Goal: Task Accomplishment & Management: Complete application form

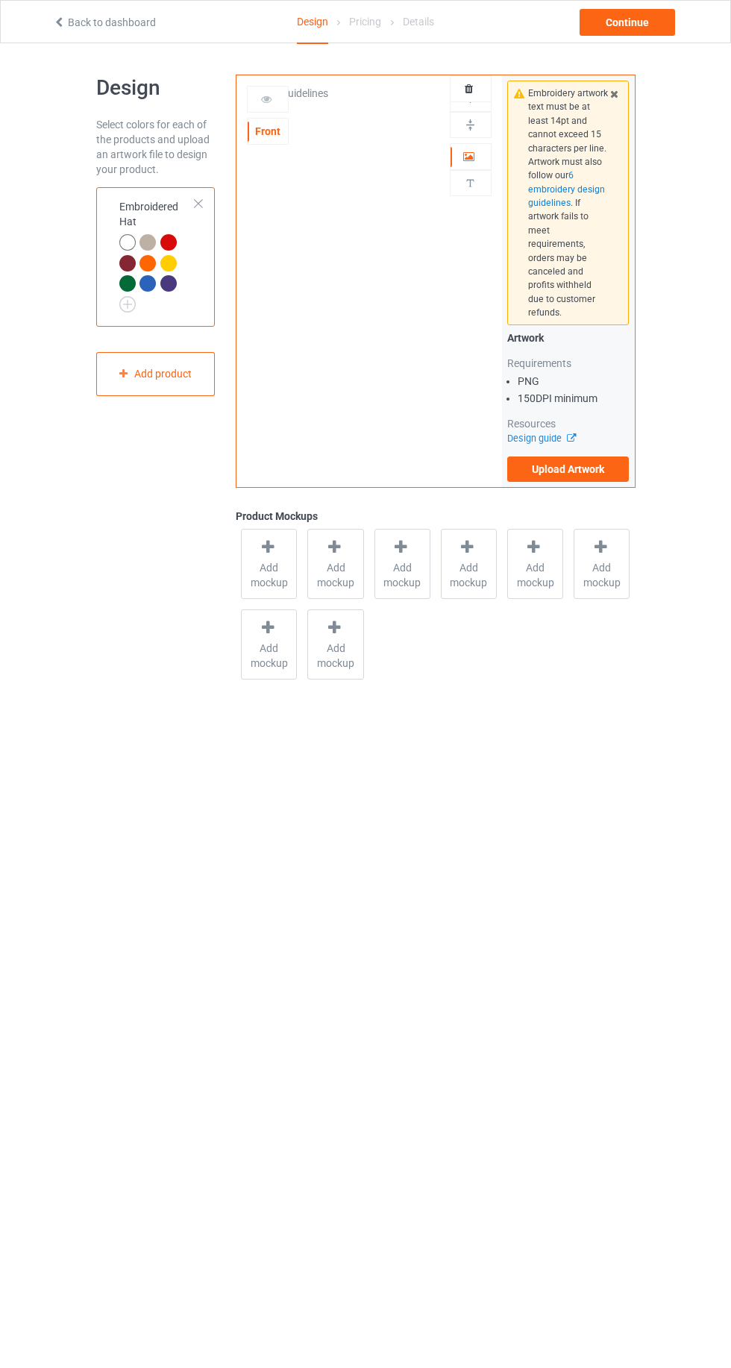
click at [60, 24] on icon at bounding box center [59, 20] width 13 height 10
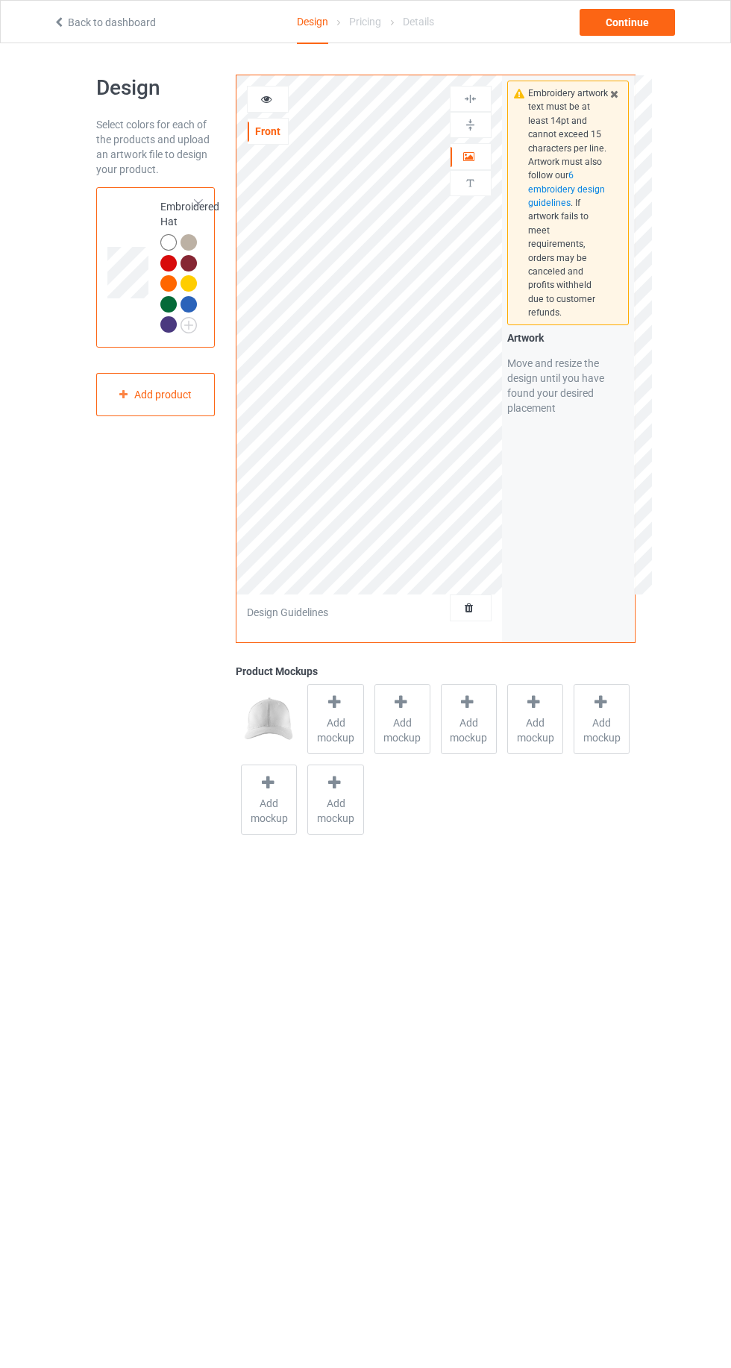
click at [262, 98] on icon at bounding box center [266, 97] width 13 height 10
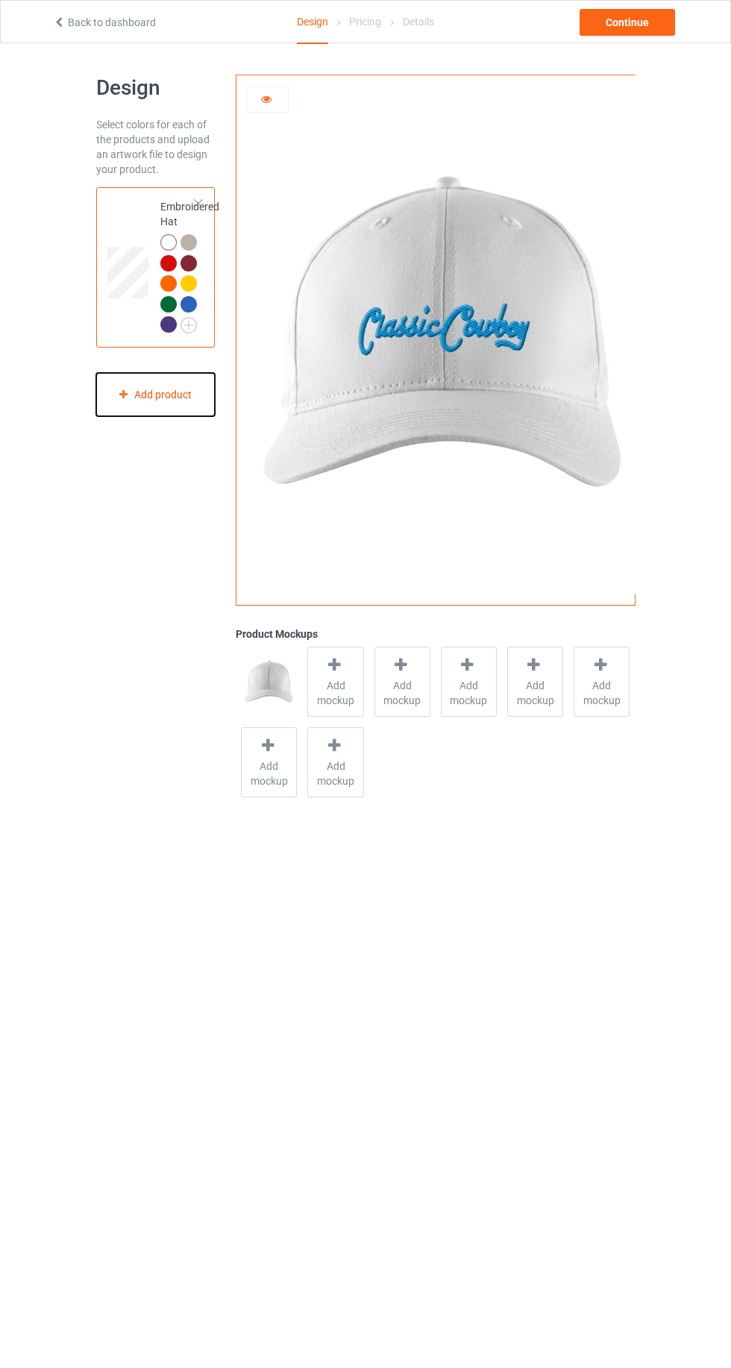
click at [123, 394] on icon at bounding box center [123, 393] width 13 height 9
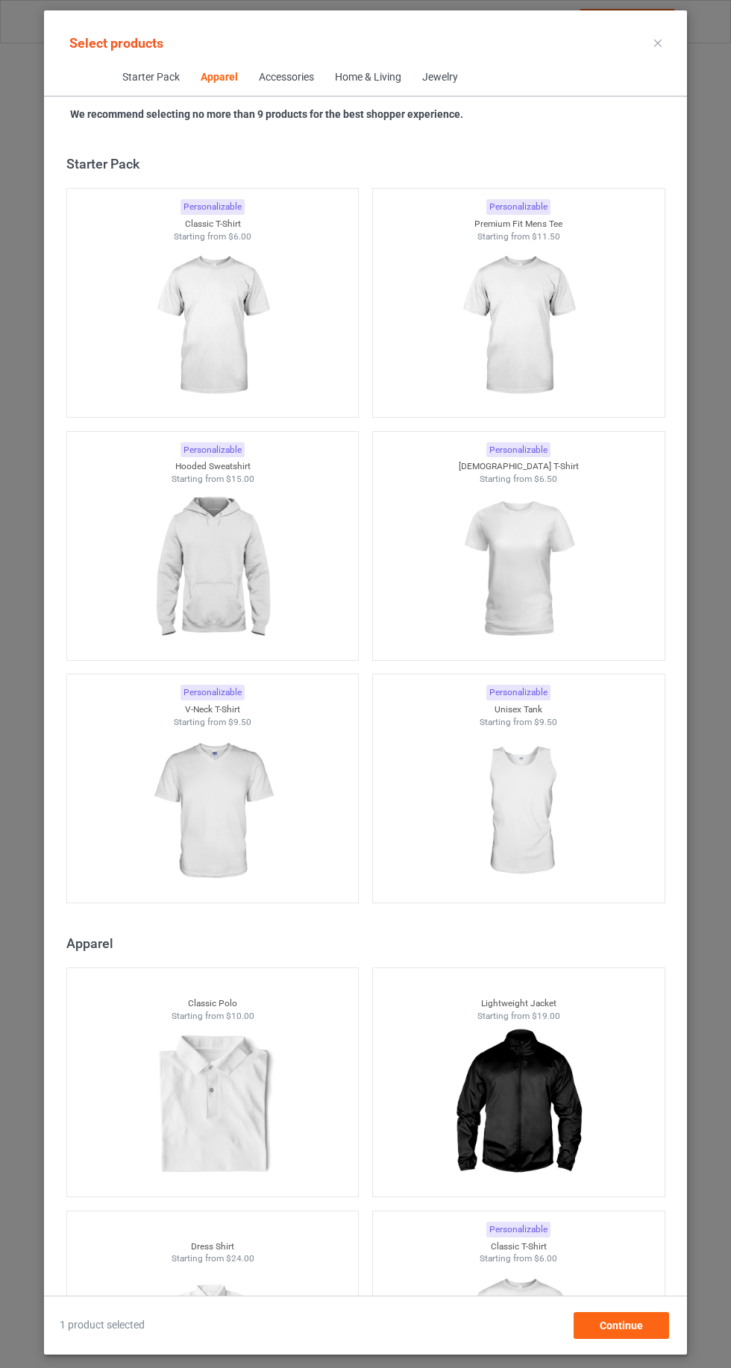
scroll to position [798, 0]
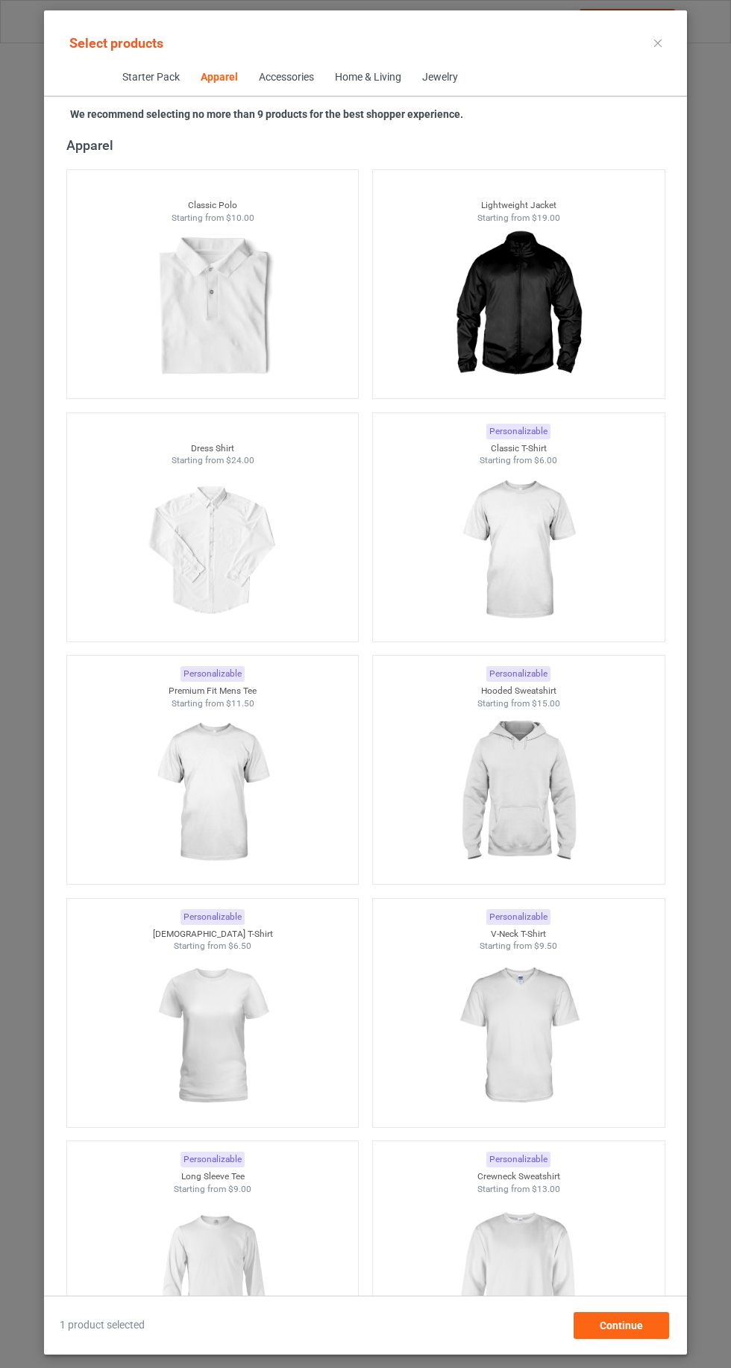
click at [658, 41] on icon at bounding box center [657, 43] width 7 height 7
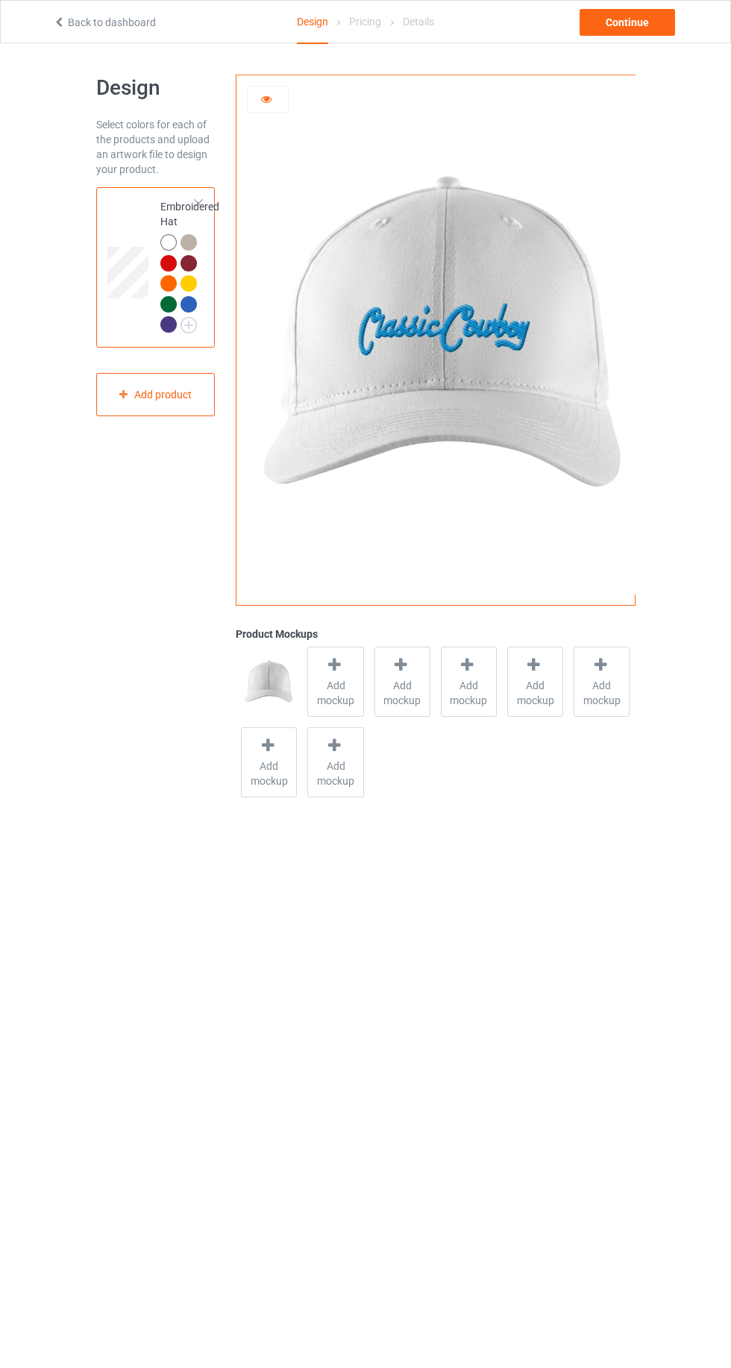
click at [58, 23] on icon at bounding box center [59, 20] width 13 height 10
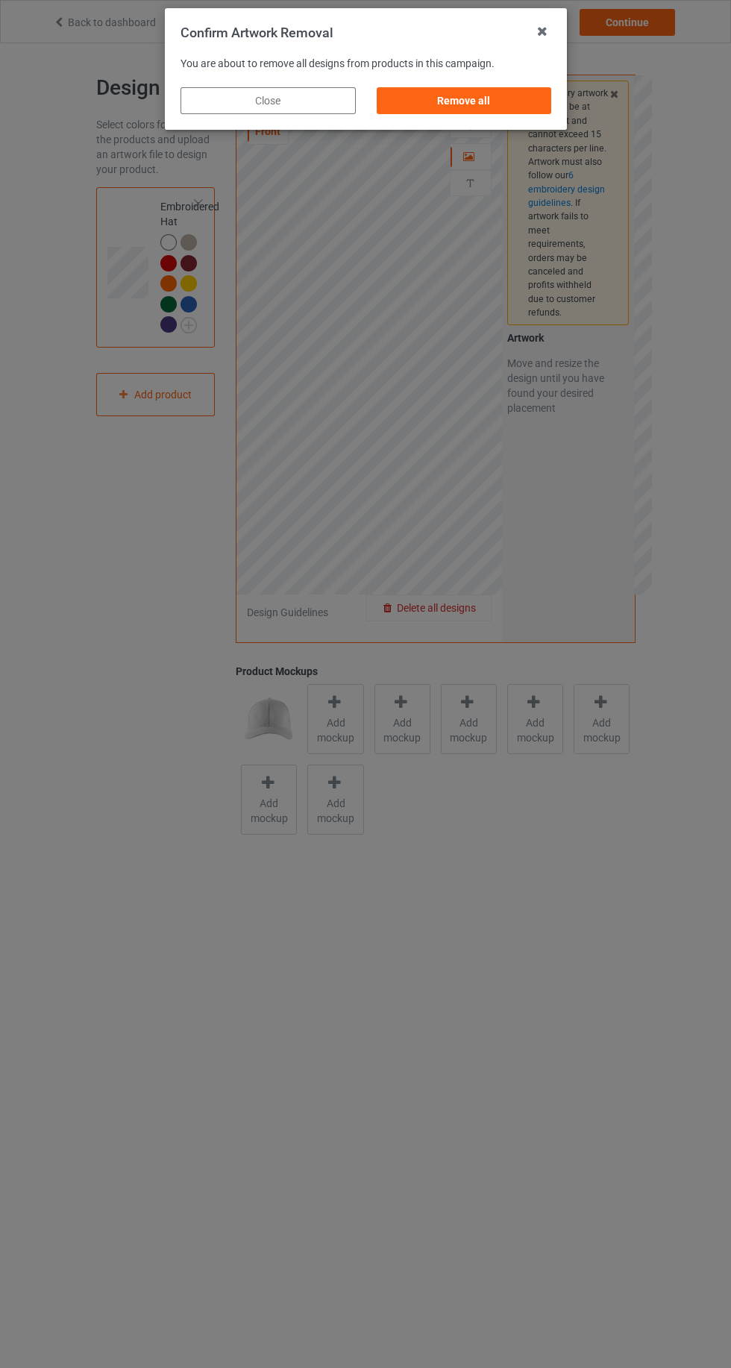
click at [475, 103] on div "Remove all" at bounding box center [463, 100] width 175 height 27
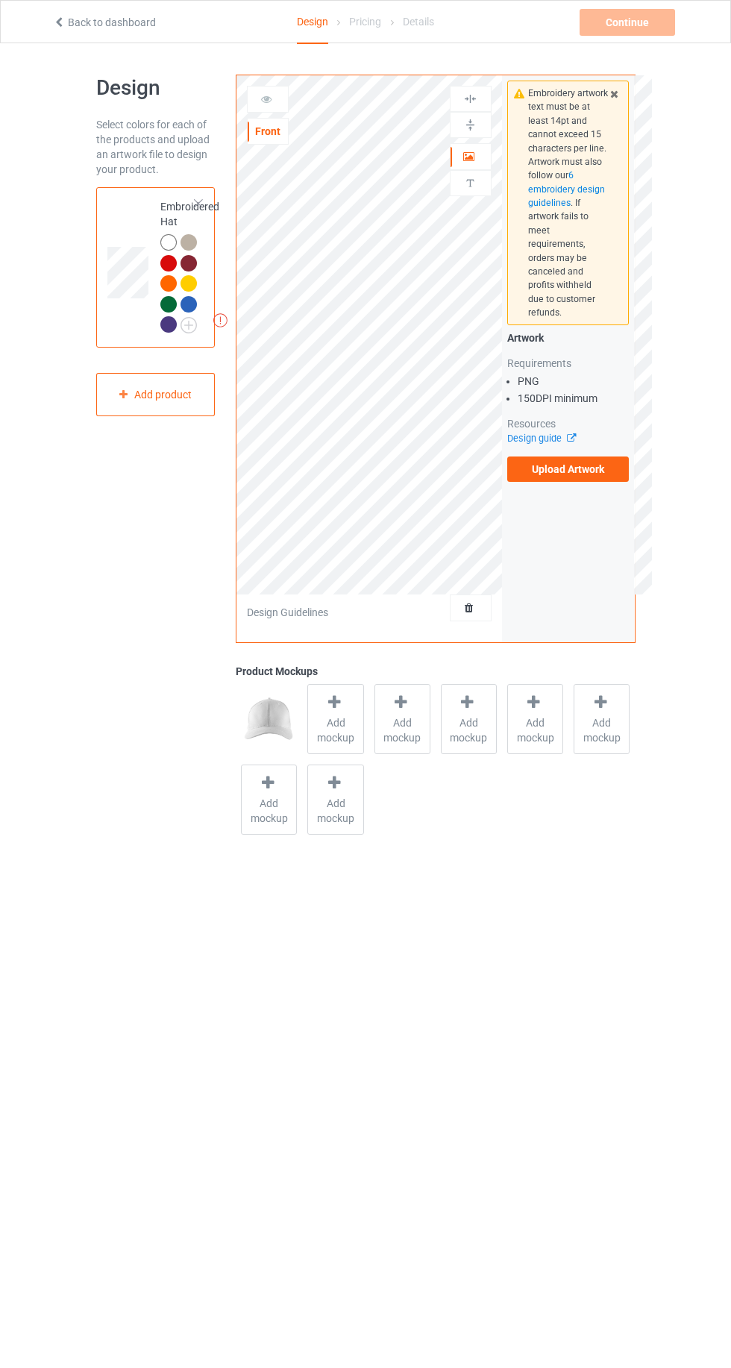
click at [58, 25] on icon at bounding box center [59, 20] width 13 height 10
click at [118, 409] on div "Add product" at bounding box center [155, 395] width 119 height 44
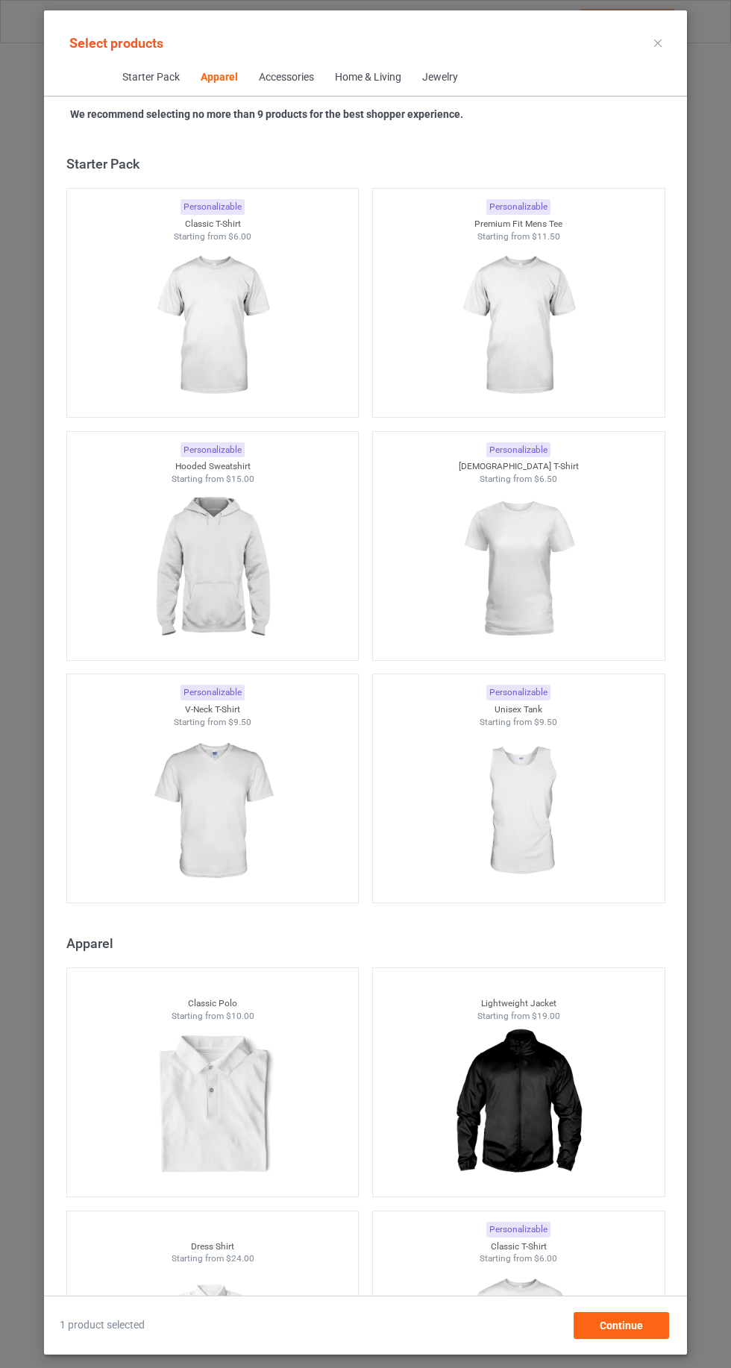
scroll to position [798, 0]
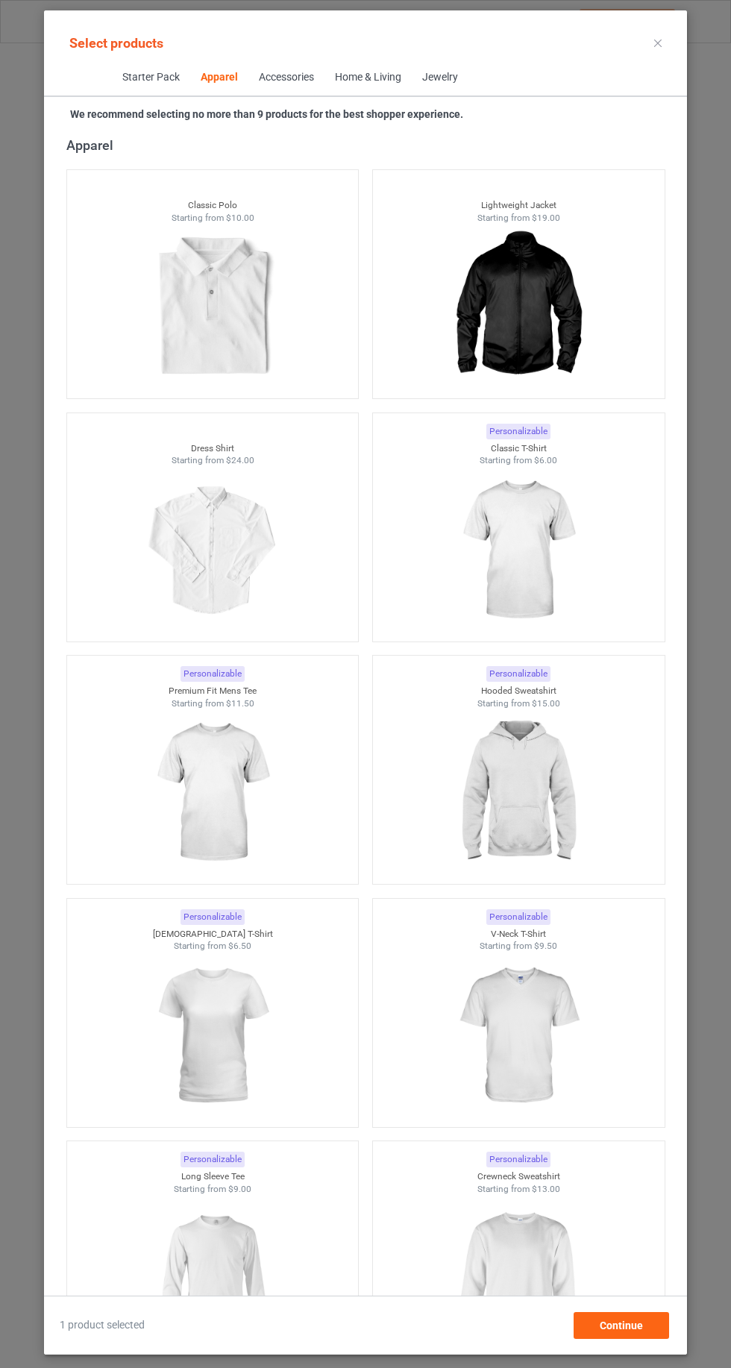
click at [539, 543] on img at bounding box center [517, 550] width 133 height 167
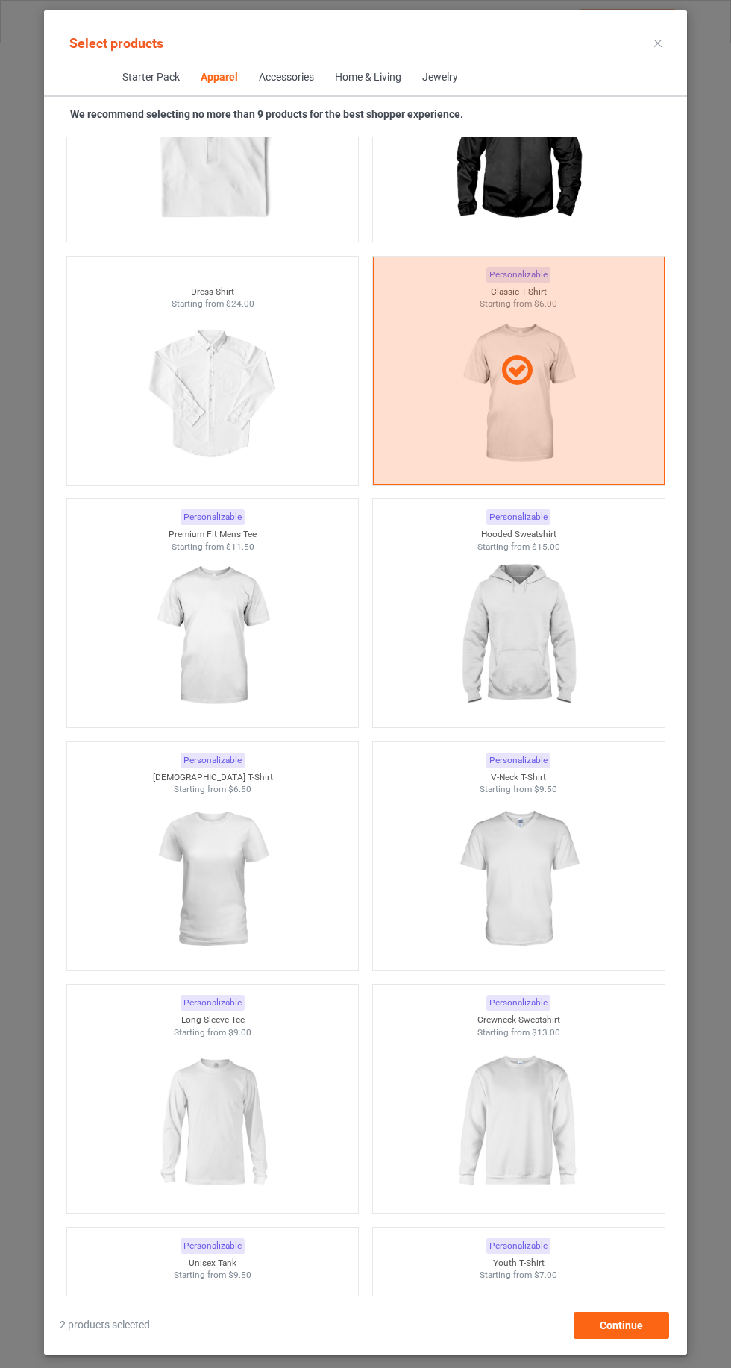
scroll to position [1089, 0]
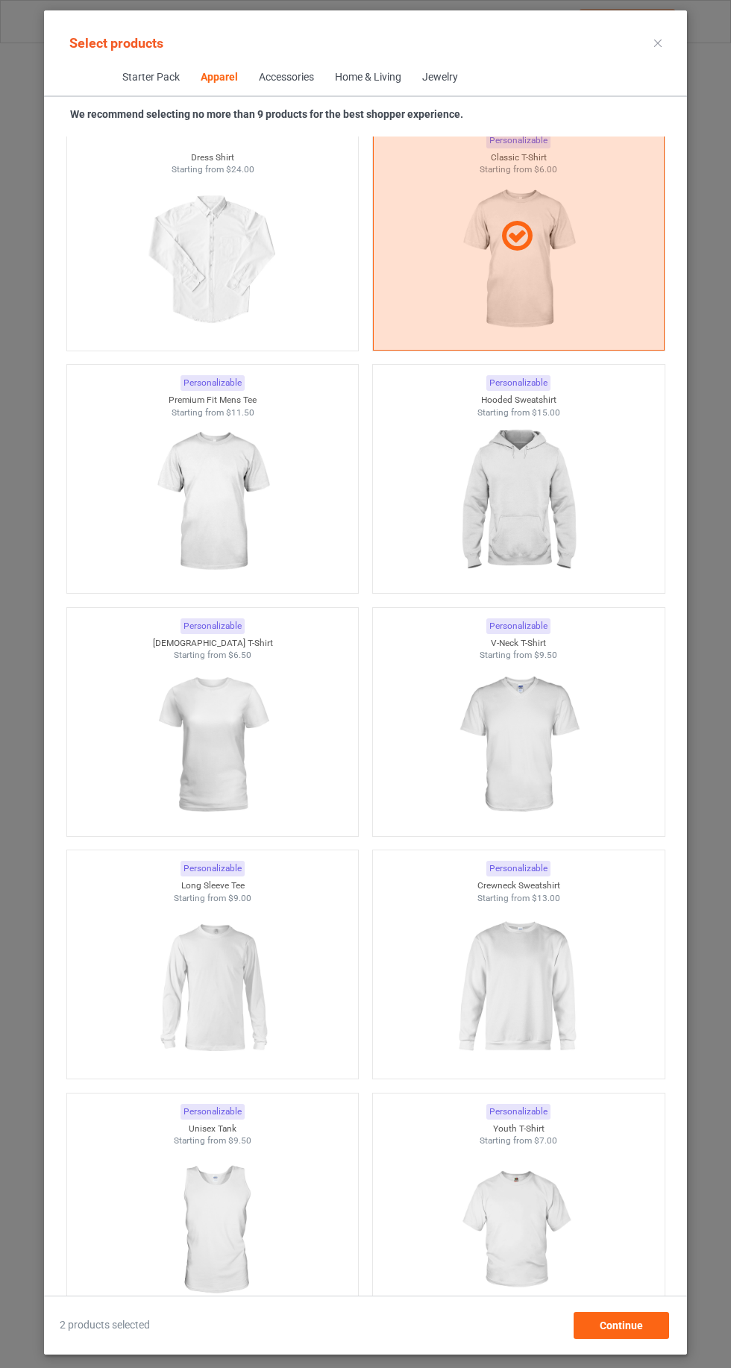
click at [556, 991] on img at bounding box center [517, 987] width 133 height 167
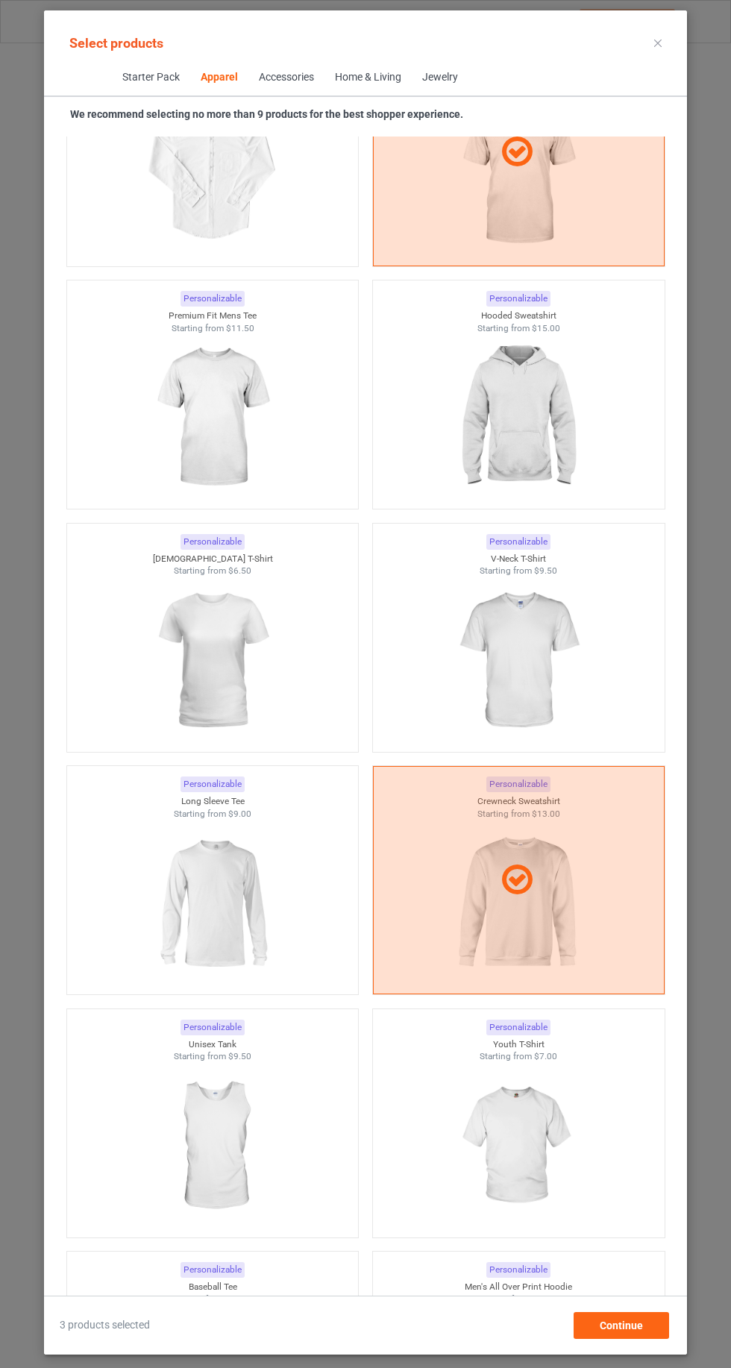
click at [180, 882] on img at bounding box center [211, 903] width 133 height 167
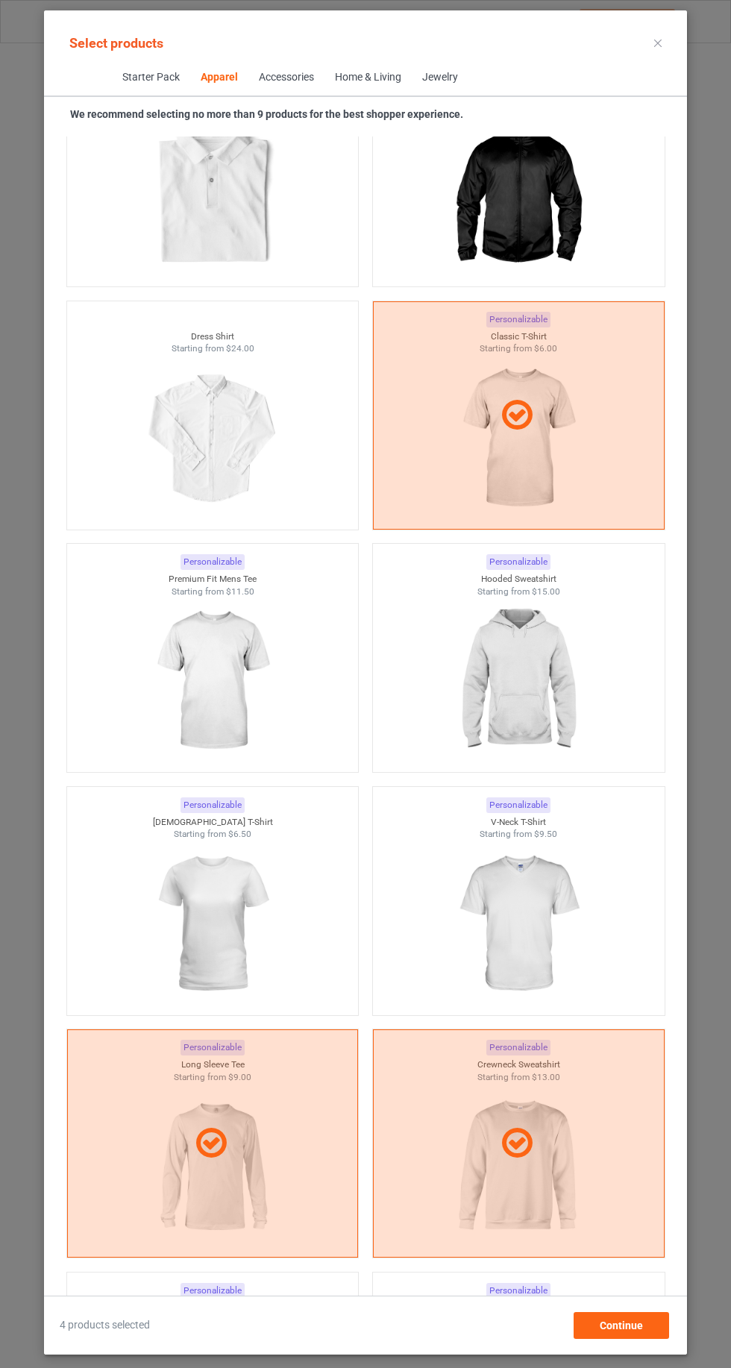
click at [544, 687] on img at bounding box center [517, 680] width 133 height 167
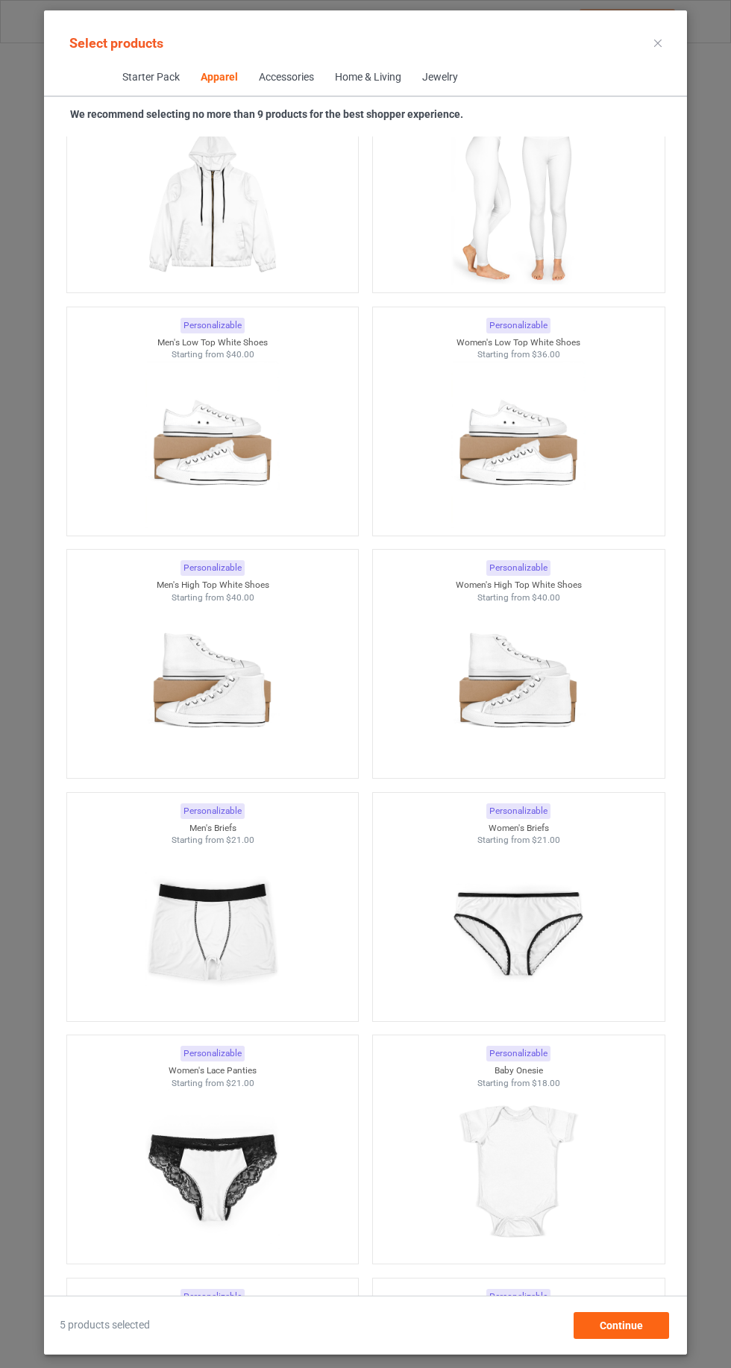
scroll to position [808, 0]
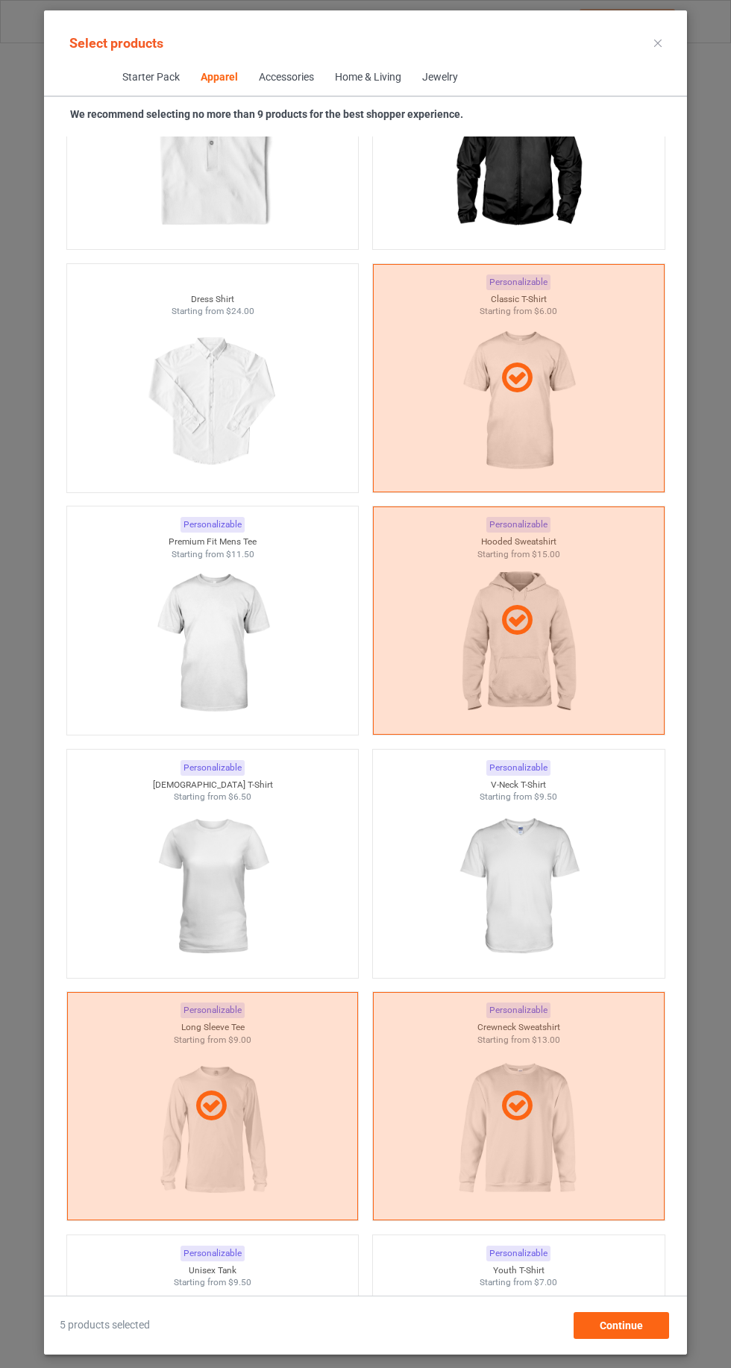
scroll to position [4305, 0]
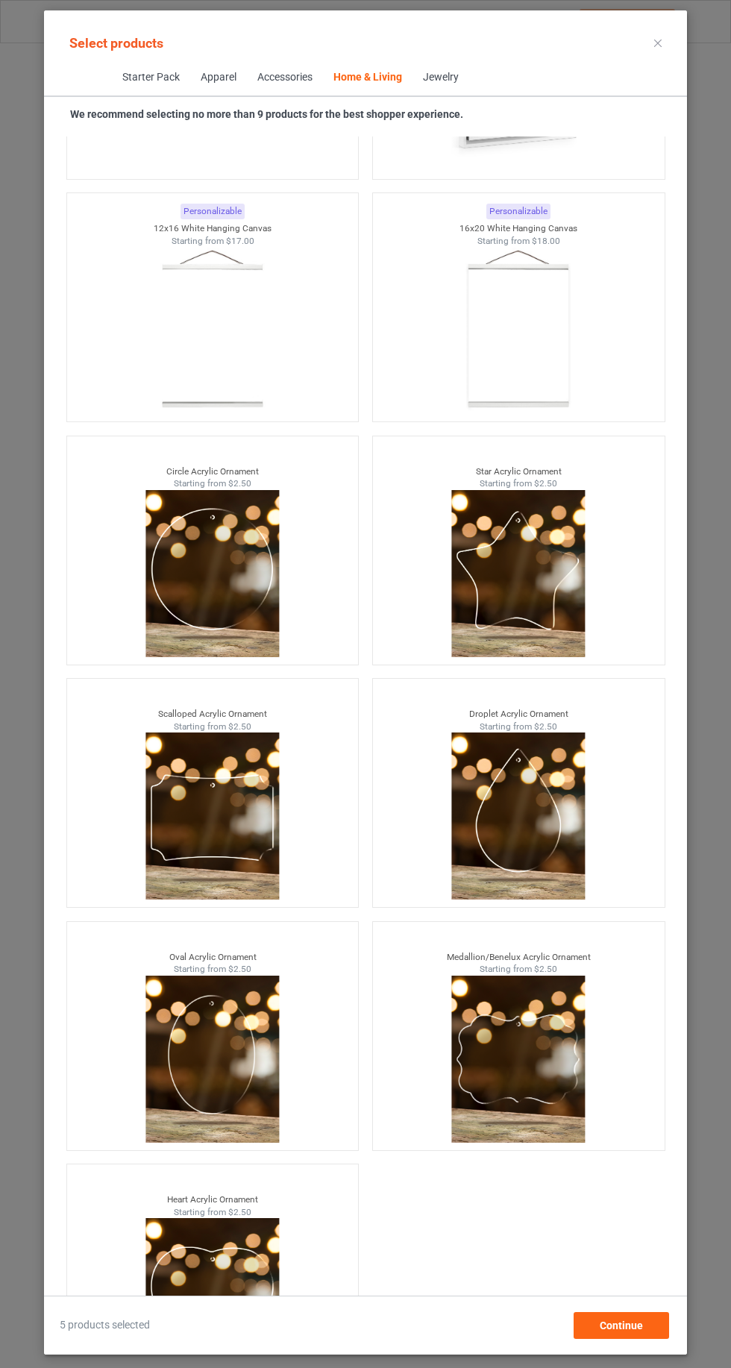
scroll to position [100, 0]
click at [654, 1316] on div "Continue" at bounding box center [621, 1325] width 95 height 27
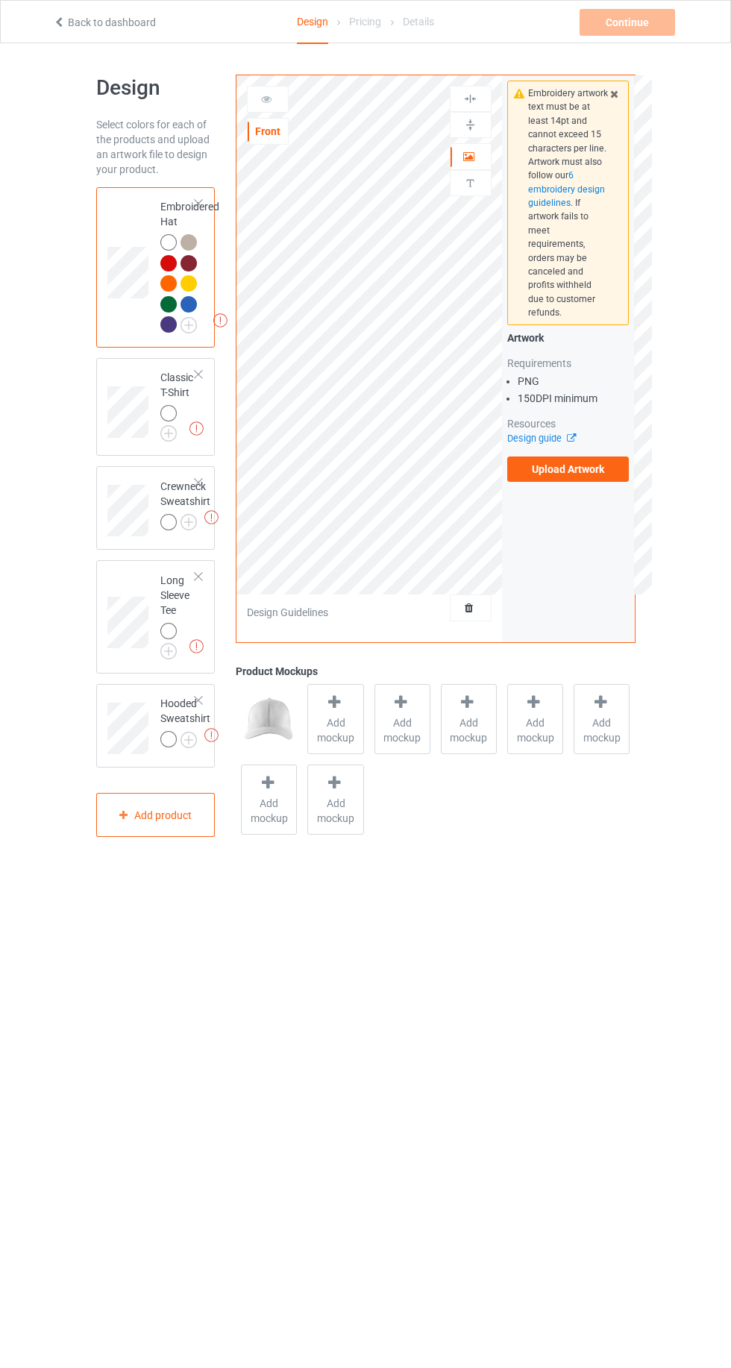
click at [198, 203] on div at bounding box center [198, 203] width 10 height 10
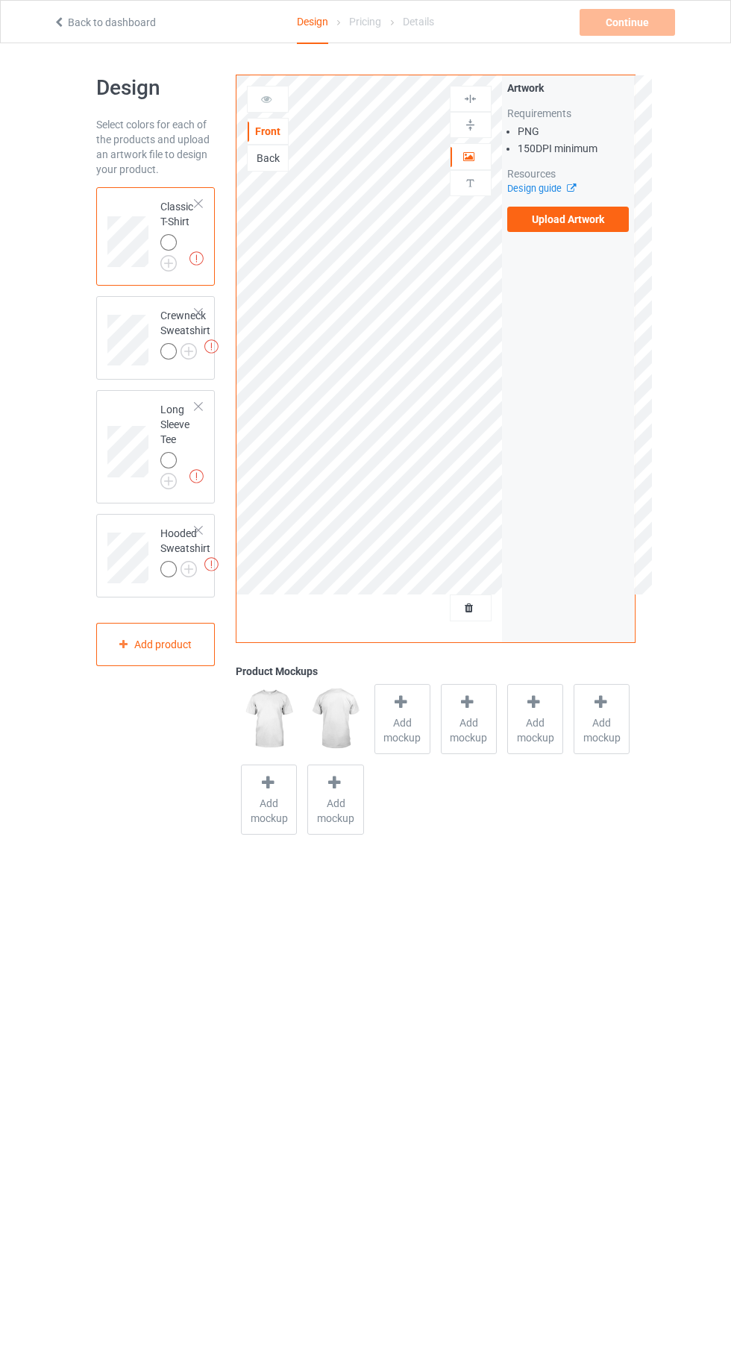
click at [0, 0] on img at bounding box center [0, 0] width 0 height 0
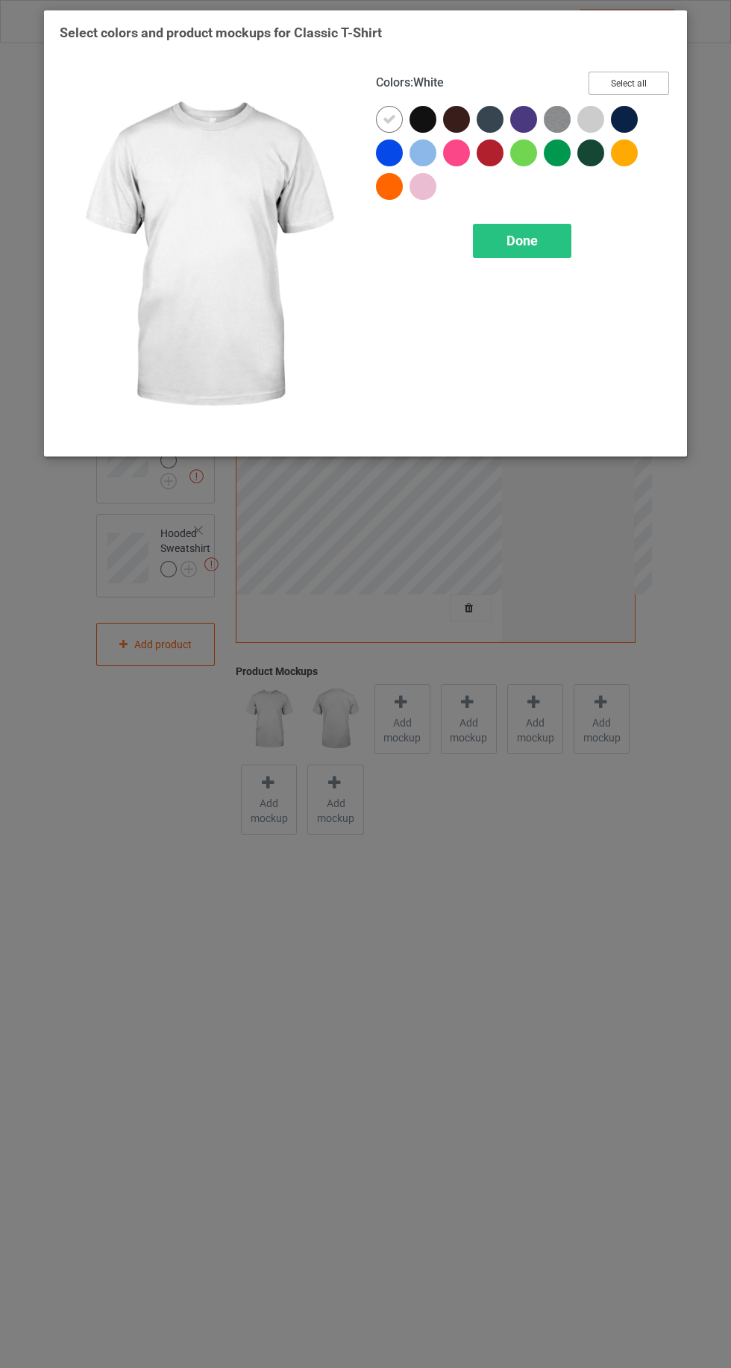
click at [629, 83] on button "Select all" at bounding box center [628, 83] width 81 height 23
click at [379, 116] on div at bounding box center [389, 119] width 27 height 27
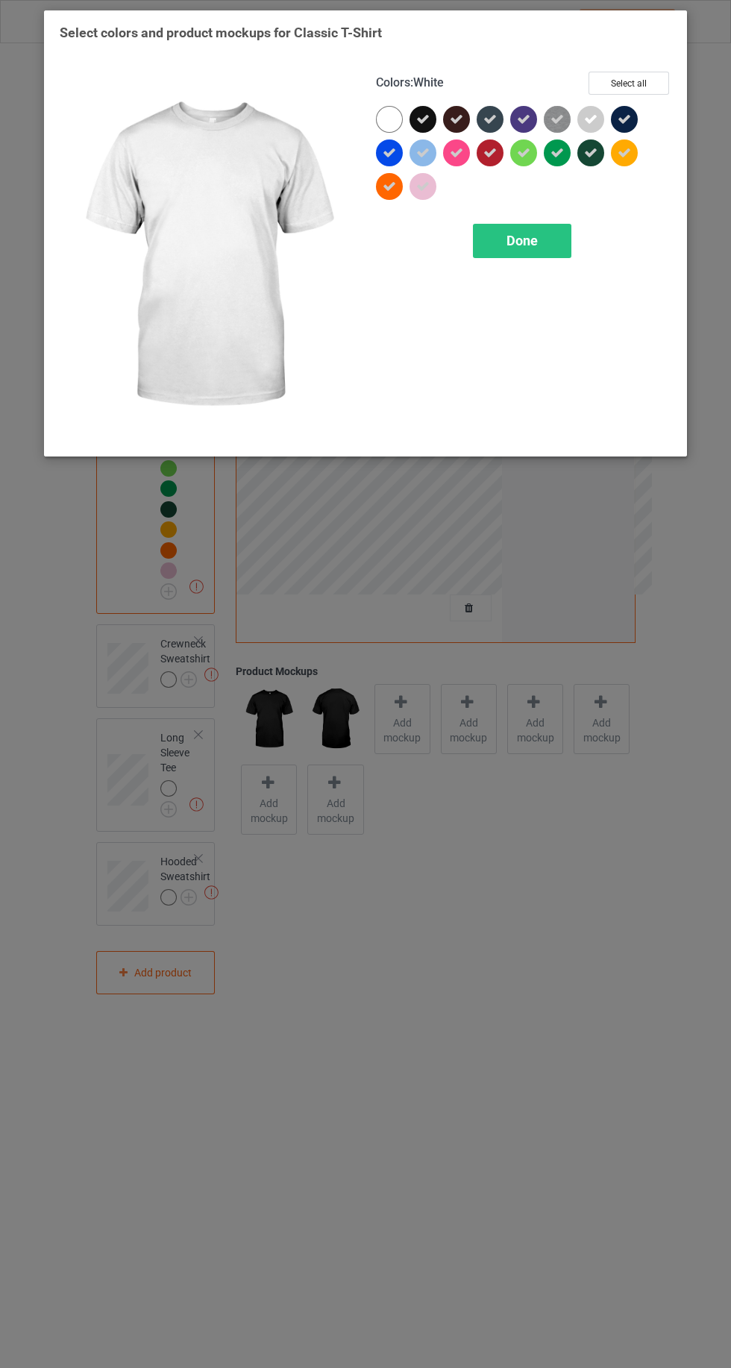
click at [382, 119] on div at bounding box center [389, 119] width 27 height 27
click at [386, 119] on icon at bounding box center [389, 119] width 13 height 13
click at [376, 123] on div at bounding box center [393, 123] width 34 height 34
click at [624, 152] on icon at bounding box center [624, 152] width 13 height 13
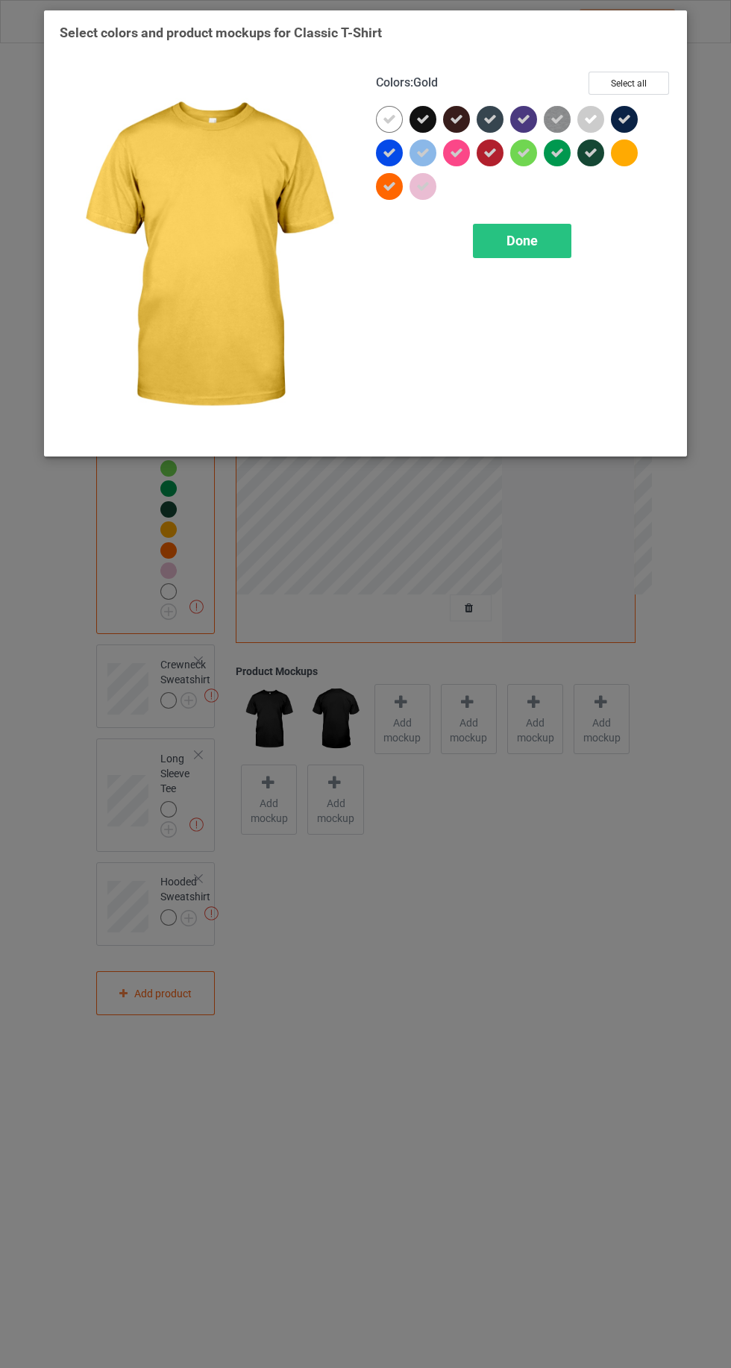
click at [381, 187] on div at bounding box center [389, 186] width 27 height 27
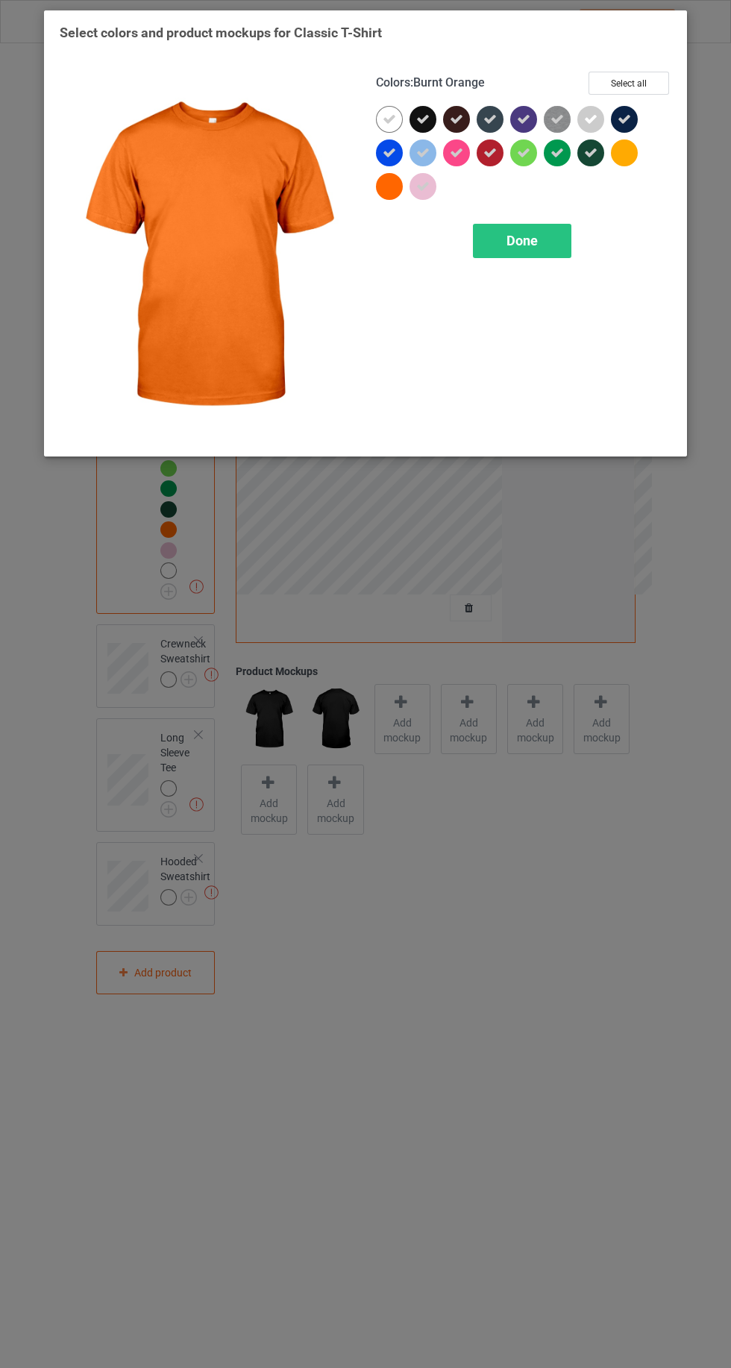
click at [495, 233] on div "Done" at bounding box center [522, 241] width 98 height 34
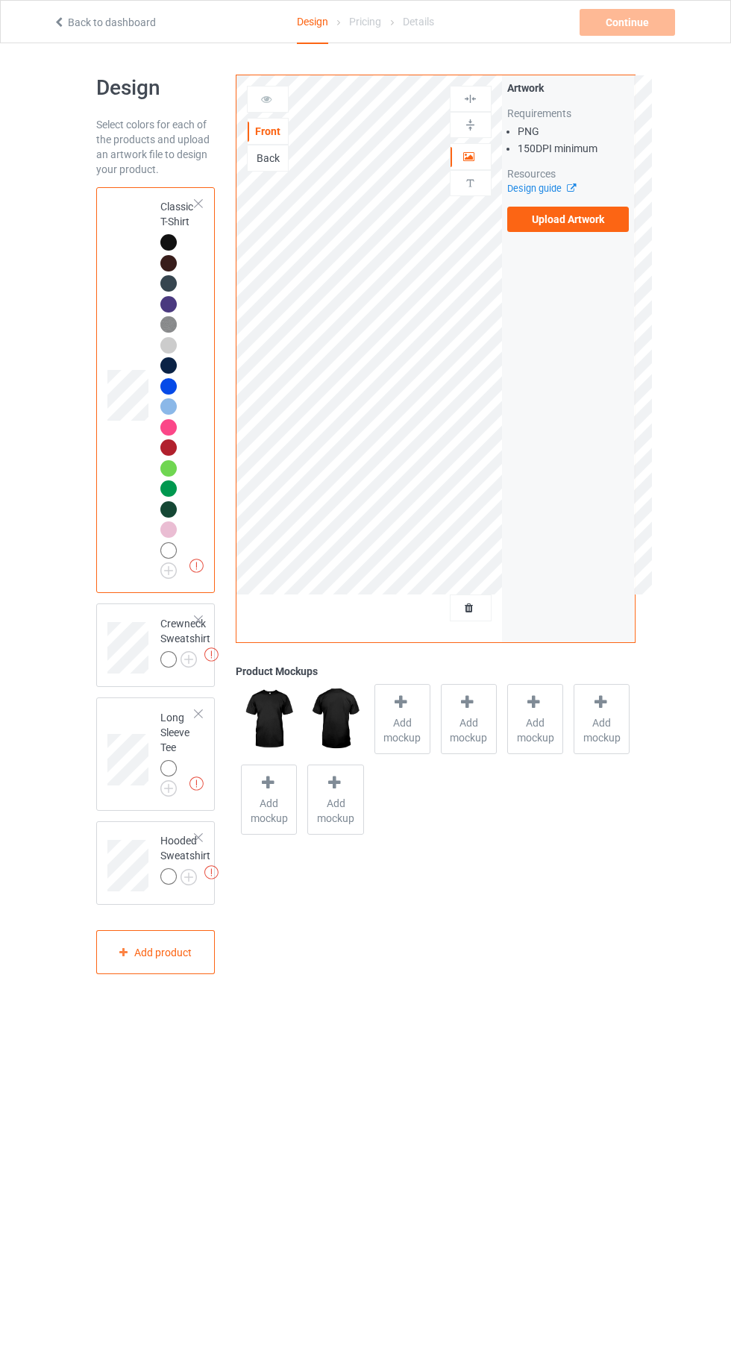
click at [0, 0] on img at bounding box center [0, 0] width 0 height 0
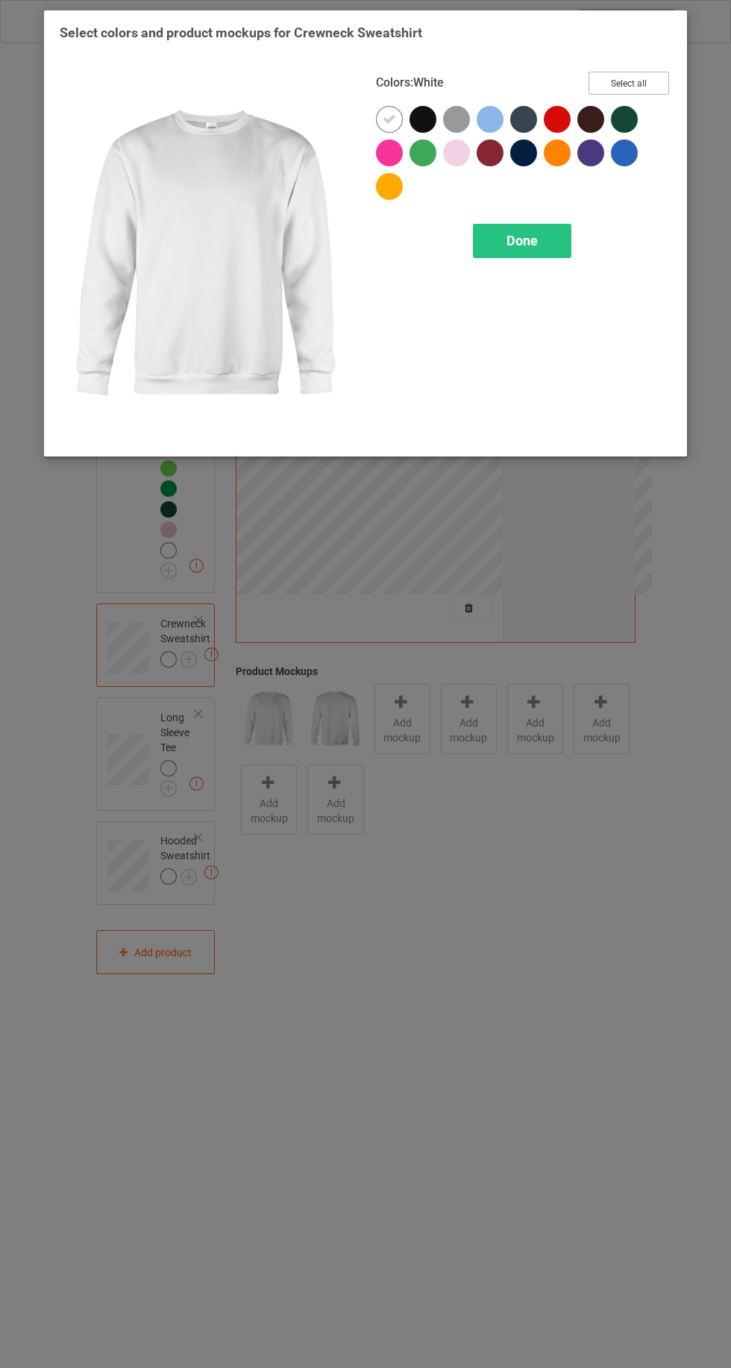
click at [650, 78] on button "Select all" at bounding box center [628, 83] width 81 height 23
click at [377, 120] on div at bounding box center [389, 119] width 27 height 27
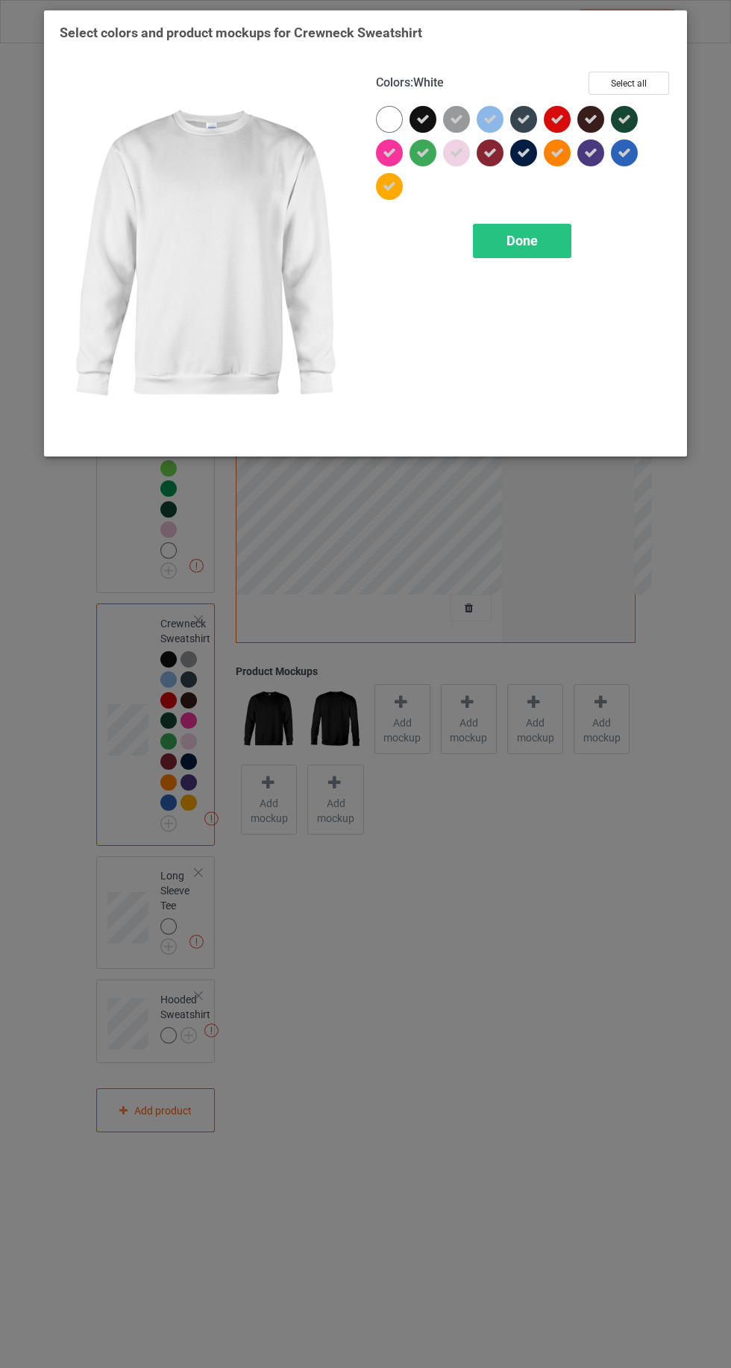
click at [383, 116] on div at bounding box center [389, 119] width 27 height 27
click at [387, 186] on icon at bounding box center [389, 186] width 13 height 13
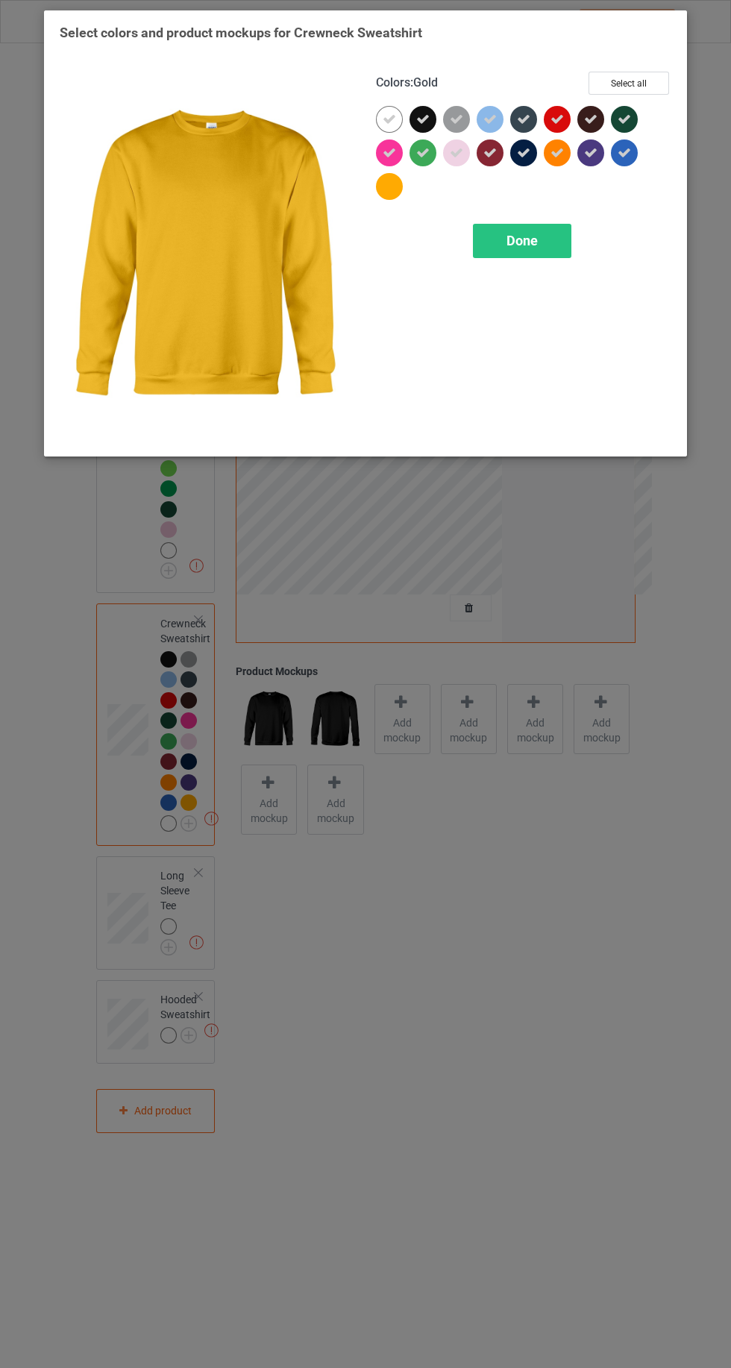
click at [559, 157] on icon at bounding box center [556, 152] width 13 height 13
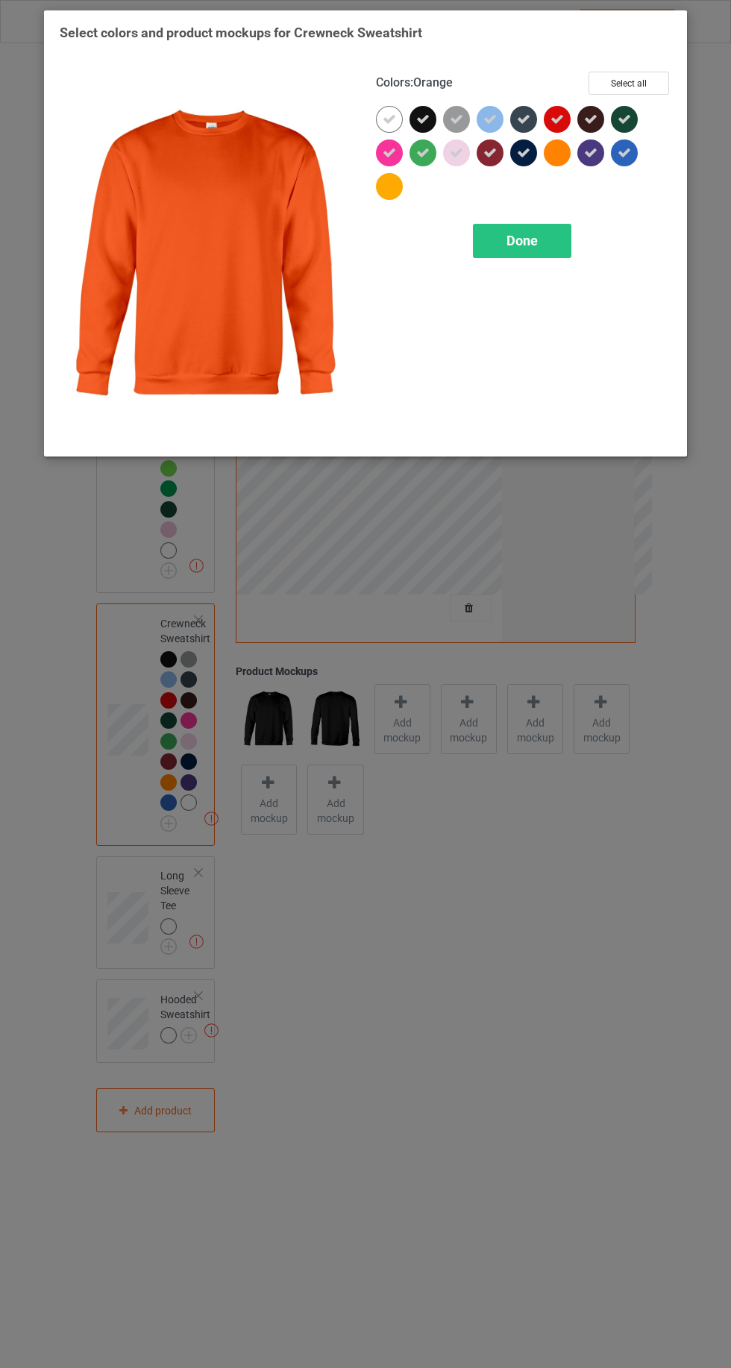
click at [480, 234] on div "Done" at bounding box center [522, 241] width 98 height 34
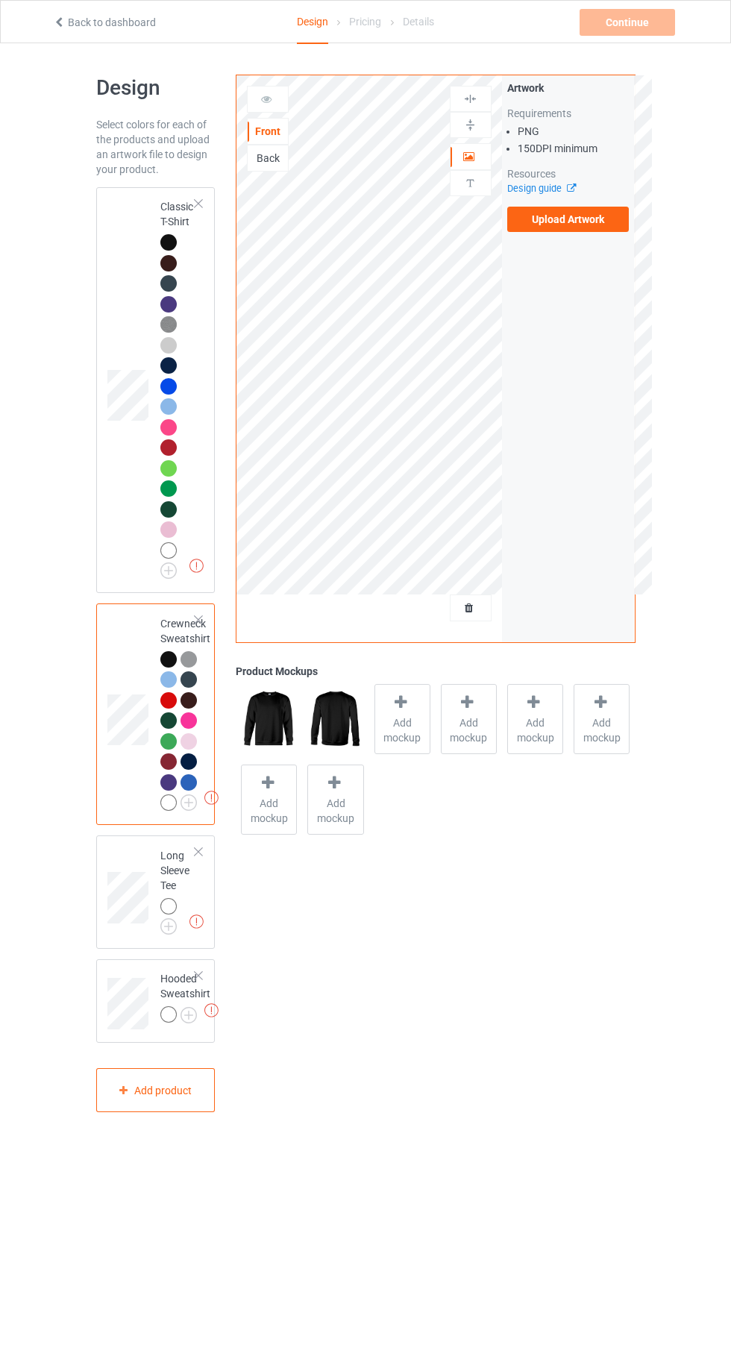
click at [0, 0] on img at bounding box center [0, 0] width 0 height 0
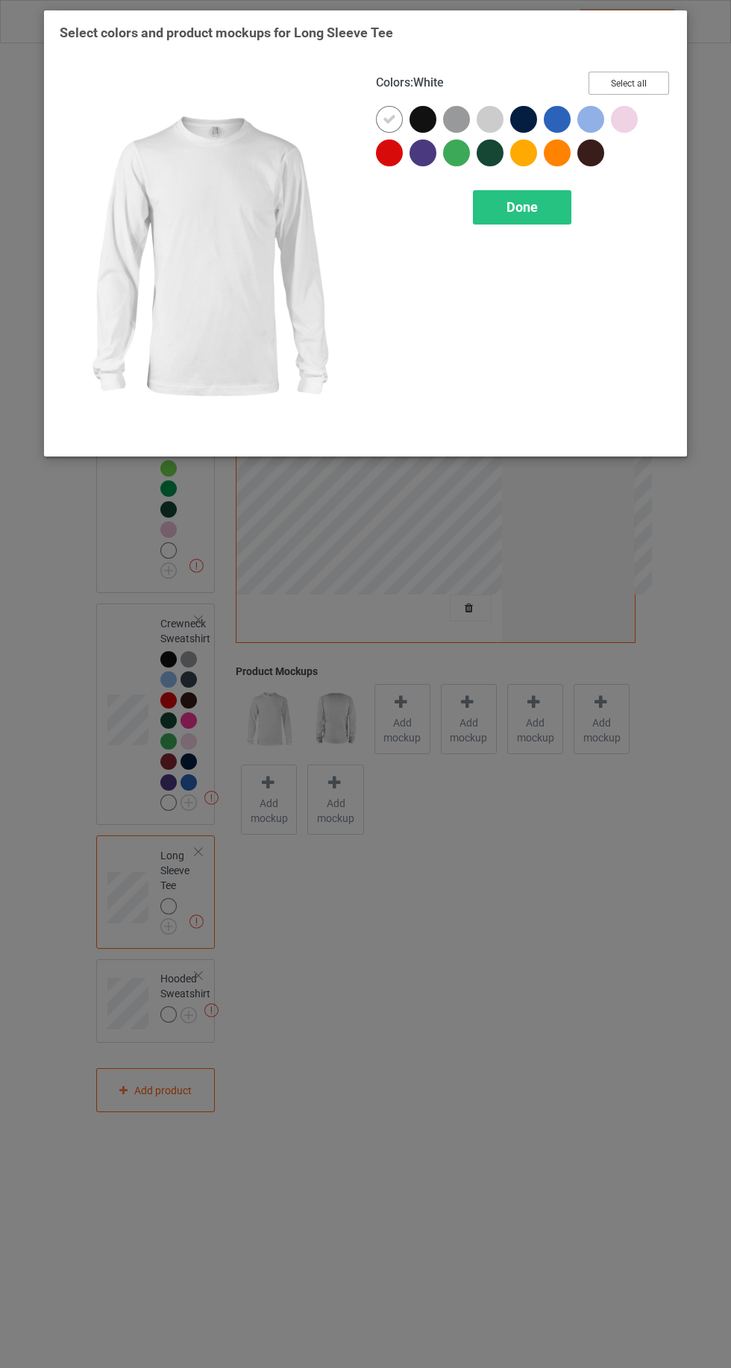
click at [627, 83] on button "Select all" at bounding box center [628, 83] width 81 height 23
click at [523, 153] on icon at bounding box center [523, 152] width 13 height 13
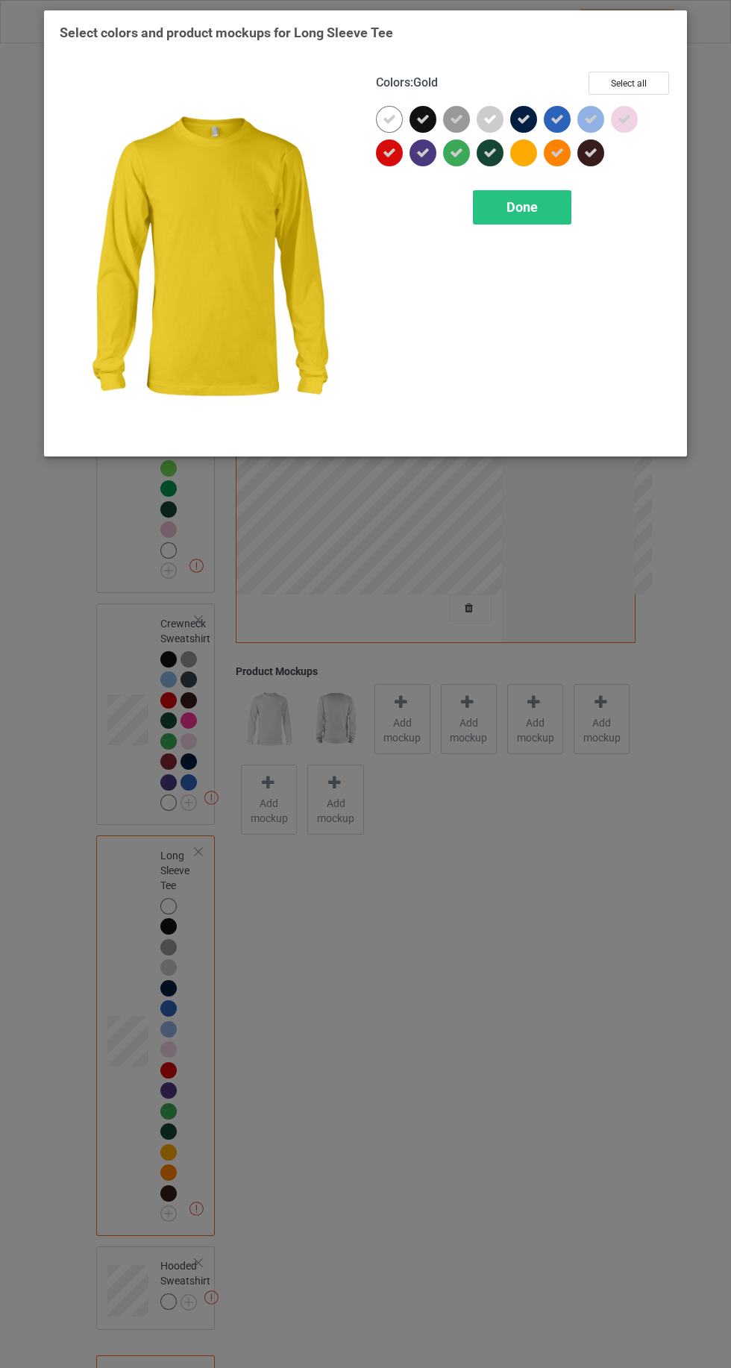
click at [556, 152] on icon at bounding box center [556, 152] width 13 height 13
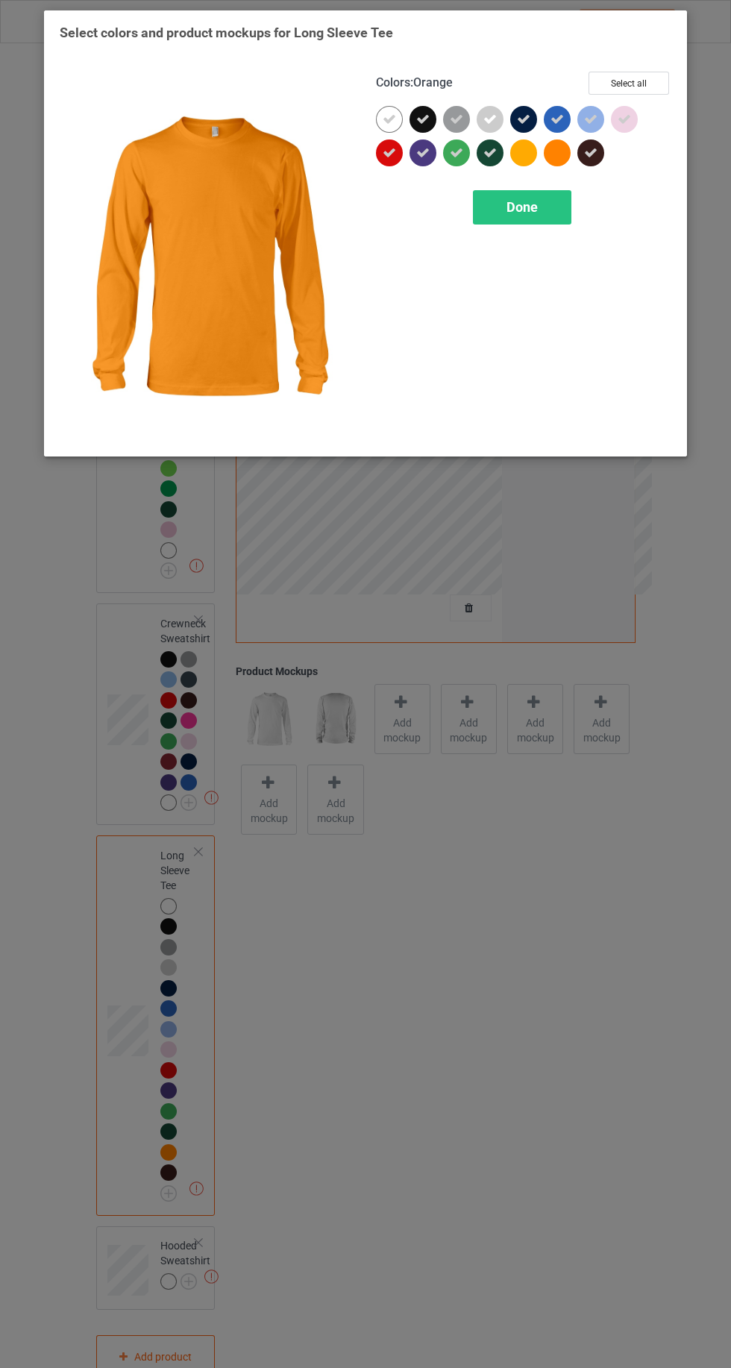
click at [380, 119] on div at bounding box center [389, 119] width 27 height 27
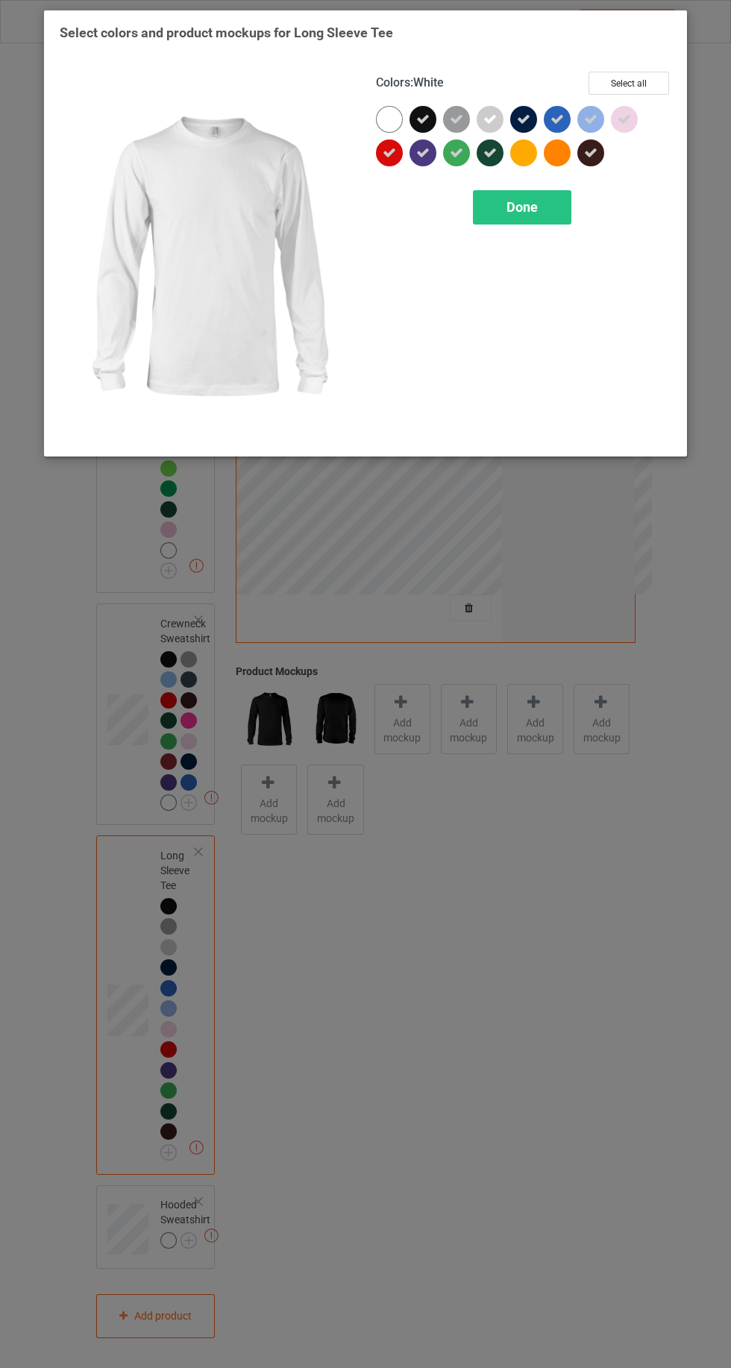
click at [380, 113] on div at bounding box center [389, 119] width 27 height 27
click at [523, 218] on div "Done" at bounding box center [522, 207] width 98 height 34
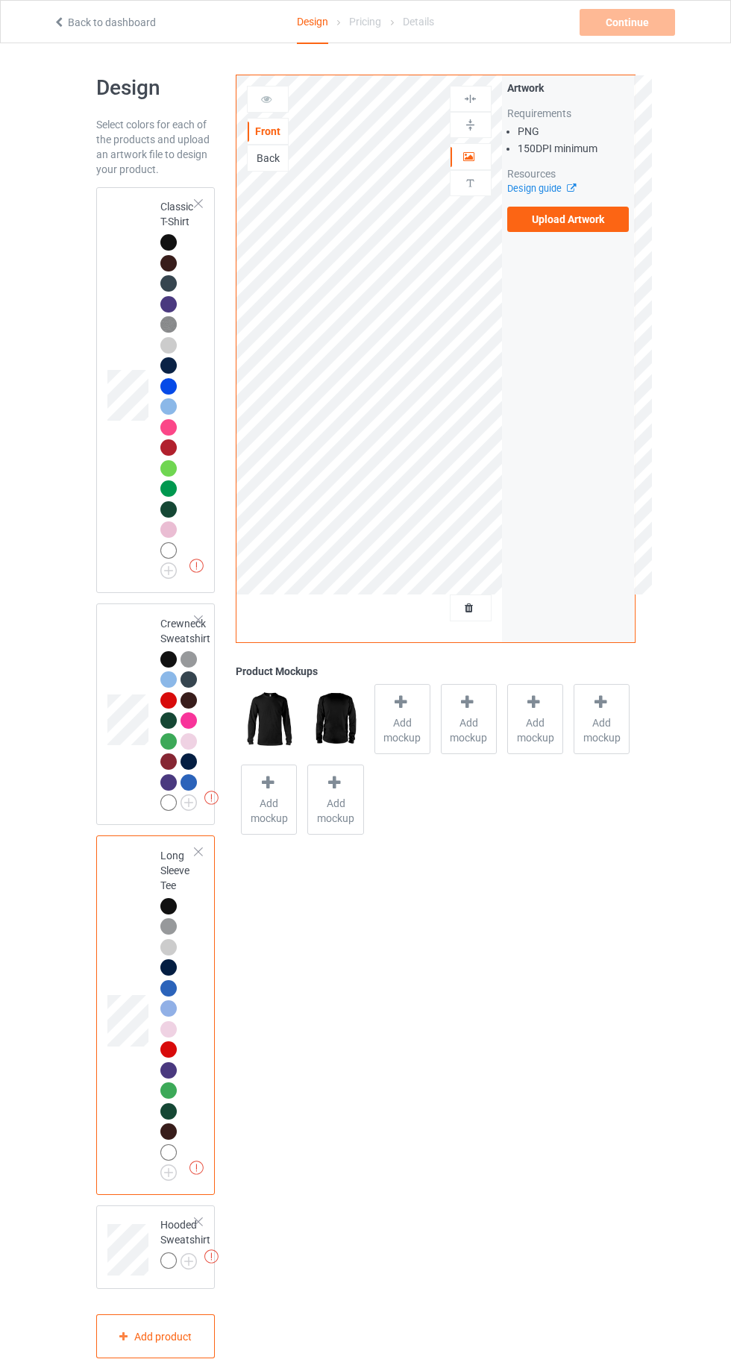
click at [0, 0] on img at bounding box center [0, 0] width 0 height 0
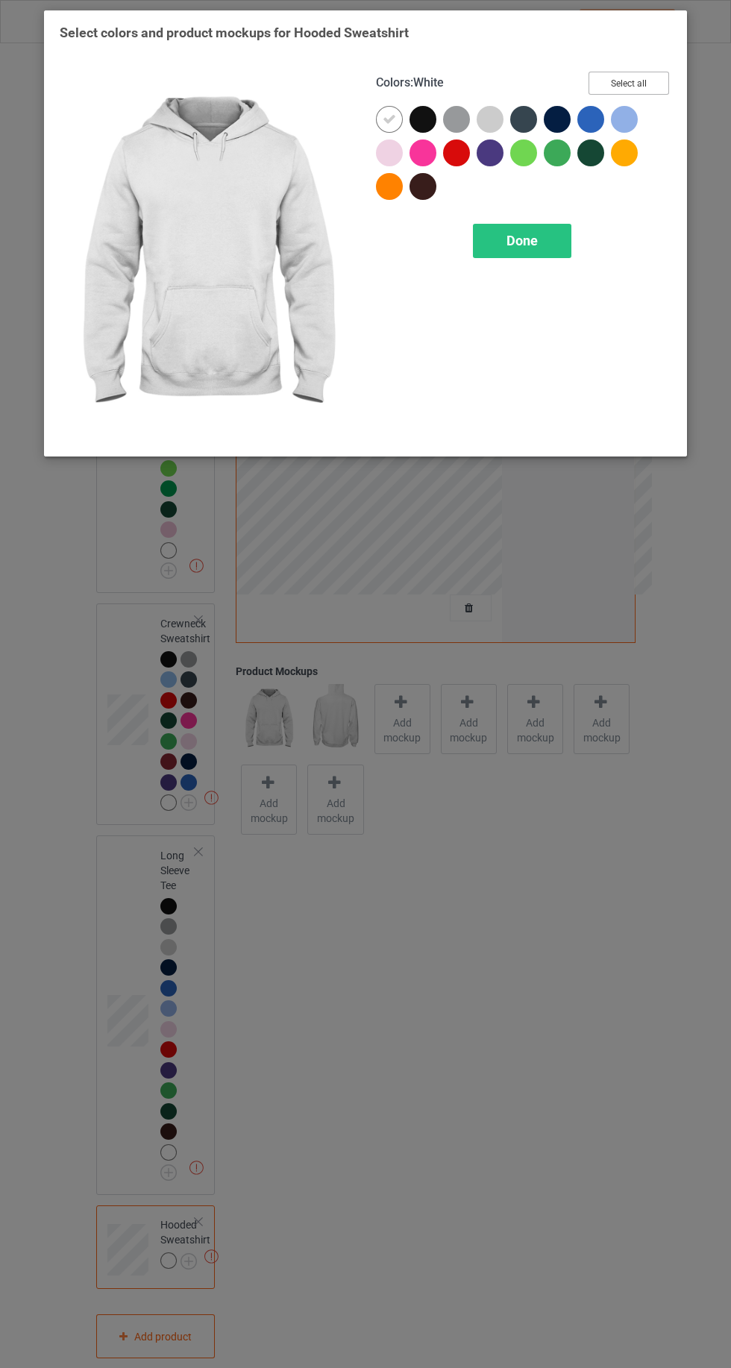
click at [653, 75] on button "Select all" at bounding box center [628, 83] width 81 height 23
click at [624, 152] on icon at bounding box center [624, 152] width 13 height 13
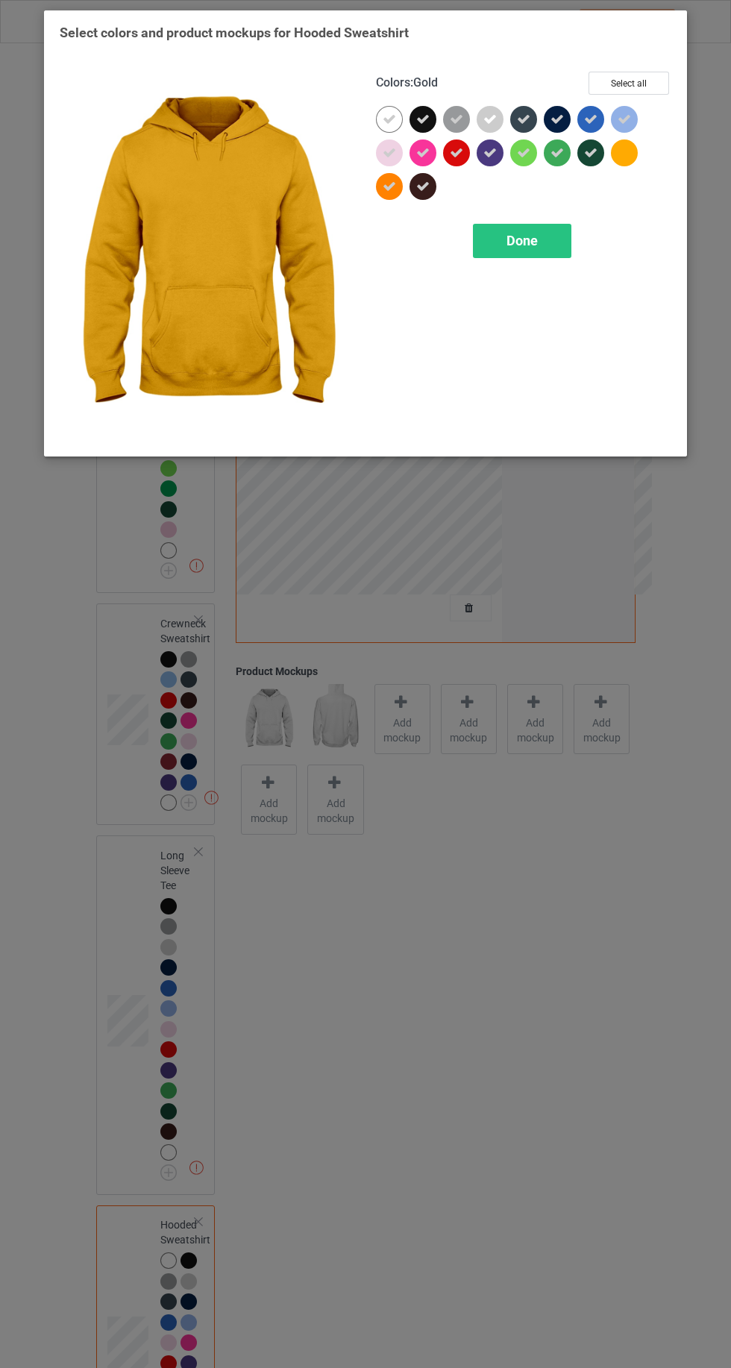
click at [389, 186] on icon at bounding box center [389, 186] width 13 height 13
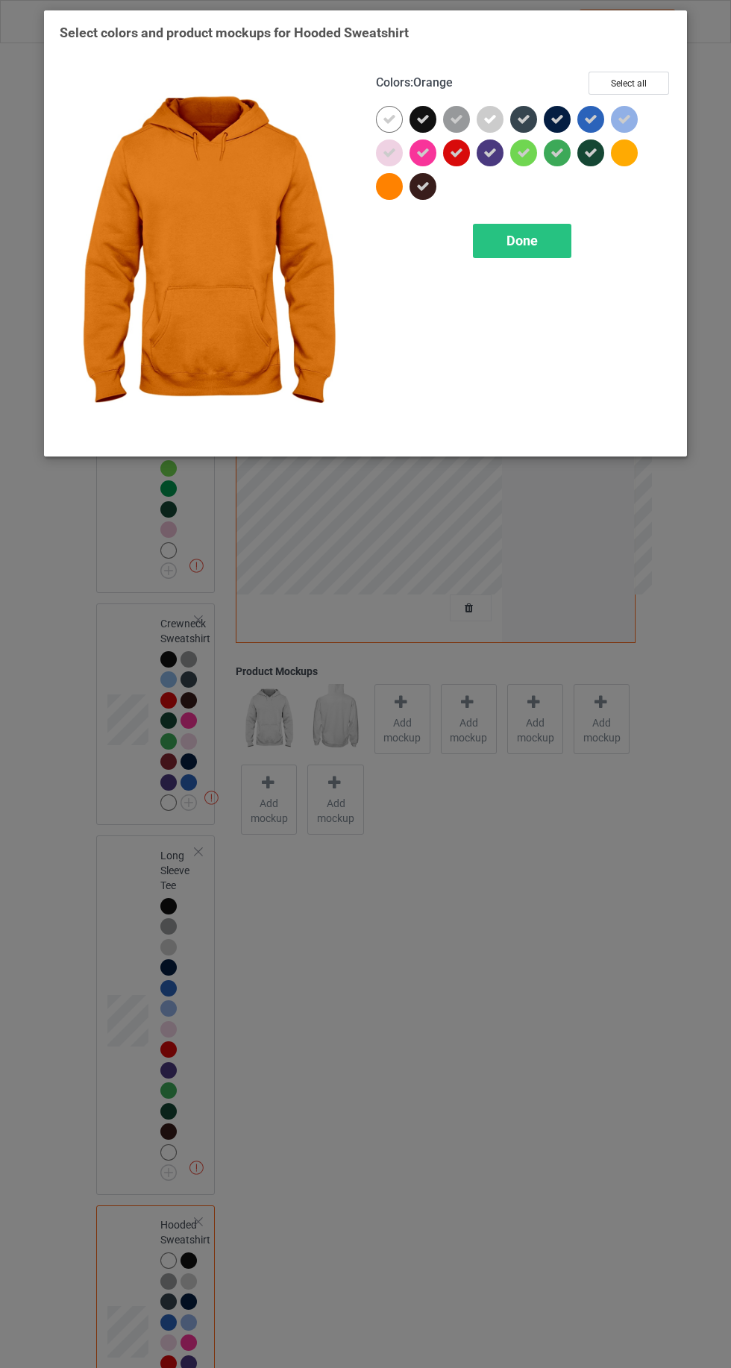
click at [383, 119] on icon at bounding box center [389, 119] width 13 height 13
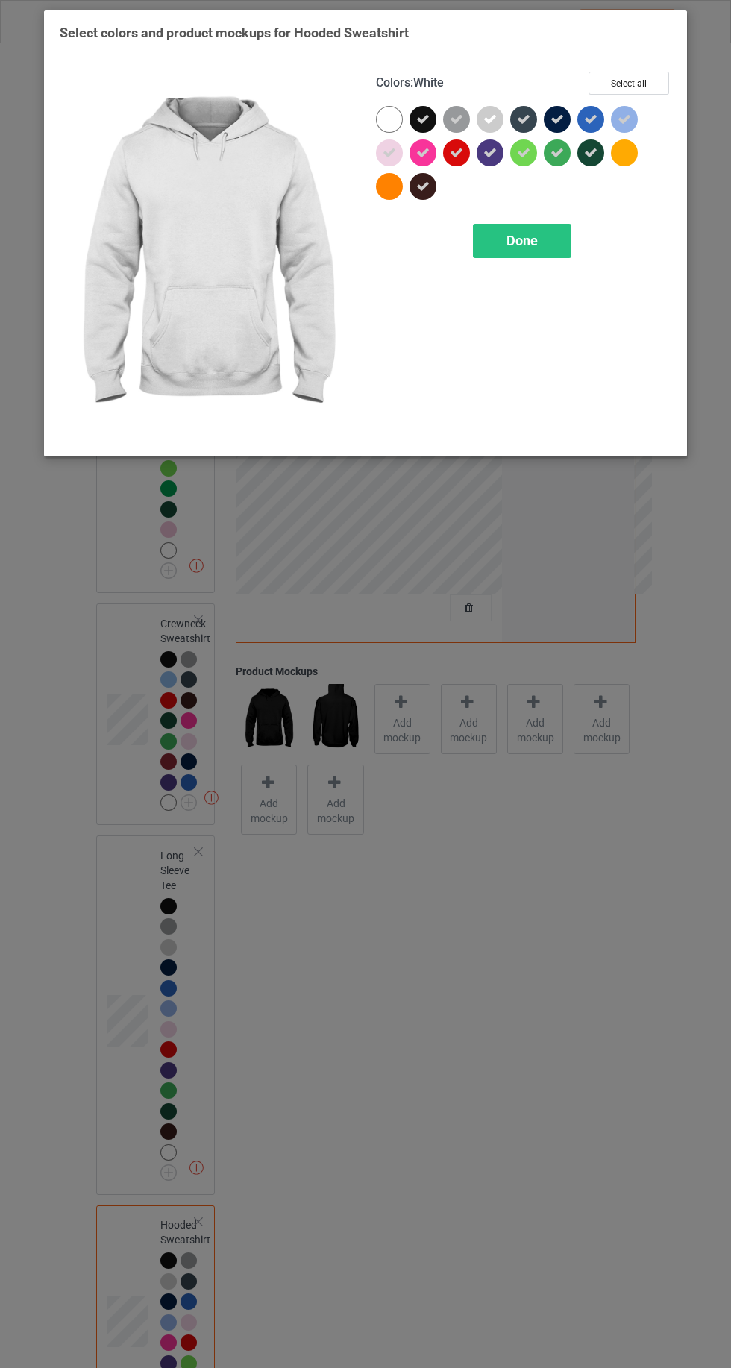
click at [383, 114] on div at bounding box center [389, 119] width 27 height 27
click at [523, 257] on div "Done" at bounding box center [522, 241] width 98 height 34
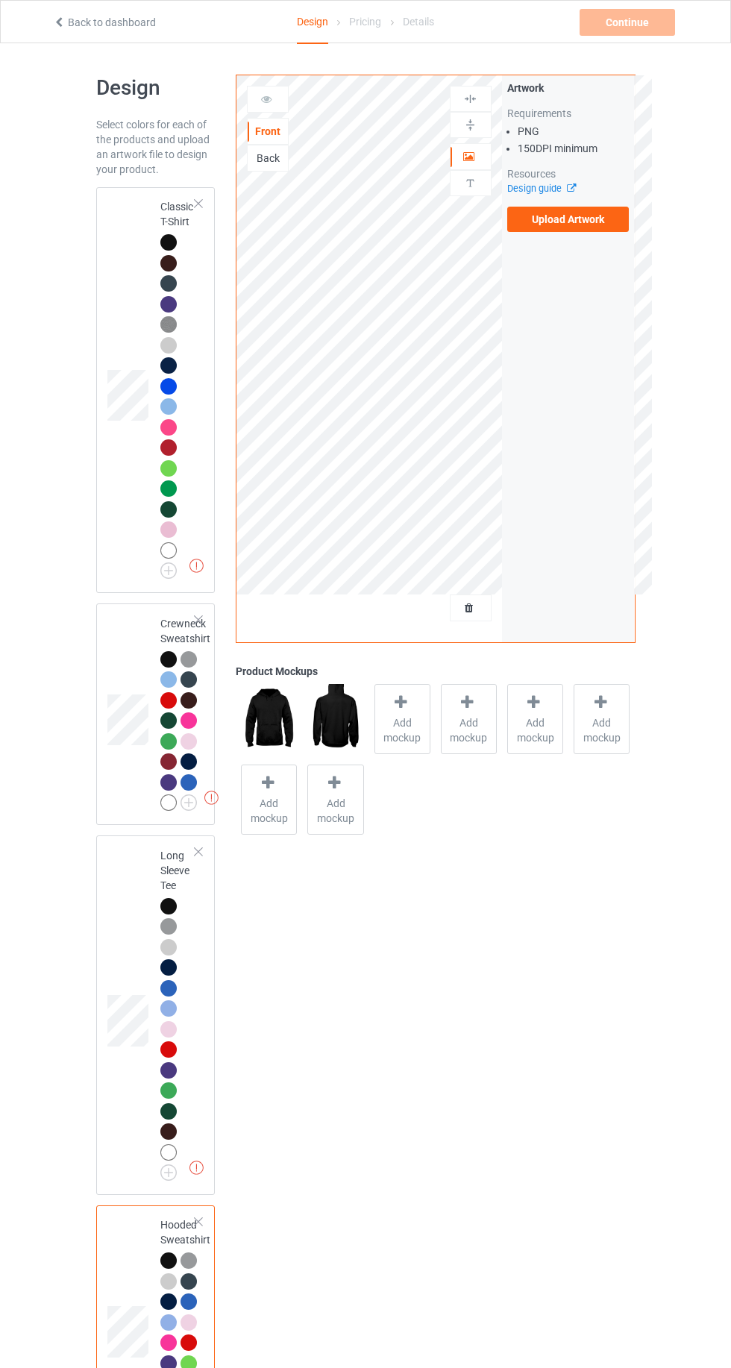
click at [119, 296] on td at bounding box center [129, 390] width 45 height 394
click at [401, 713] on div at bounding box center [402, 705] width 21 height 22
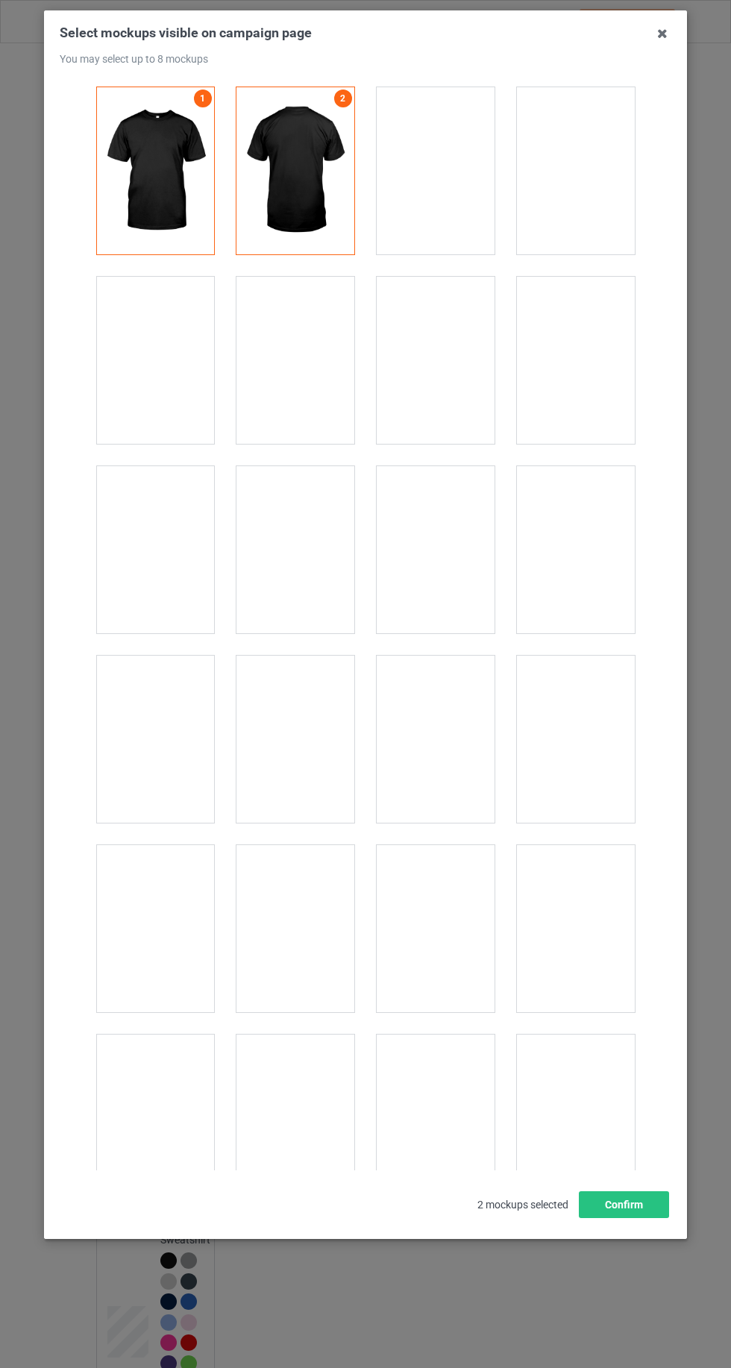
scroll to position [20560, 0]
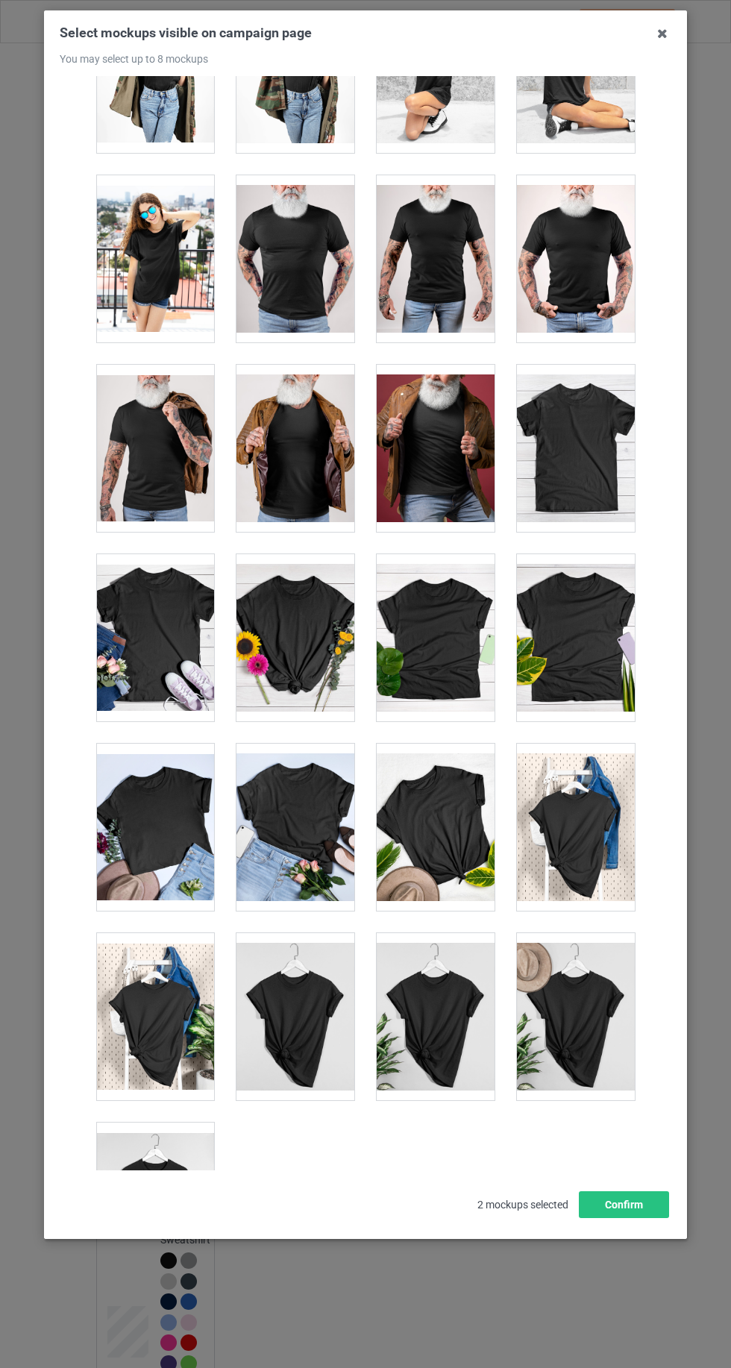
click at [119, 1146] on div at bounding box center [155, 1205] width 118 height 167
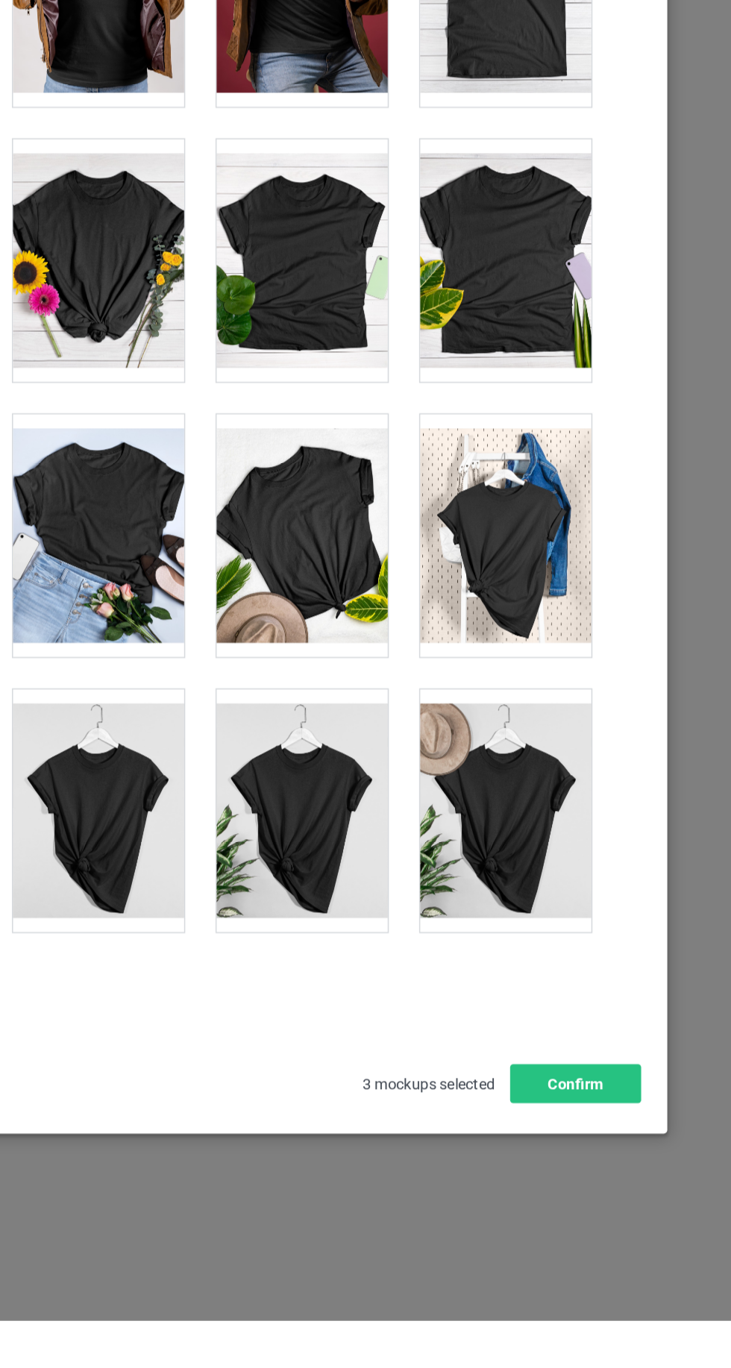
scroll to position [0, 0]
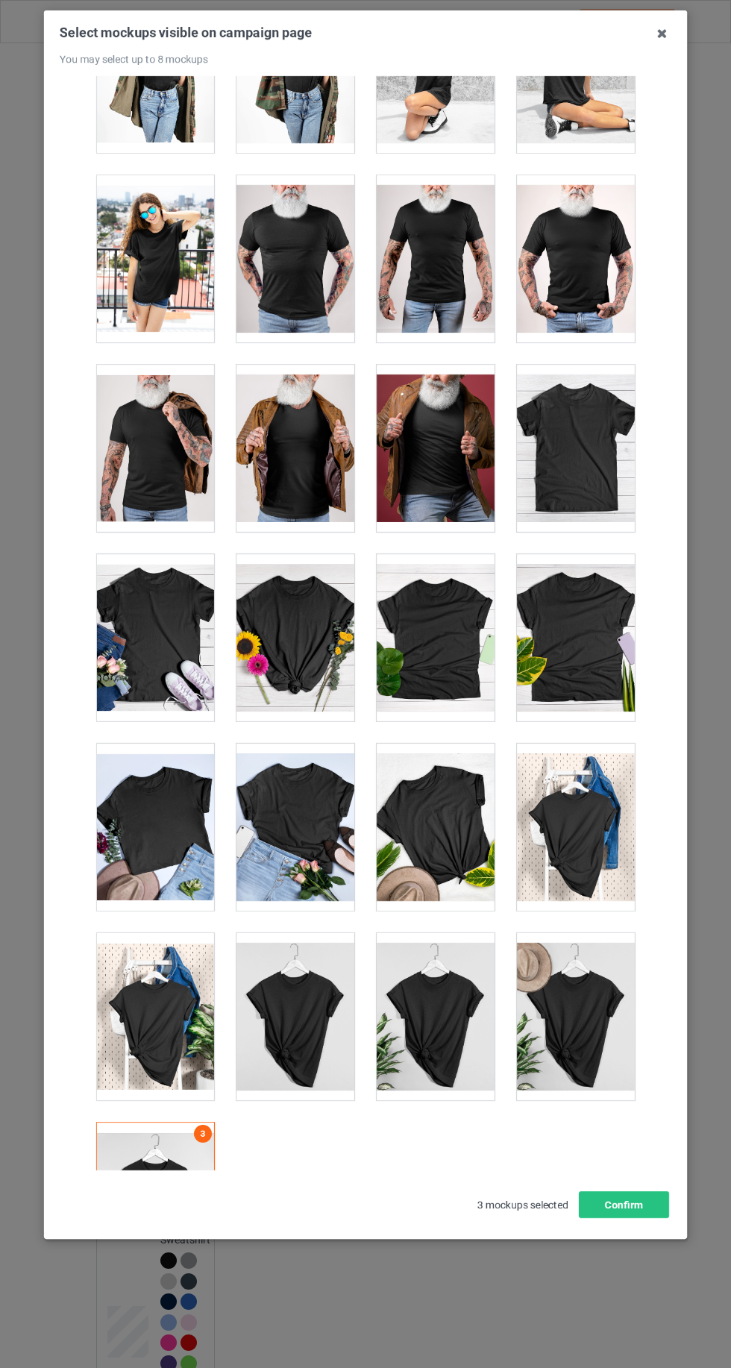
click at [567, 955] on div at bounding box center [576, 1016] width 118 height 167
click at [436, 974] on div at bounding box center [436, 1016] width 118 height 167
click at [134, 979] on div at bounding box center [155, 1016] width 118 height 167
click at [643, 1218] on button "Confirm" at bounding box center [624, 1204] width 90 height 27
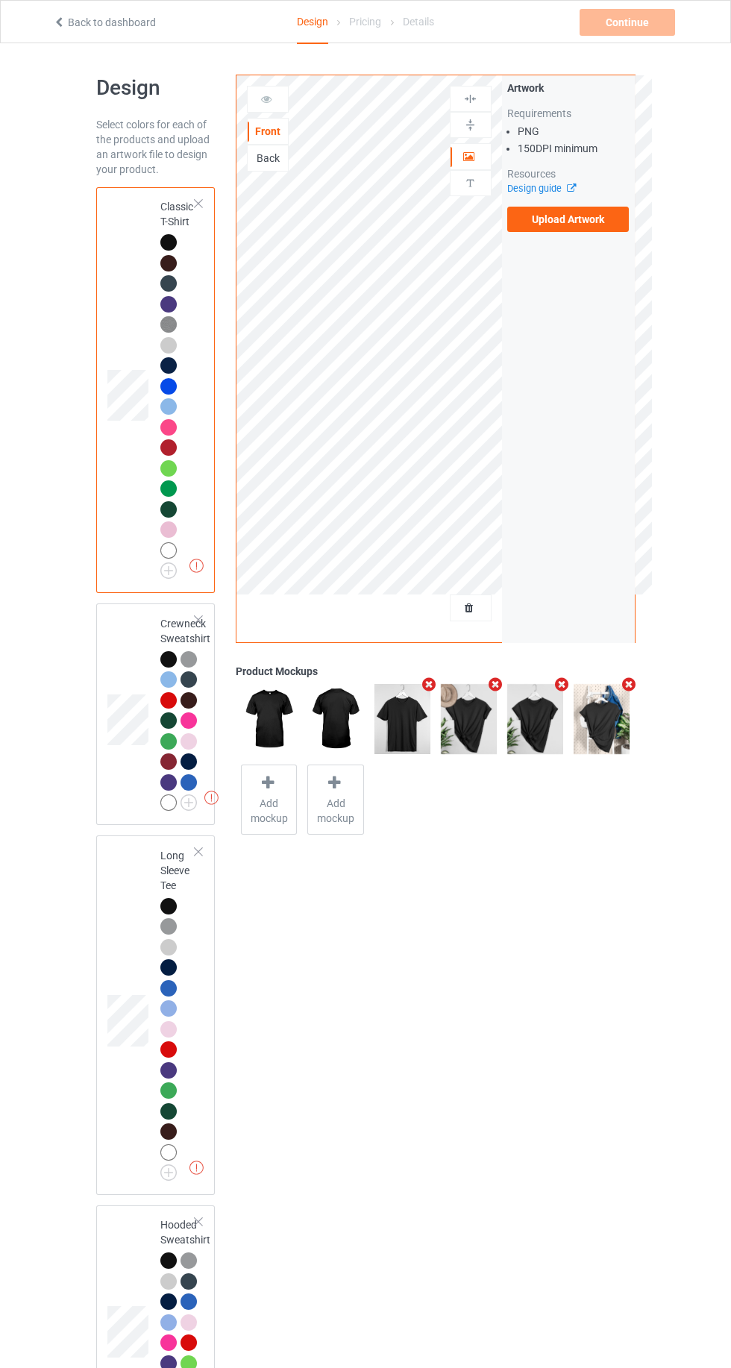
click at [555, 219] on label "Upload Artwork" at bounding box center [568, 219] width 122 height 25
click at [0, 0] on input "Upload Artwork" at bounding box center [0, 0] width 0 height 0
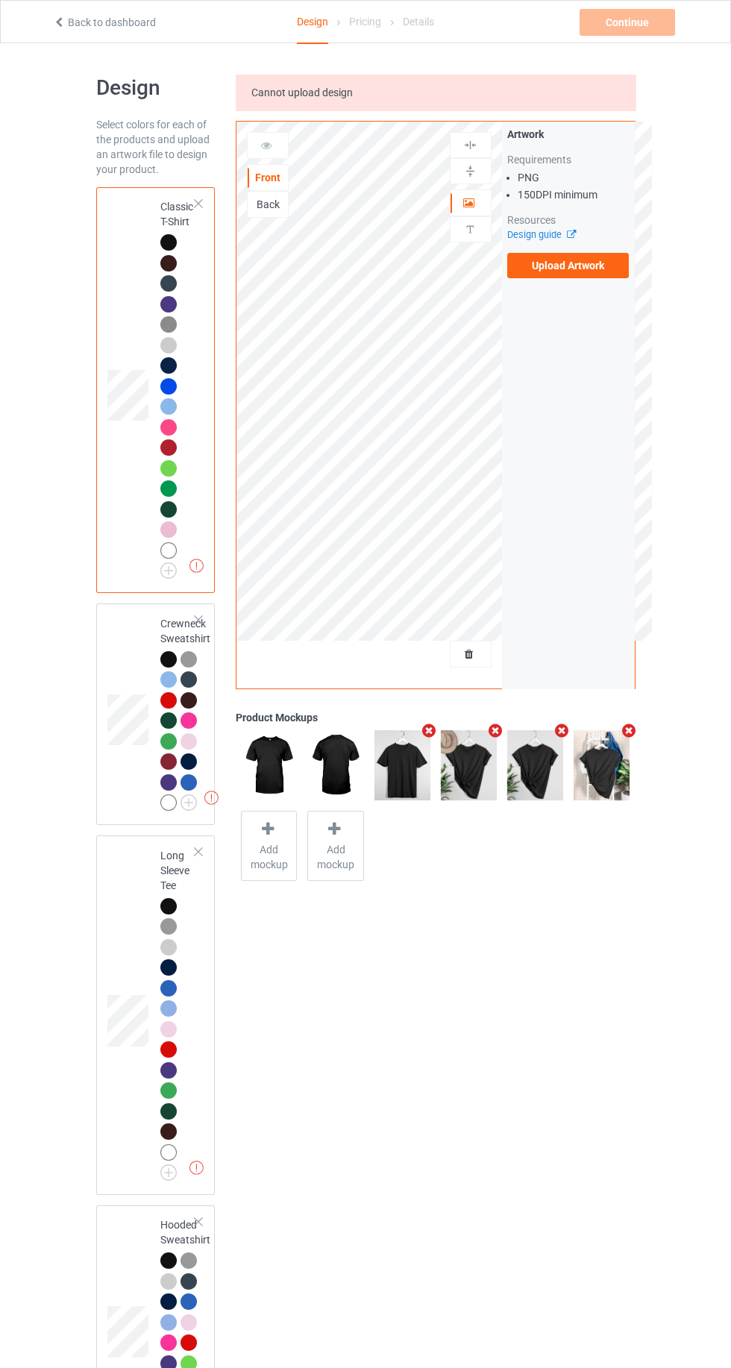
click at [605, 272] on label "Upload Artwork" at bounding box center [568, 265] width 122 height 25
click at [0, 0] on input "Upload Artwork" at bounding box center [0, 0] width 0 height 0
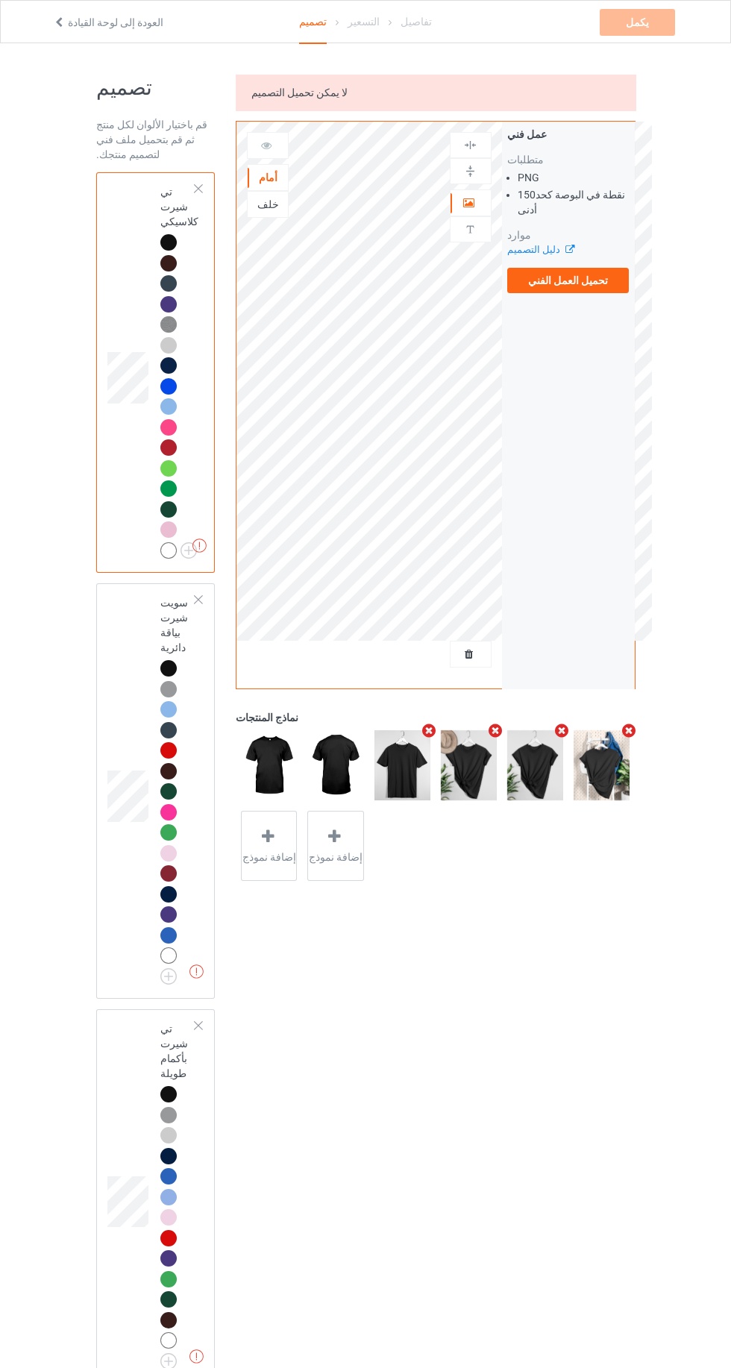
click at [607, 271] on label "تحميل العمل الفني" at bounding box center [568, 280] width 122 height 25
click at [0, 0] on input "تحميل العمل الفني" at bounding box center [0, 0] width 0 height 0
click at [595, 287] on label "تحميل العمل الفني" at bounding box center [568, 280] width 122 height 25
click at [0, 0] on input "تحميل العمل الفني" at bounding box center [0, 0] width 0 height 0
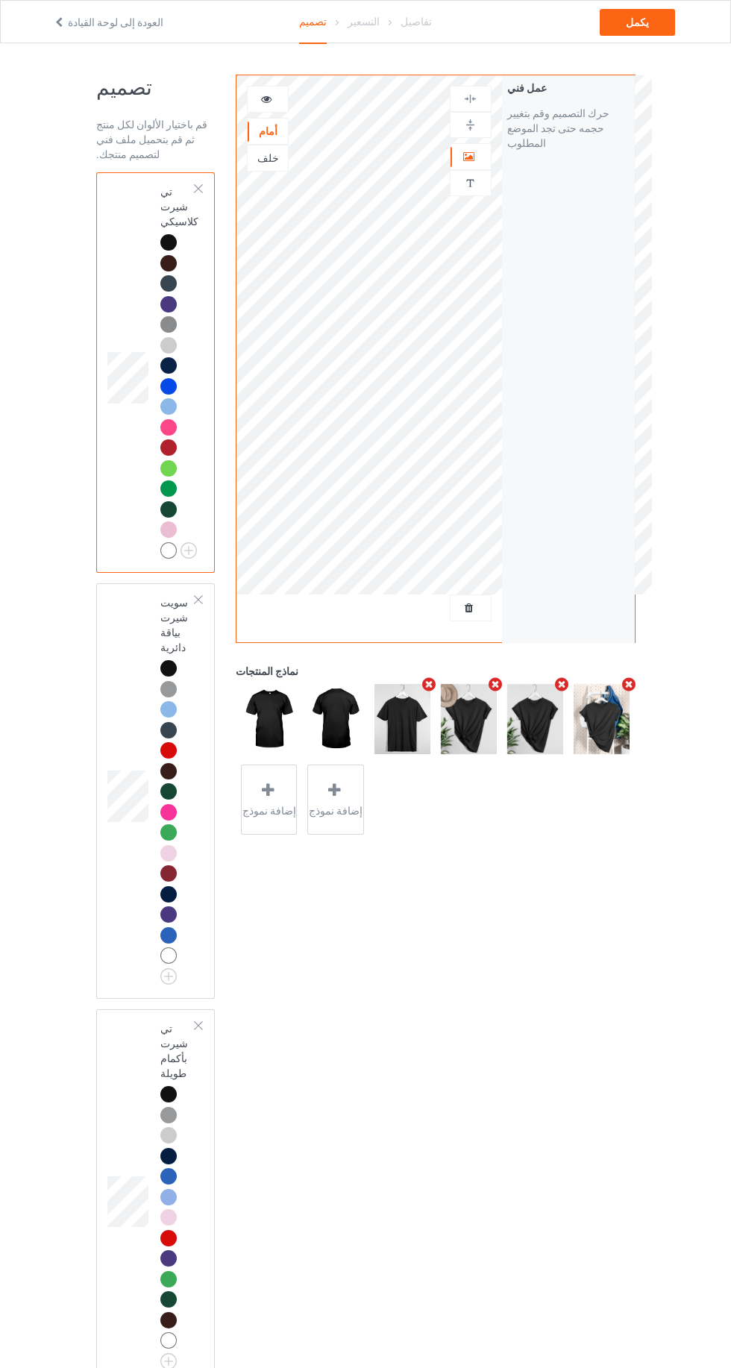
click at [266, 95] on icon at bounding box center [266, 97] width 13 height 10
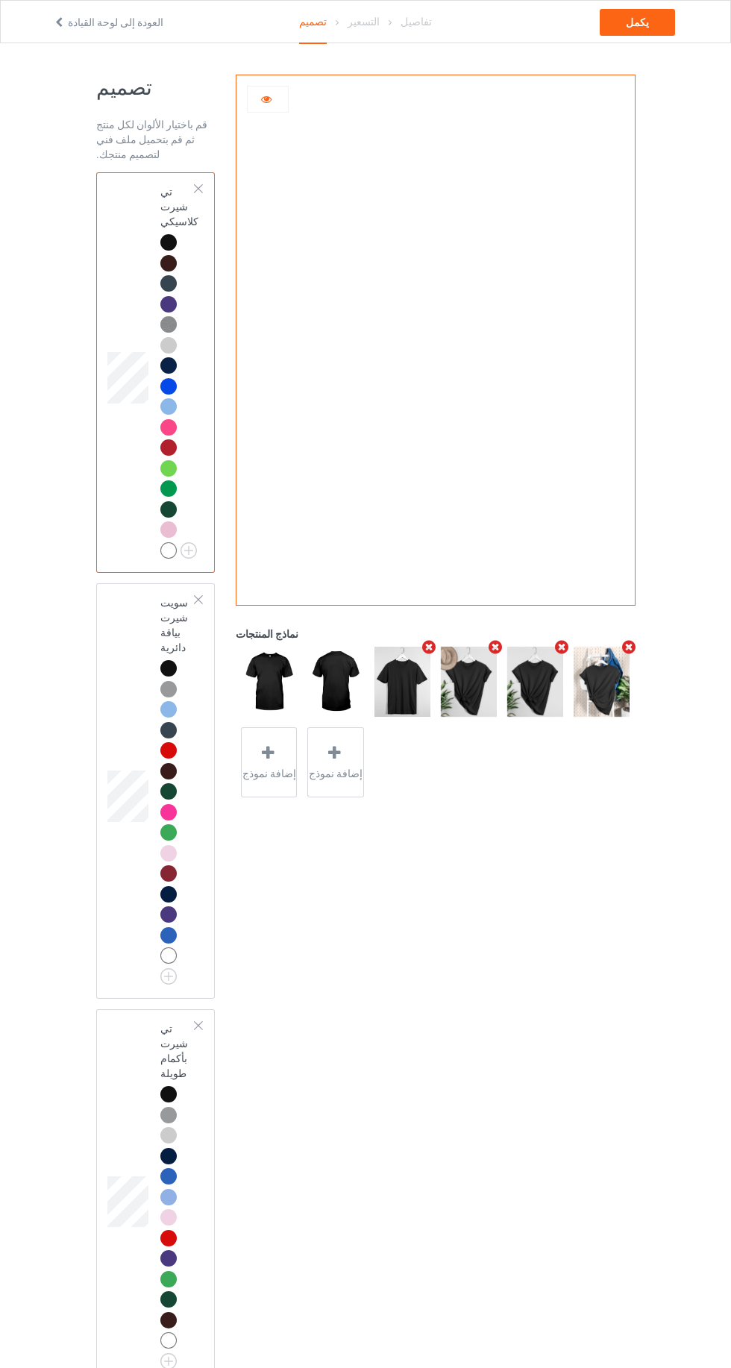
click at [265, 98] on icon at bounding box center [266, 97] width 13 height 10
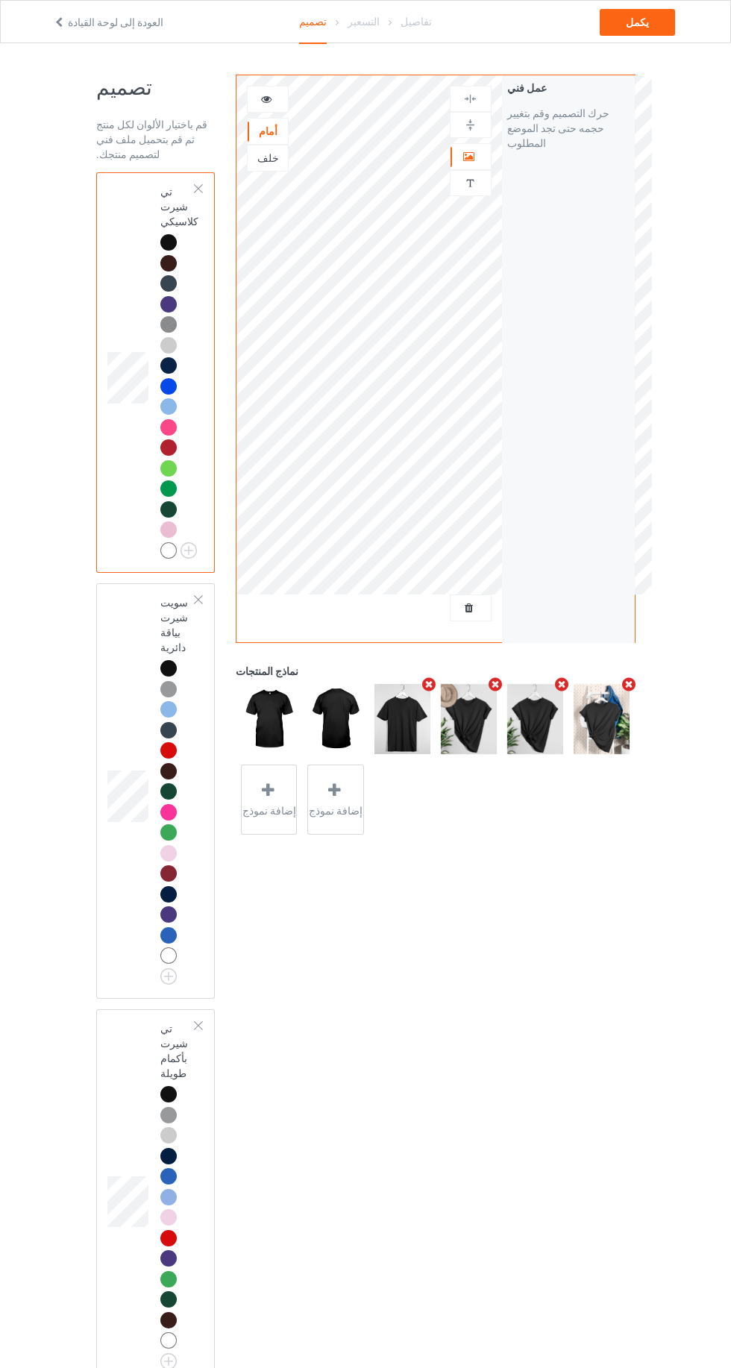
click at [451, 647] on div "أمام خلف عمل فني نص مخصص عمل فني حرك التصميم وقم بتغيير حجمه حتى تجد الموضع الم…" at bounding box center [435, 457] width 399 height 765
click at [465, 600] on div at bounding box center [470, 607] width 40 height 15
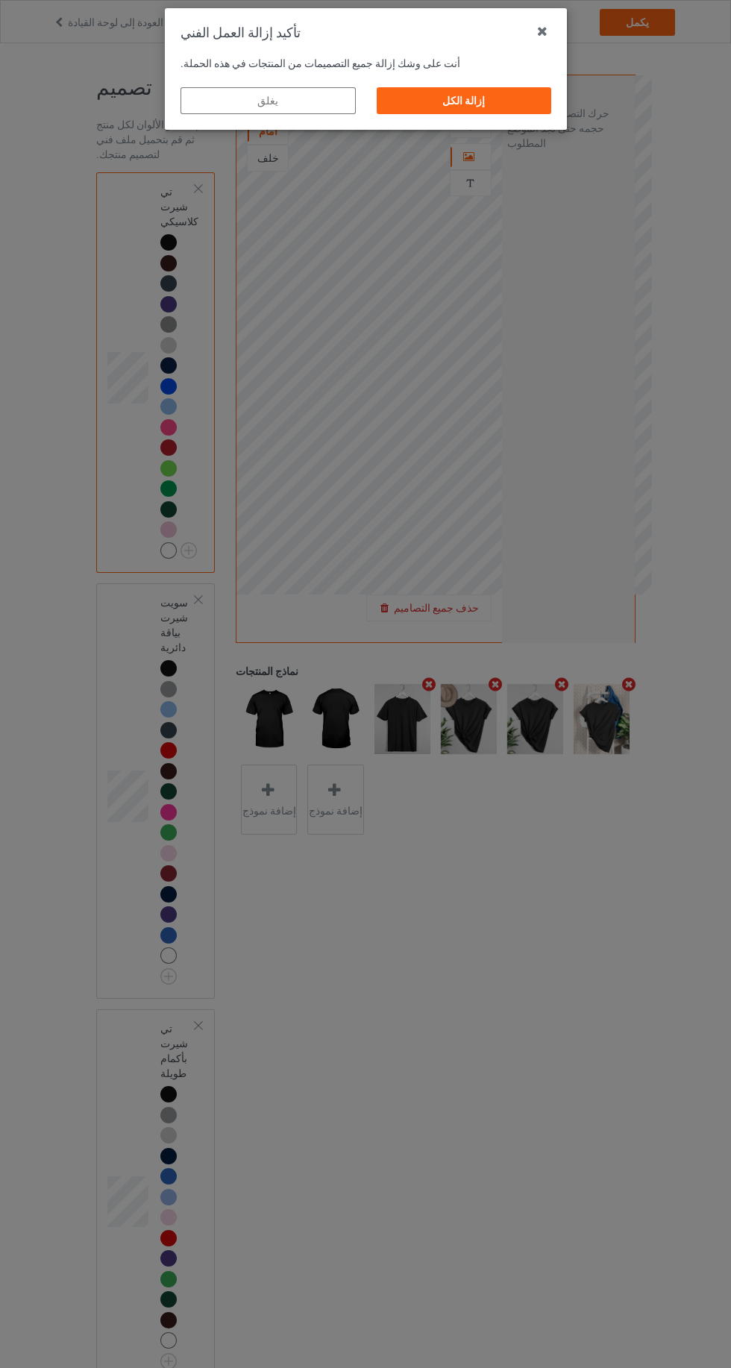
click at [439, 101] on div "إزالة الكل" at bounding box center [463, 100] width 175 height 27
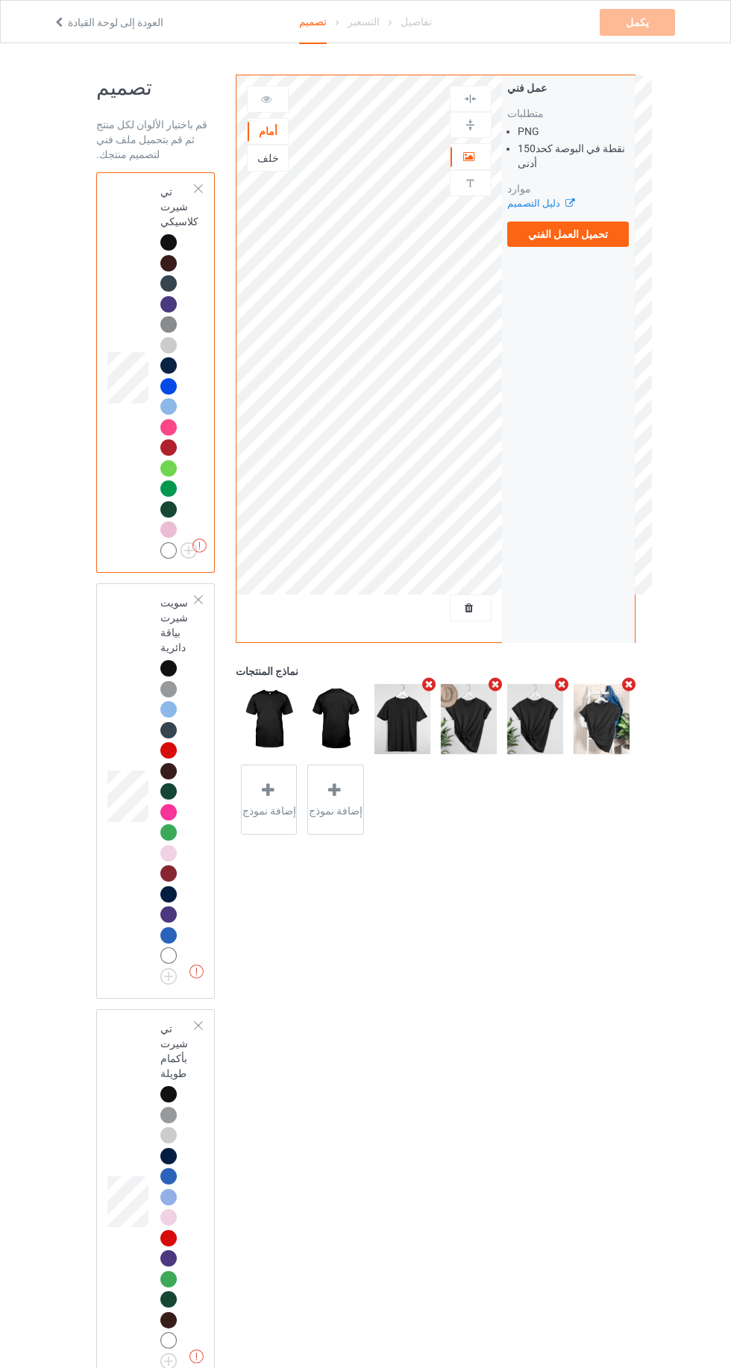
click at [549, 234] on font "تحميل العمل الفني" at bounding box center [568, 234] width 80 height 12
click at [0, 0] on input "تحميل العمل الفني" at bounding box center [0, 0] width 0 height 0
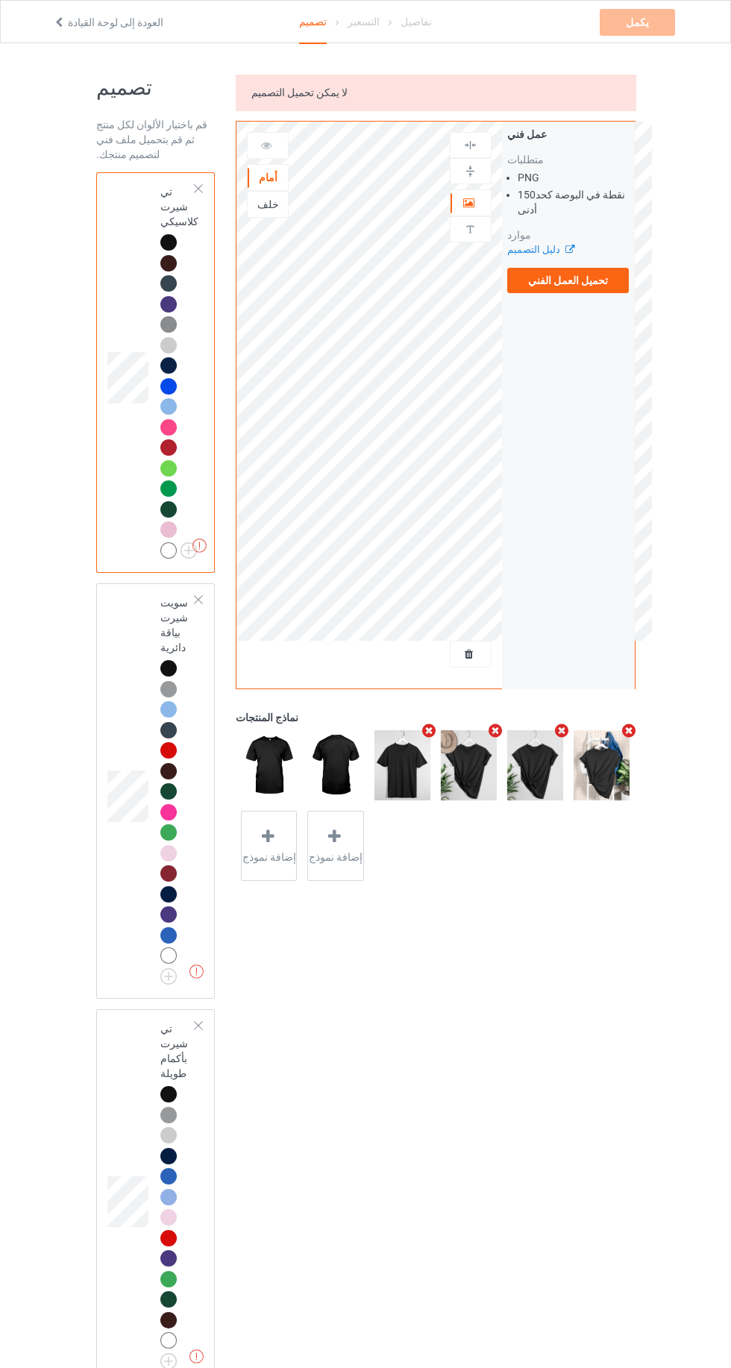
click at [582, 285] on font "تحميل العمل الفني" at bounding box center [568, 280] width 80 height 12
click at [0, 0] on input "تحميل العمل الفني" at bounding box center [0, 0] width 0 height 0
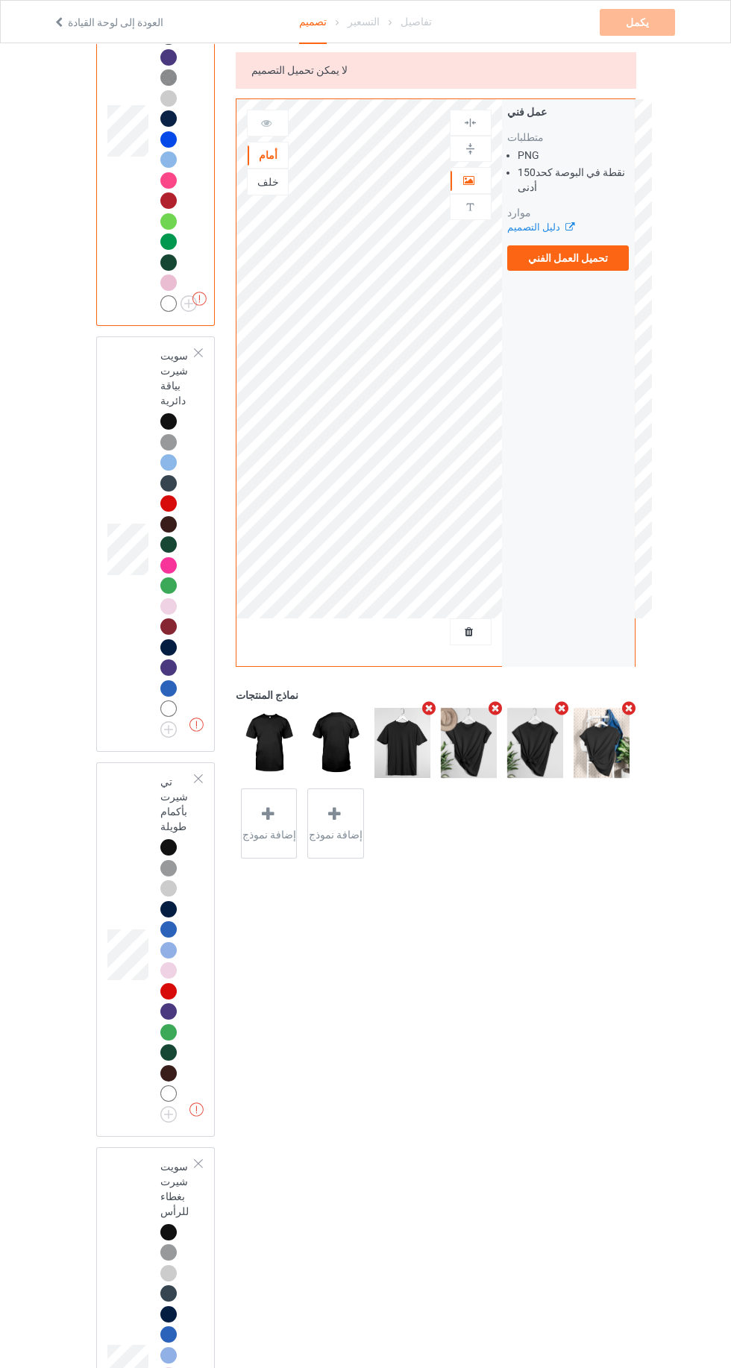
scroll to position [274, 0]
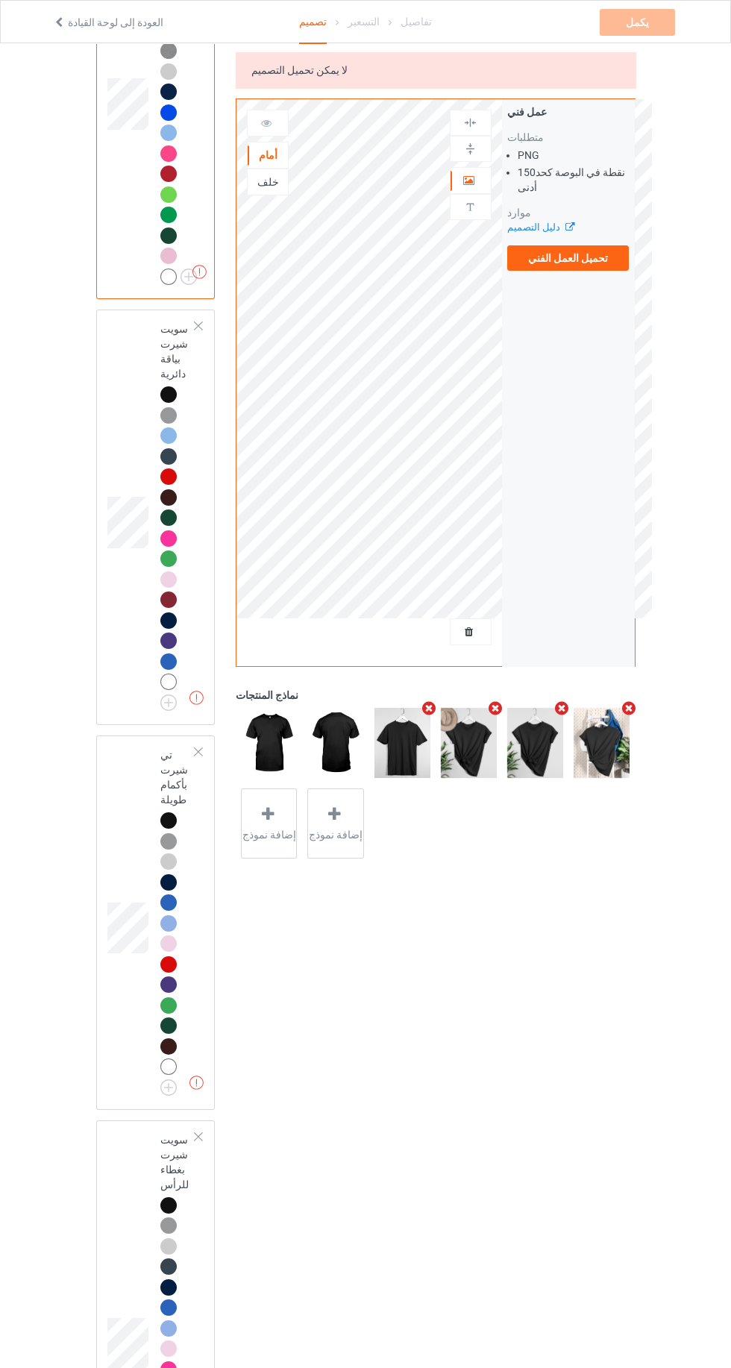
click at [98, 1195] on div "الأعمال الفنية المفقودة سويت شيرت بغطاء للرأس" at bounding box center [155, 1338] width 119 height 436
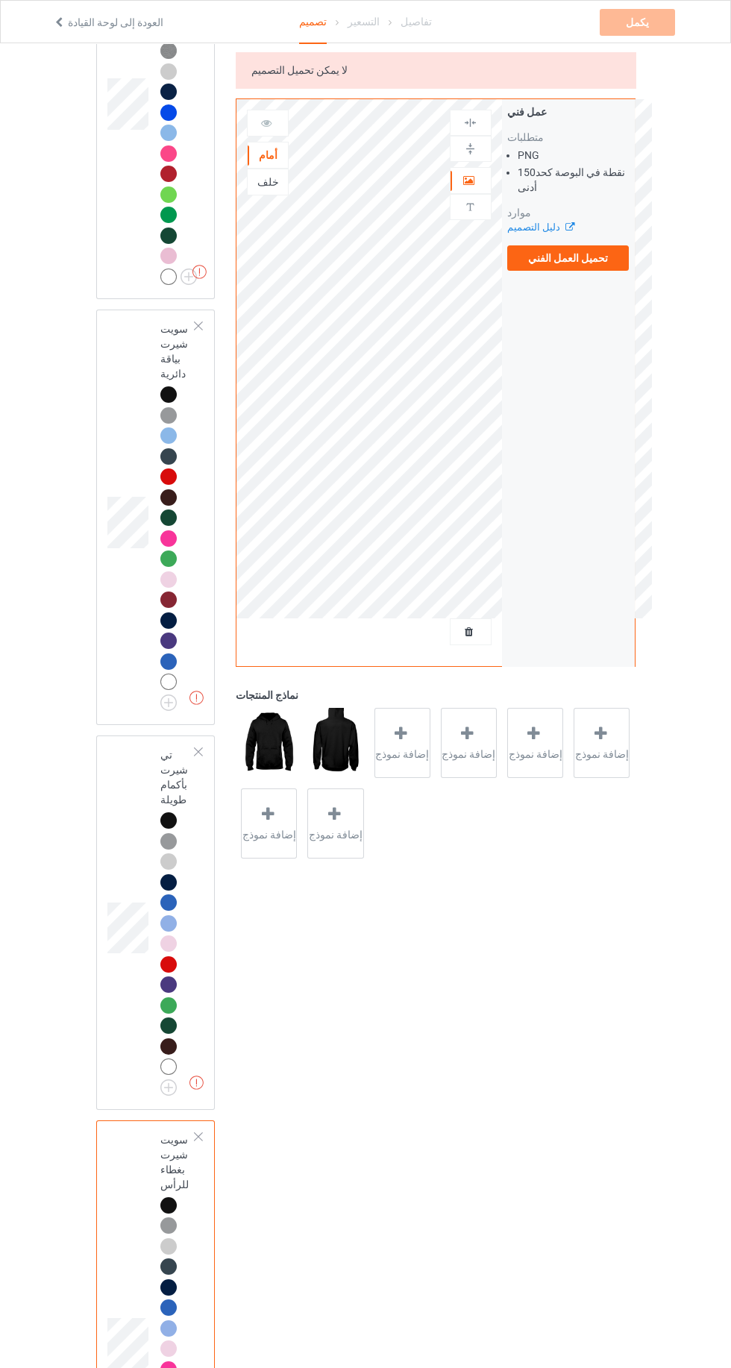
click at [568, 262] on font "تحميل العمل الفني" at bounding box center [568, 258] width 80 height 12
click at [0, 0] on input "تحميل العمل الفني" at bounding box center [0, 0] width 0 height 0
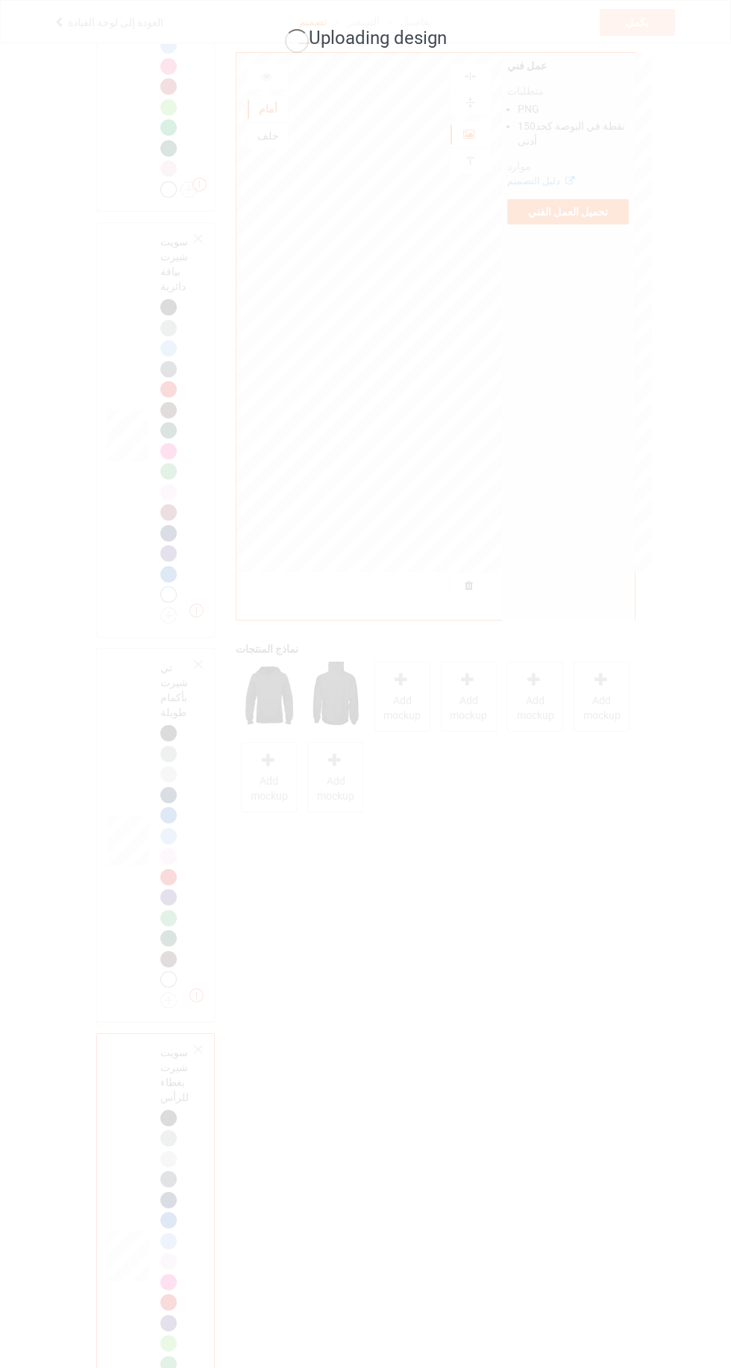
scroll to position [378, 0]
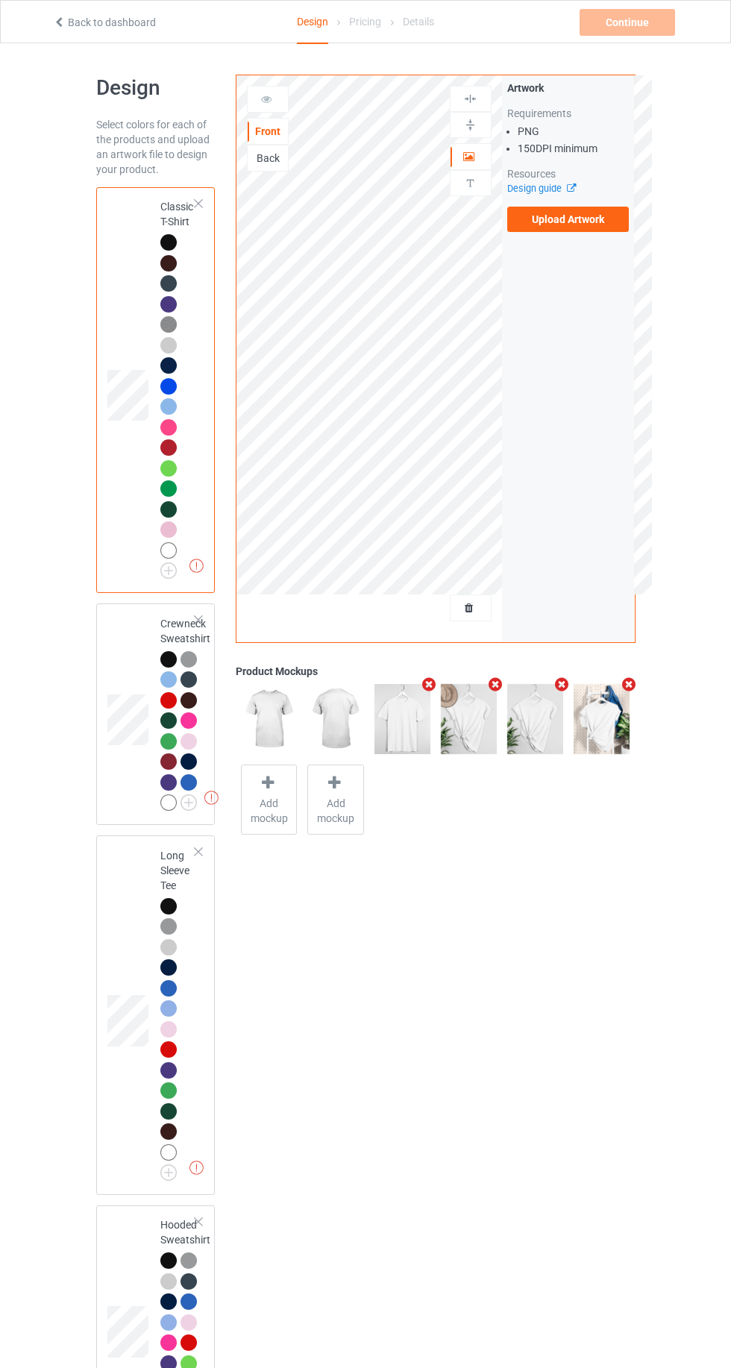
click at [586, 221] on label "Upload Artwork" at bounding box center [568, 219] width 122 height 25
click at [0, 0] on input "Upload Artwork" at bounding box center [0, 0] width 0 height 0
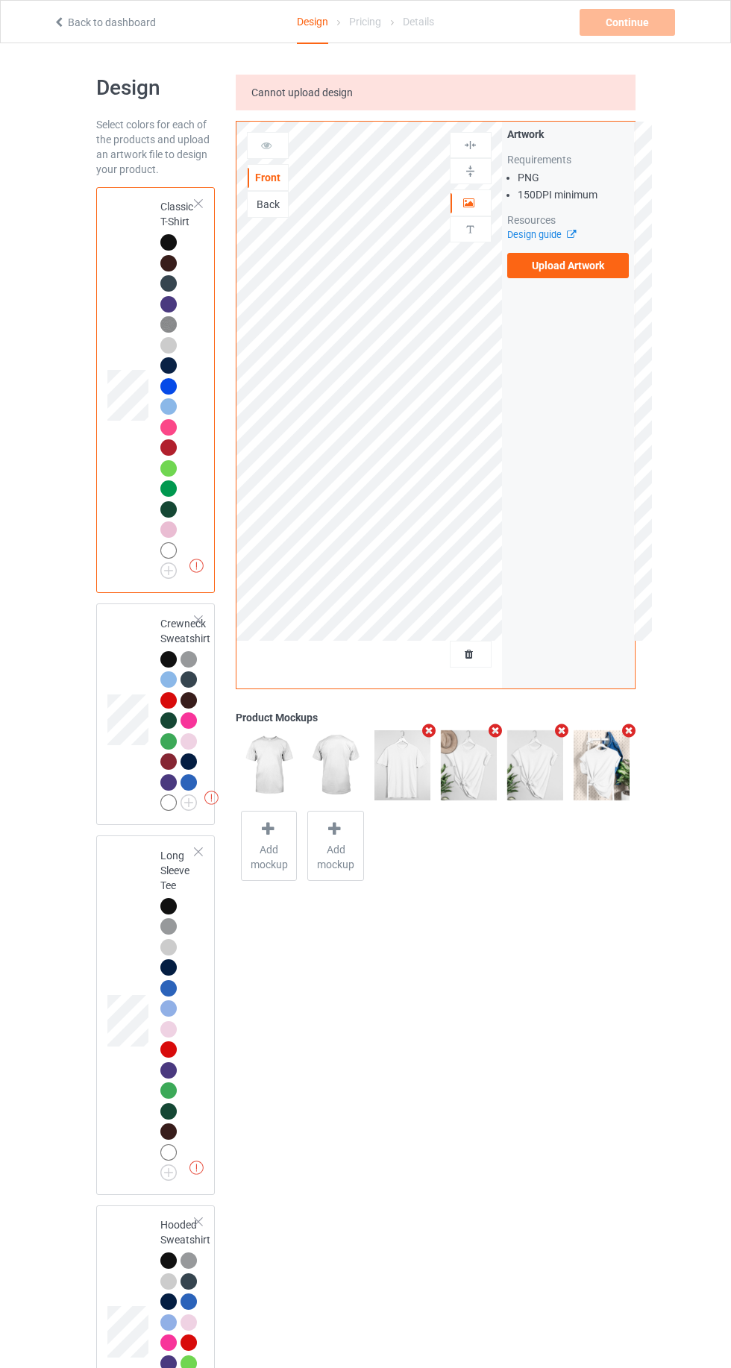
click at [576, 265] on label "Upload Artwork" at bounding box center [568, 265] width 122 height 25
click at [0, 0] on input "Upload Artwork" at bounding box center [0, 0] width 0 height 0
click at [564, 260] on label "Upload Artwork" at bounding box center [568, 265] width 122 height 25
click at [0, 0] on input "Upload Artwork" at bounding box center [0, 0] width 0 height 0
click at [584, 268] on label "Upload Artwork" at bounding box center [568, 265] width 122 height 25
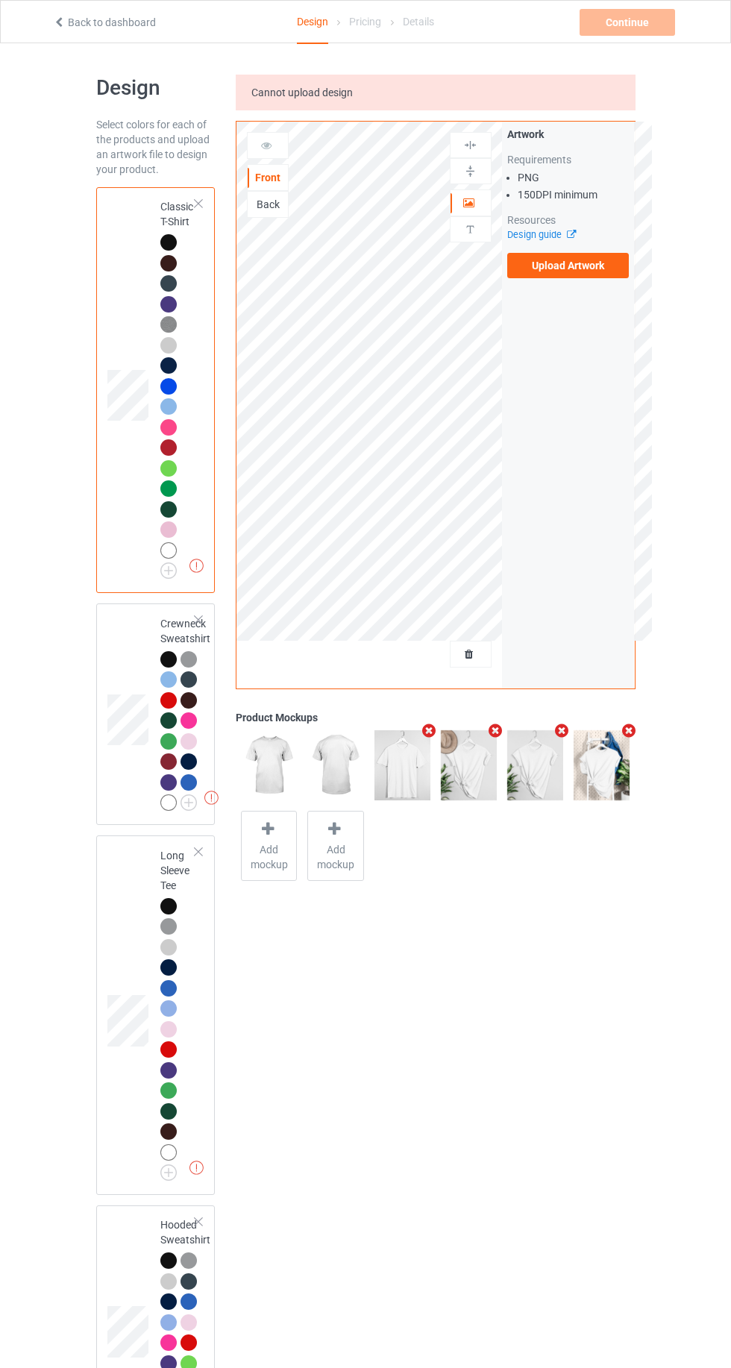
click at [0, 0] on input "Upload Artwork" at bounding box center [0, 0] width 0 height 0
click at [168, 248] on div at bounding box center [168, 242] width 16 height 16
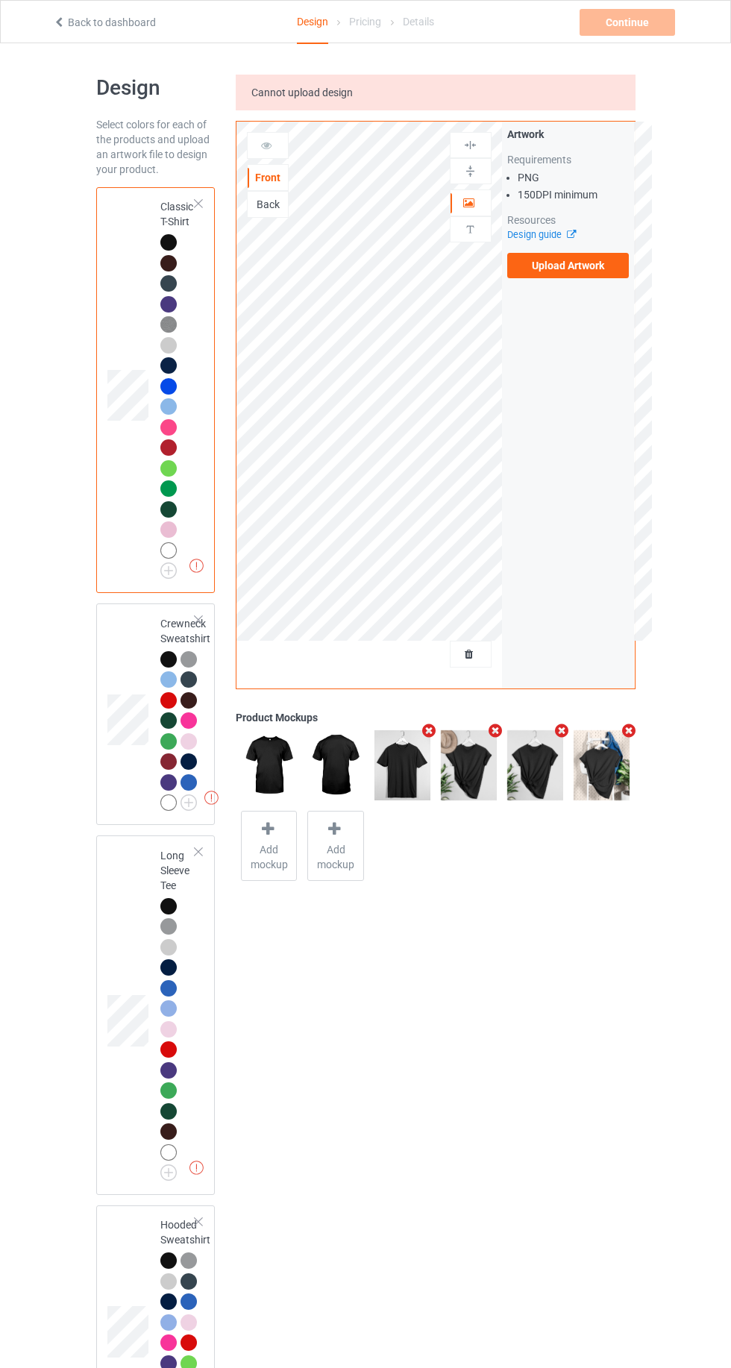
click at [616, 257] on label "Upload Artwork" at bounding box center [568, 265] width 122 height 25
click at [0, 0] on input "Upload Artwork" at bounding box center [0, 0] width 0 height 0
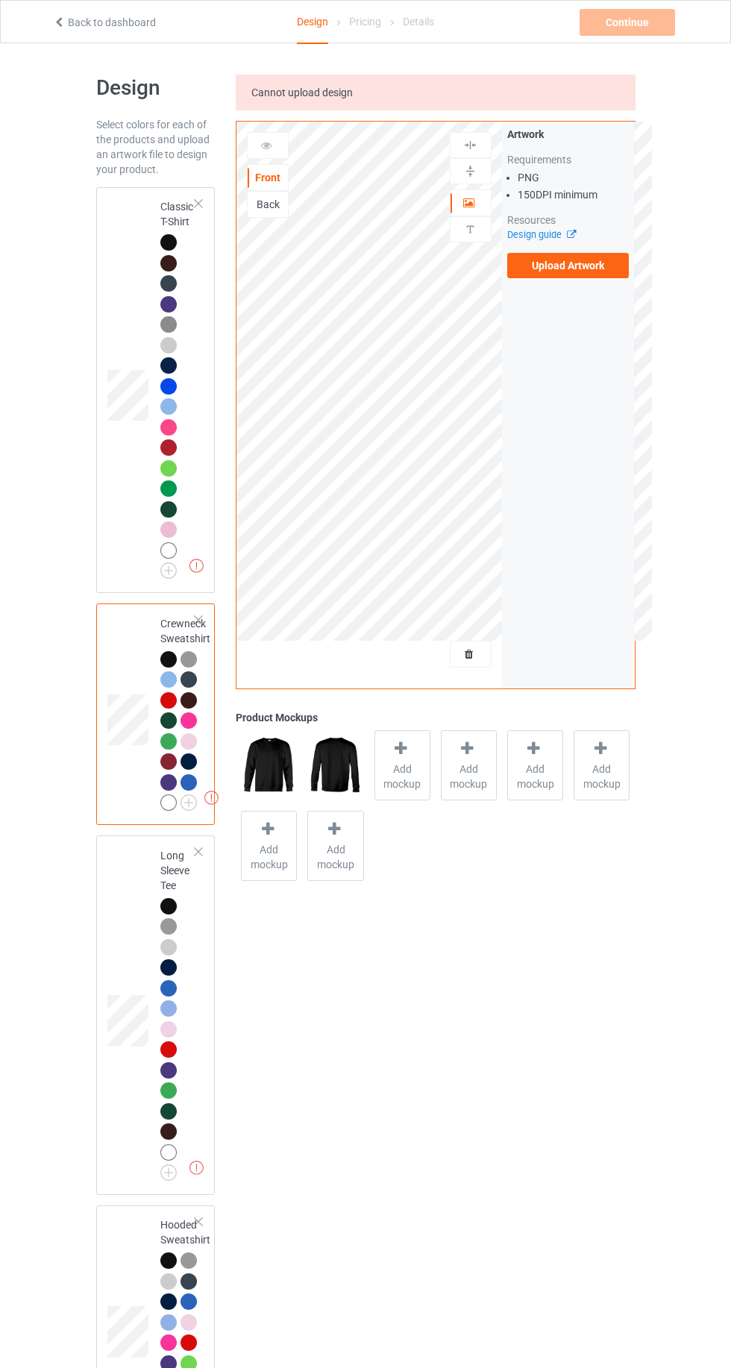
click at [610, 272] on label "Upload Artwork" at bounding box center [568, 265] width 122 height 25
click at [0, 0] on input "Upload Artwork" at bounding box center [0, 0] width 0 height 0
click at [591, 272] on label "Upload Artwork" at bounding box center [568, 265] width 122 height 25
click at [0, 0] on input "Upload Artwork" at bounding box center [0, 0] width 0 height 0
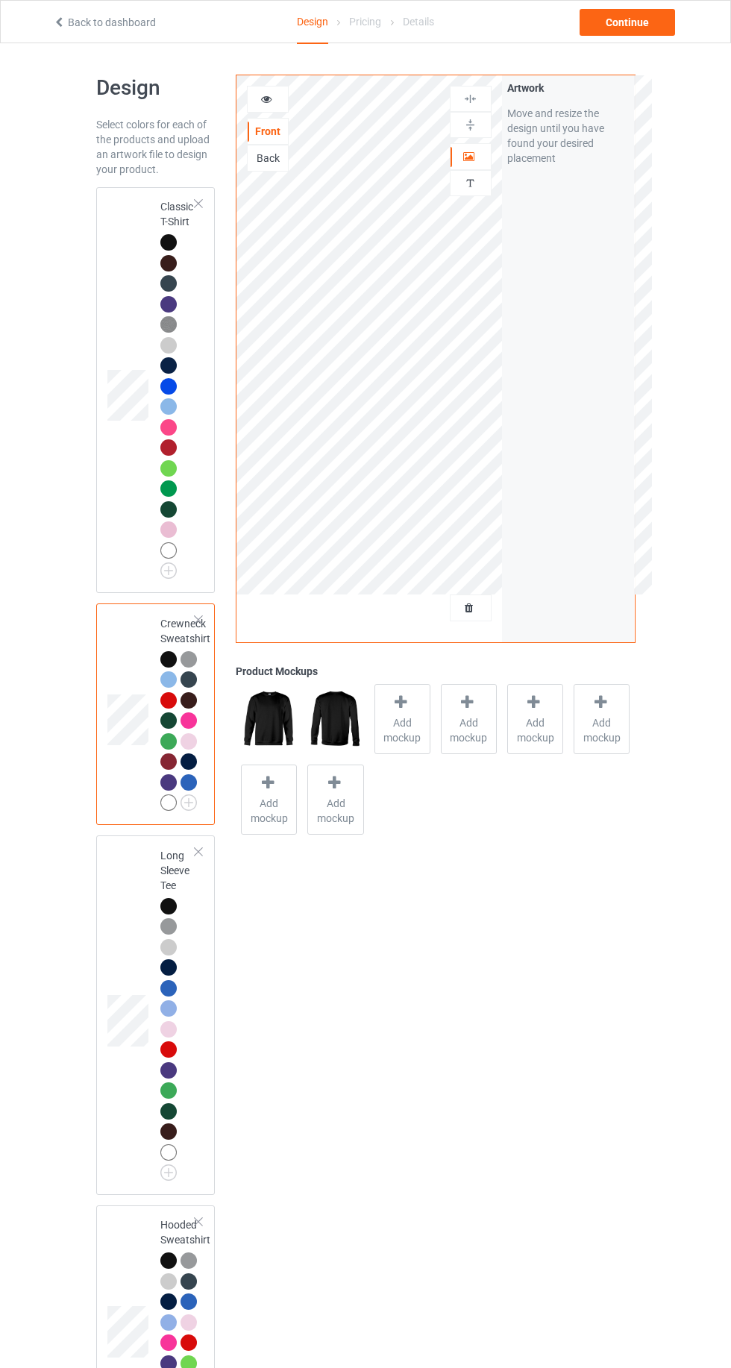
click at [261, 102] on icon at bounding box center [266, 97] width 13 height 10
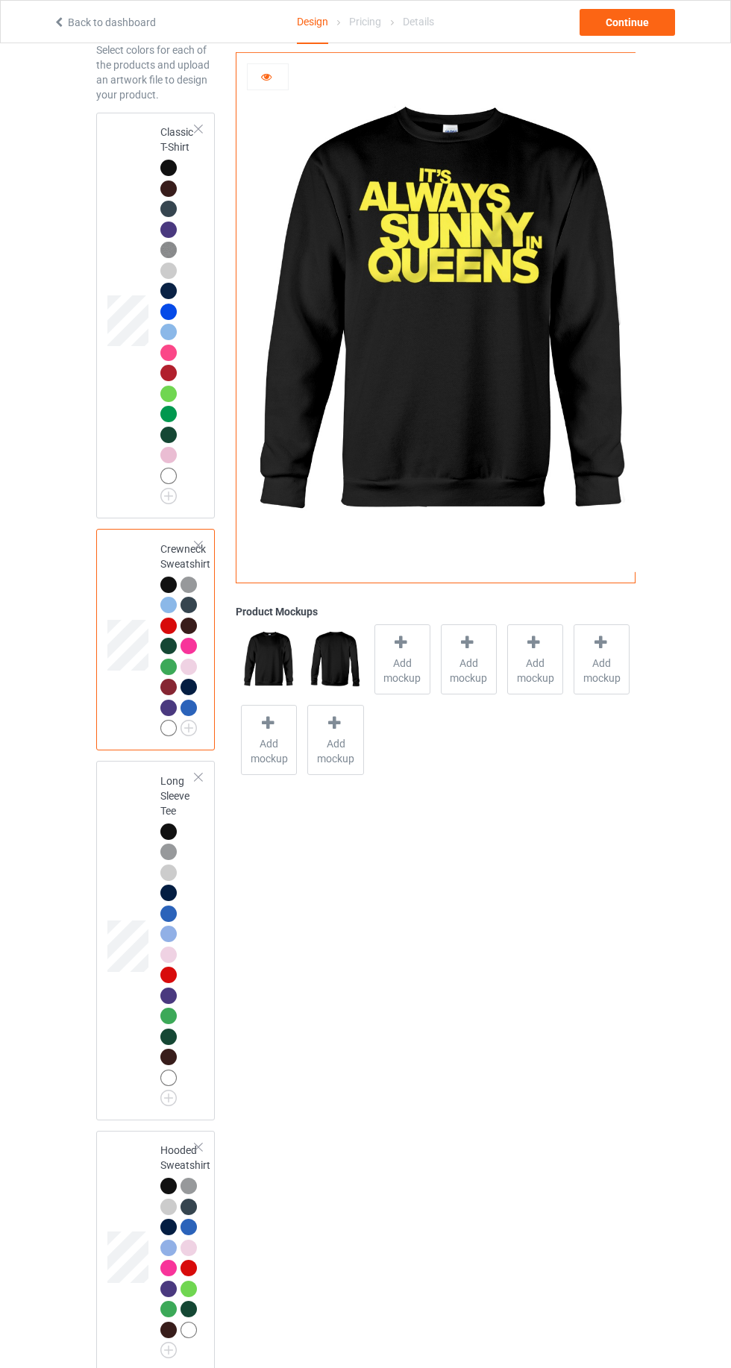
scroll to position [75, 0]
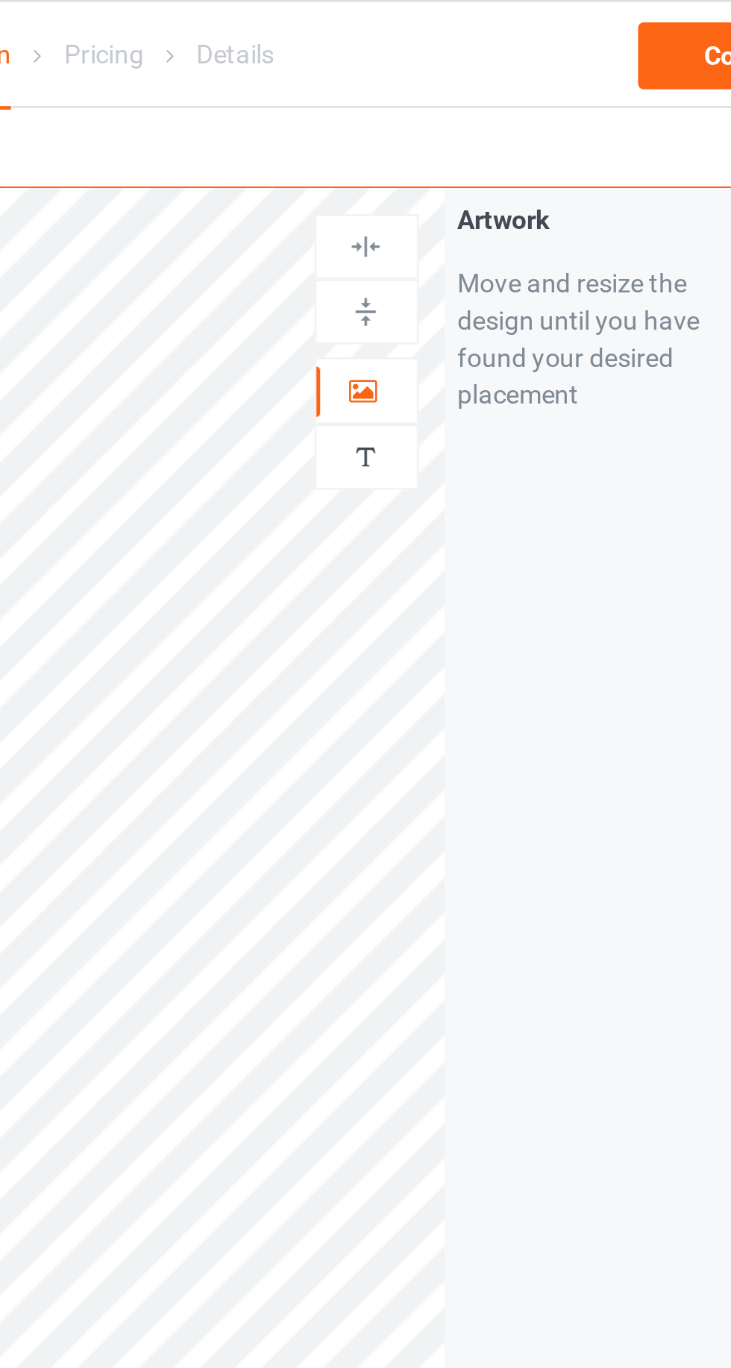
click at [469, 186] on img at bounding box center [470, 183] width 14 height 14
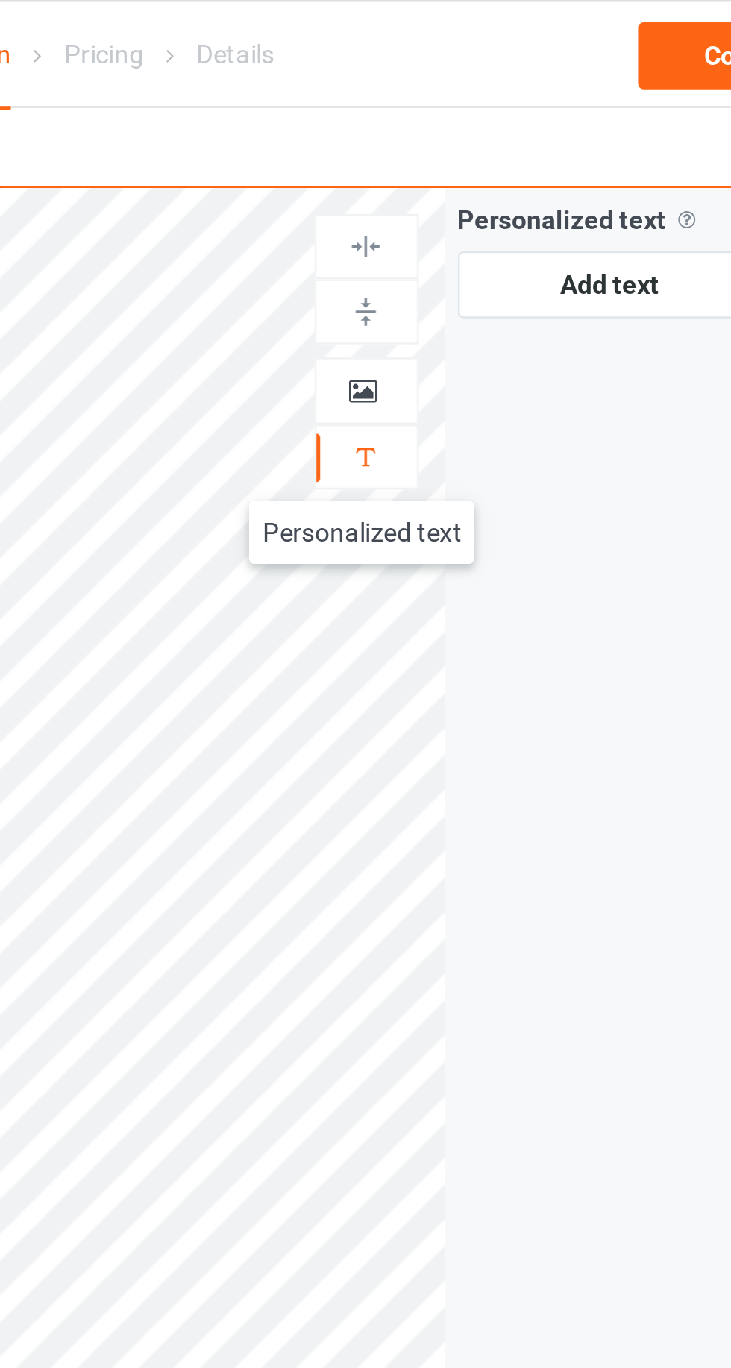
click at [458, 157] on div at bounding box center [470, 156] width 40 height 15
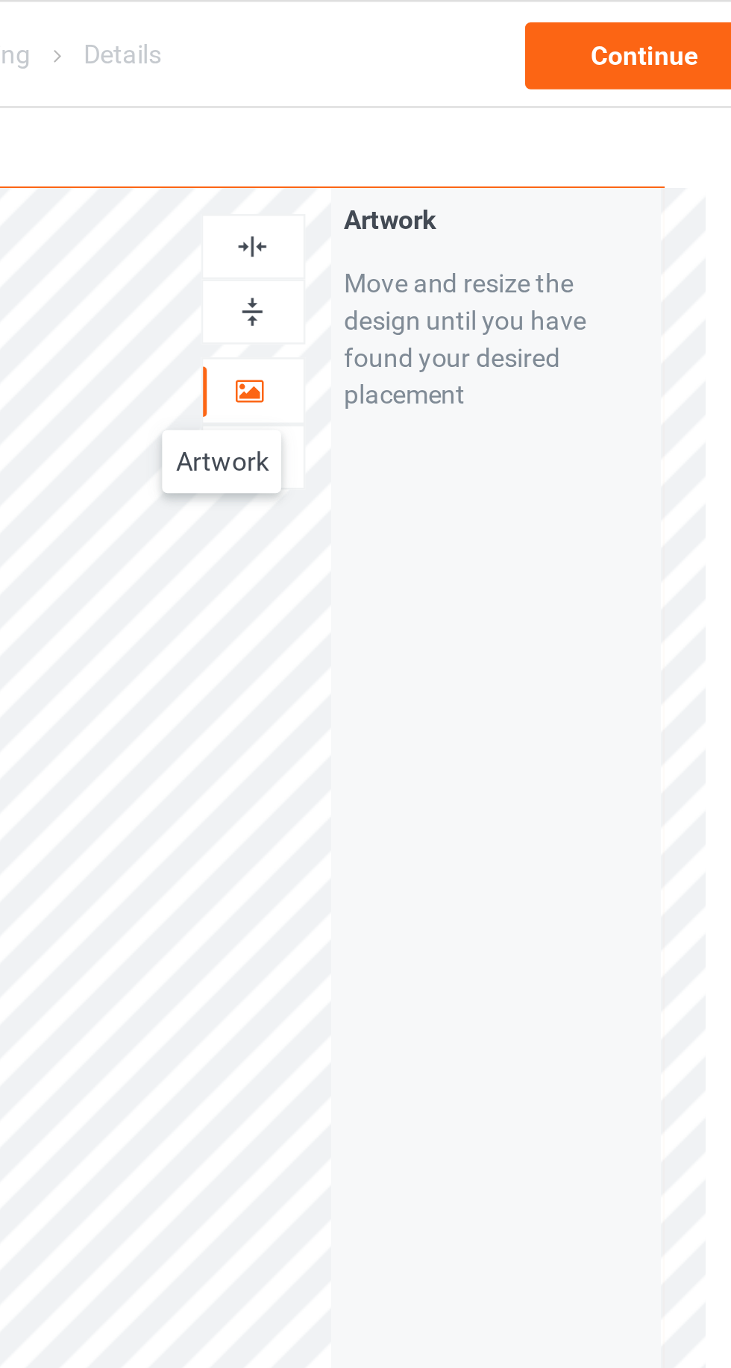
click at [465, 162] on div at bounding box center [470, 156] width 40 height 15
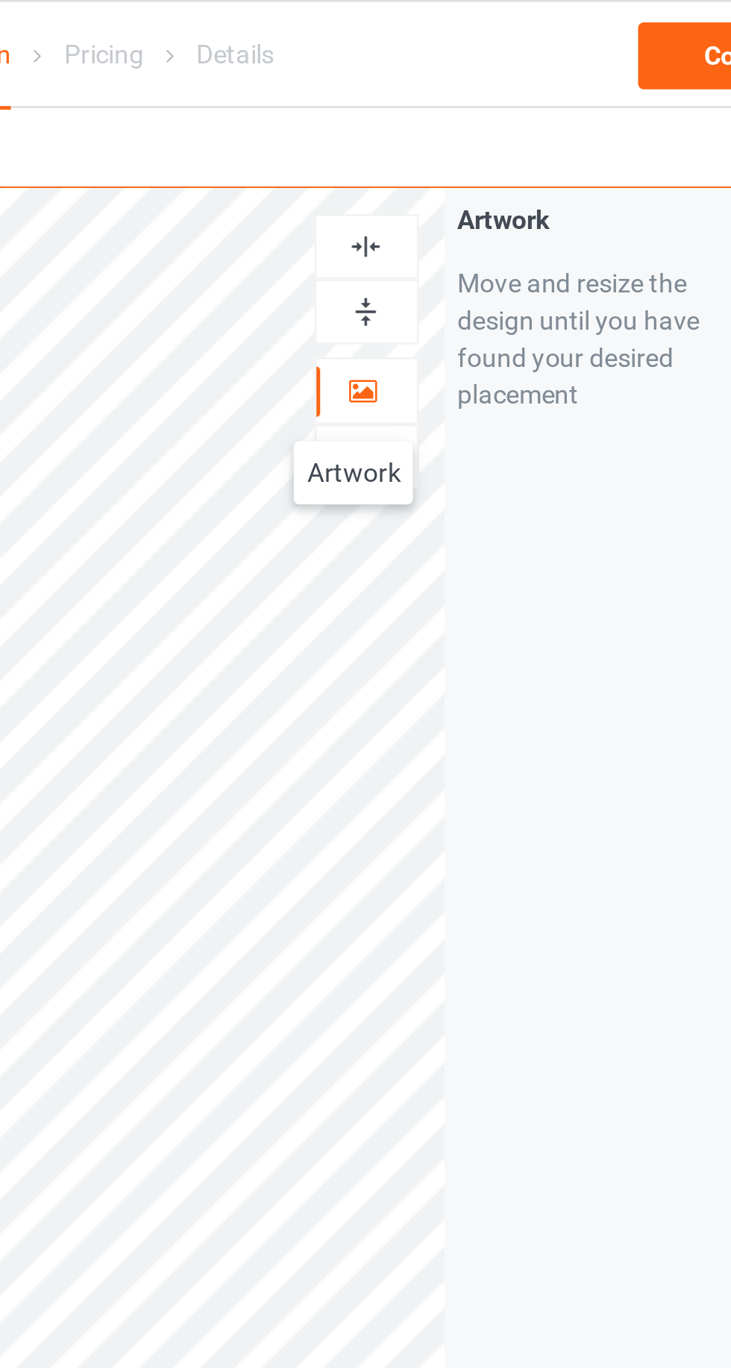
click at [509, 60] on div "Design Select colors for each of the products and upload an artwork file to des…" at bounding box center [365, 795] width 539 height 1504
click at [467, 194] on div "Personalized text" at bounding box center [471, 183] width 42 height 26
click at [462, 154] on div at bounding box center [470, 156] width 40 height 15
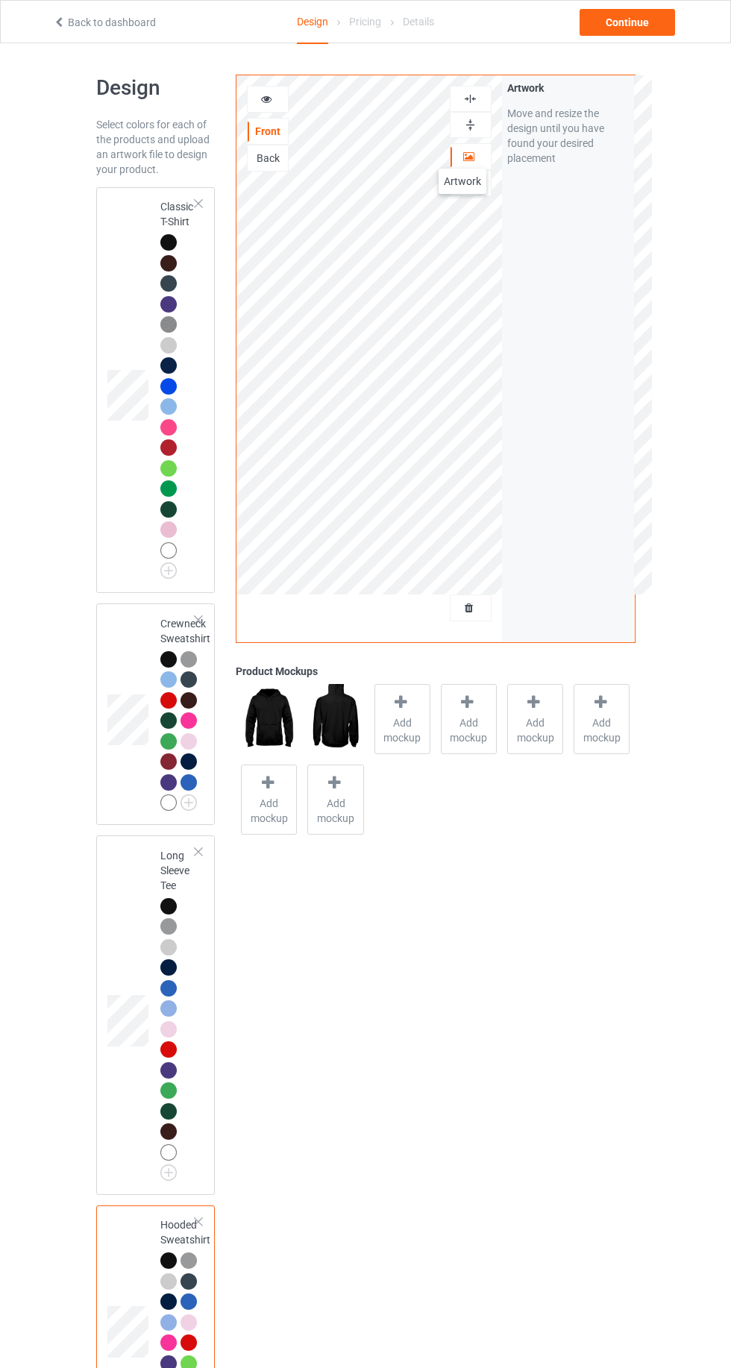
click at [461, 153] on div at bounding box center [470, 156] width 40 height 15
click at [453, 155] on div at bounding box center [470, 156] width 40 height 15
click at [459, 182] on div at bounding box center [470, 183] width 40 height 14
click at [467, 192] on div "Personalized text" at bounding box center [471, 183] width 42 height 26
click at [460, 178] on div at bounding box center [470, 183] width 40 height 14
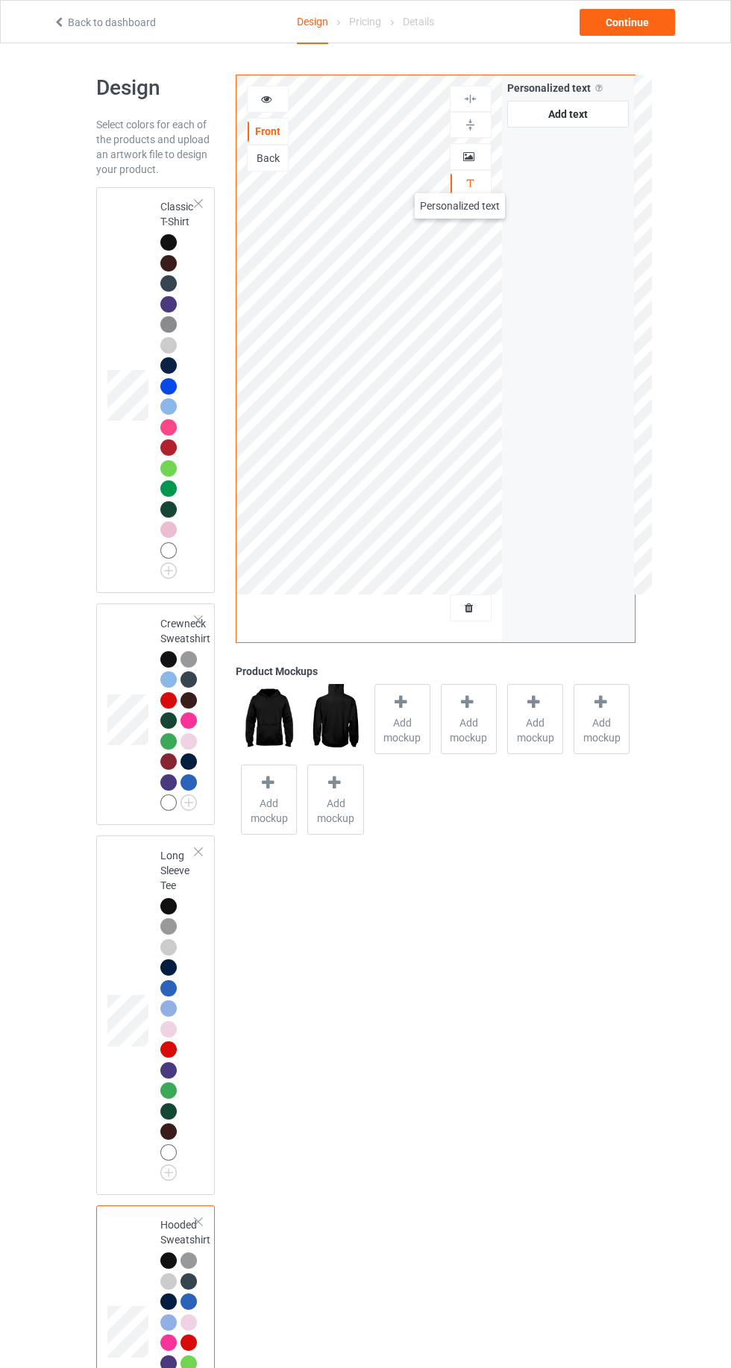
click at [450, 157] on div at bounding box center [470, 156] width 40 height 15
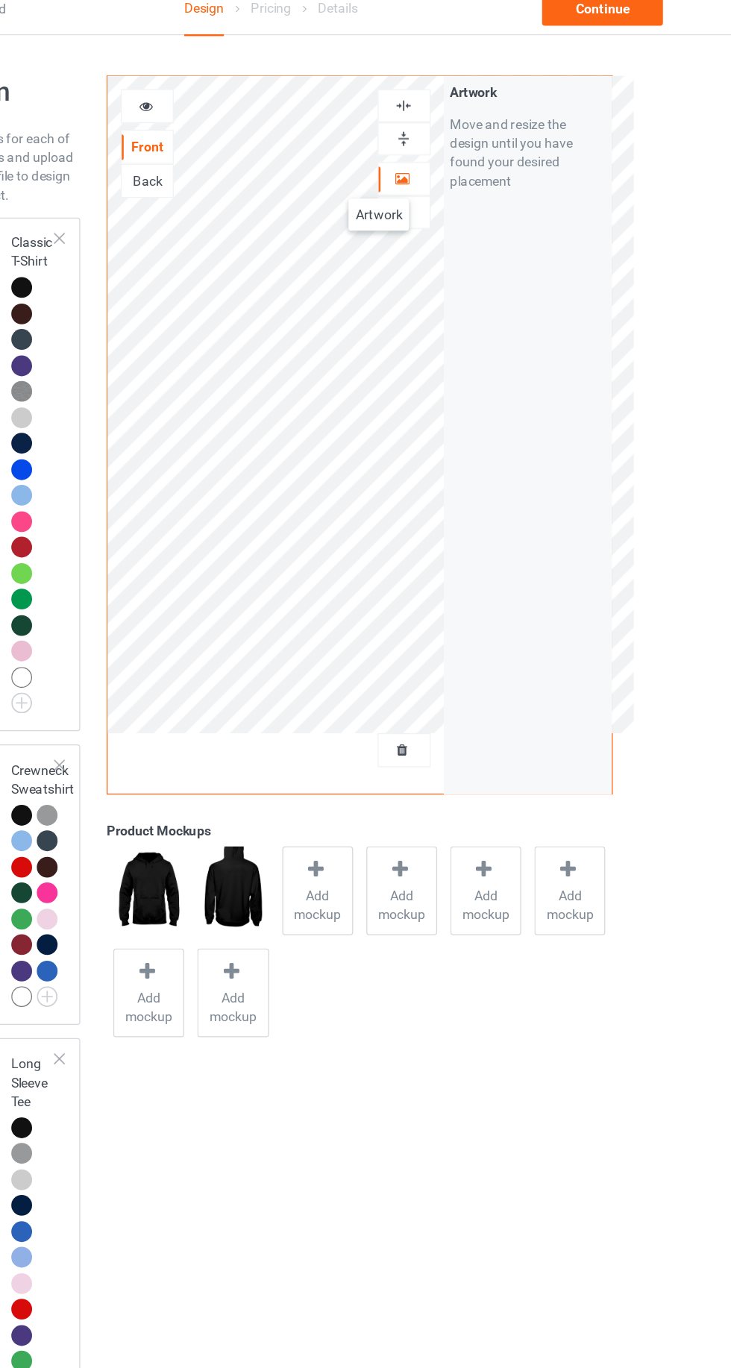
click at [274, 95] on div at bounding box center [268, 99] width 40 height 15
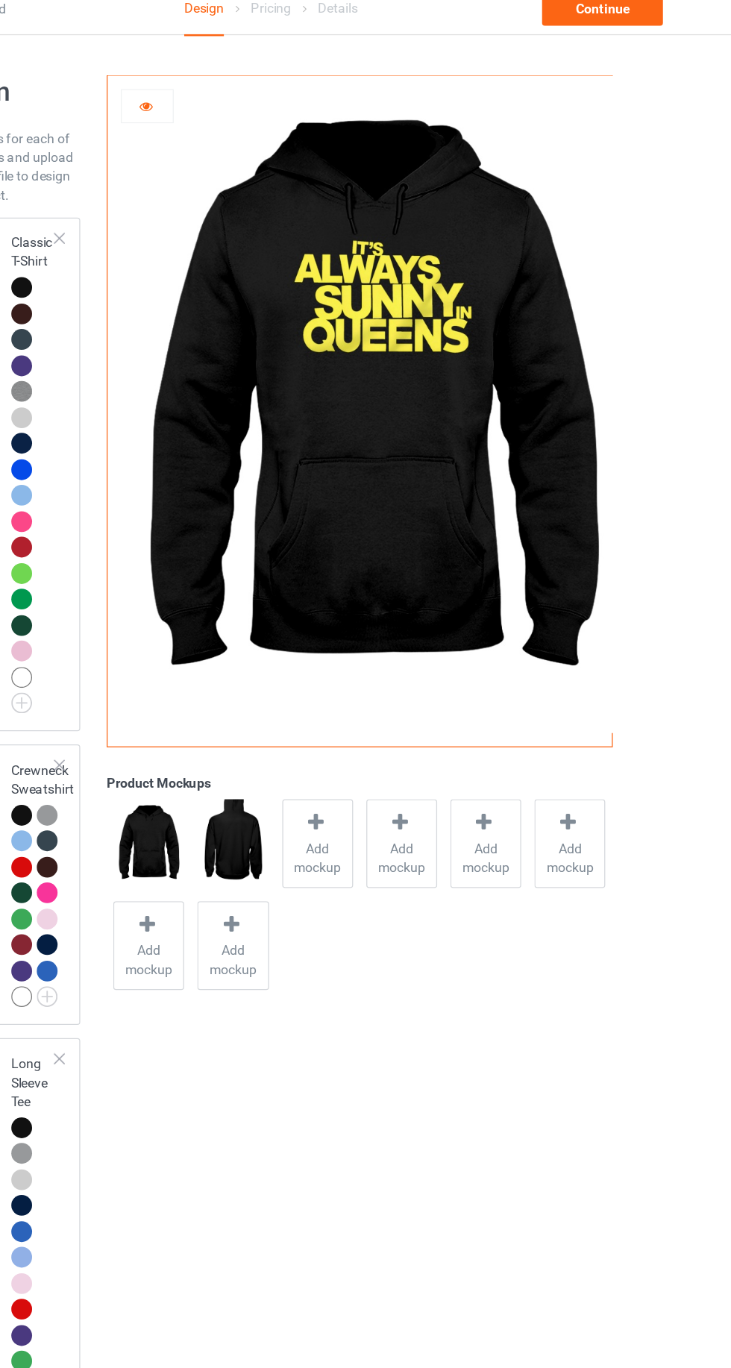
click at [266, 100] on icon at bounding box center [266, 97] width 13 height 10
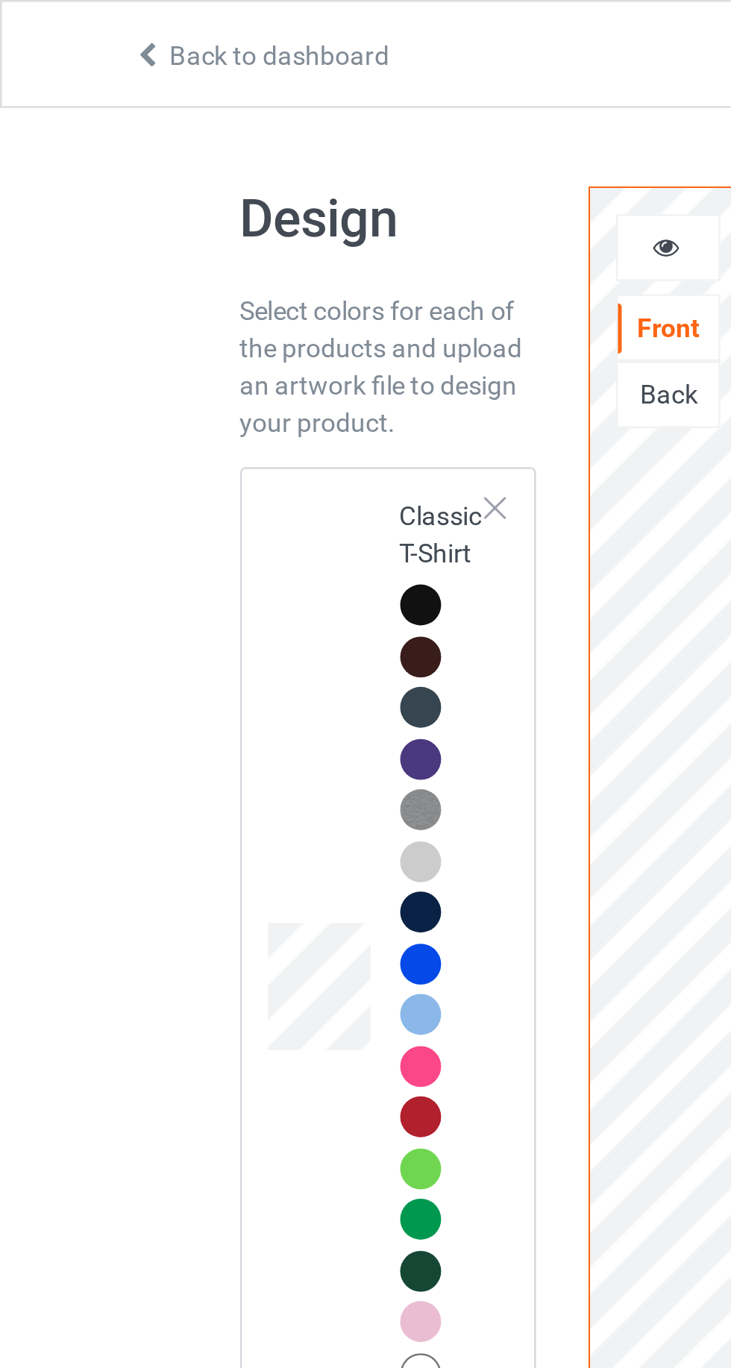
click at [269, 102] on icon at bounding box center [266, 97] width 13 height 10
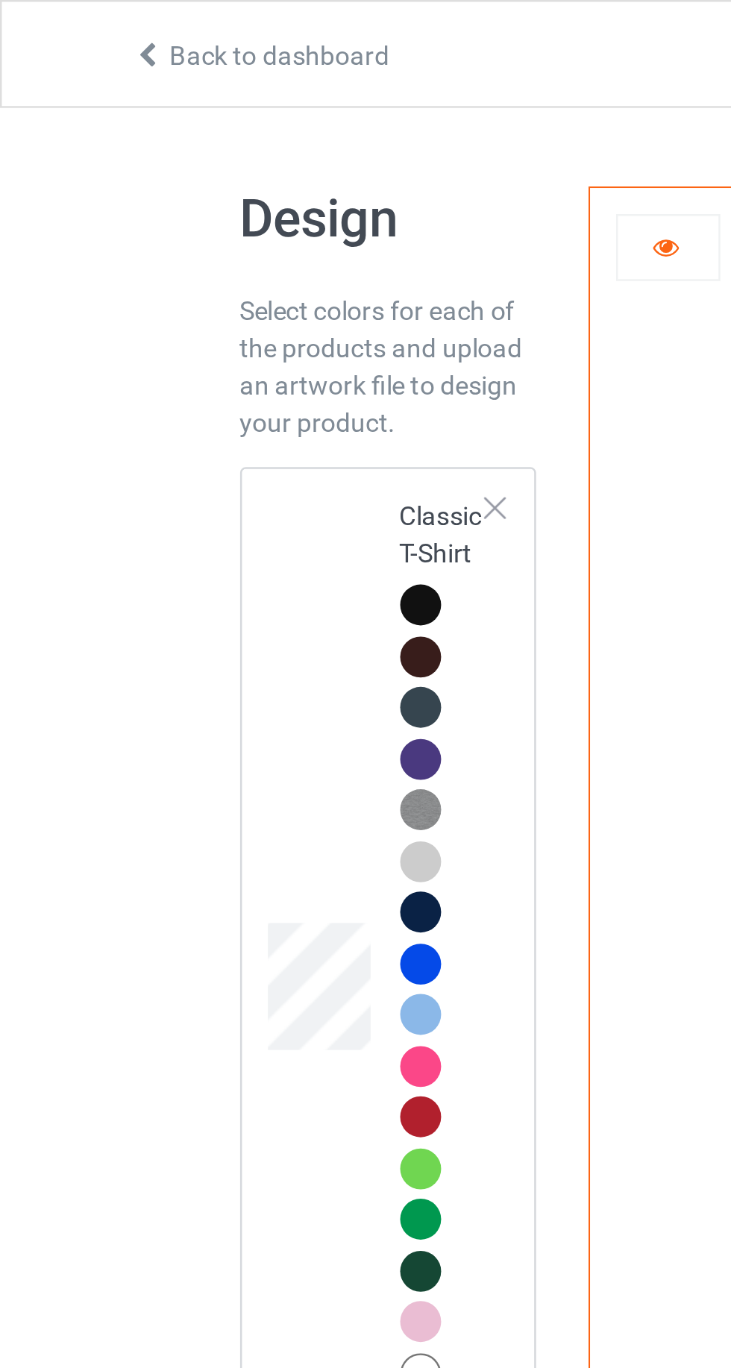
click at [250, 101] on div at bounding box center [268, 99] width 40 height 15
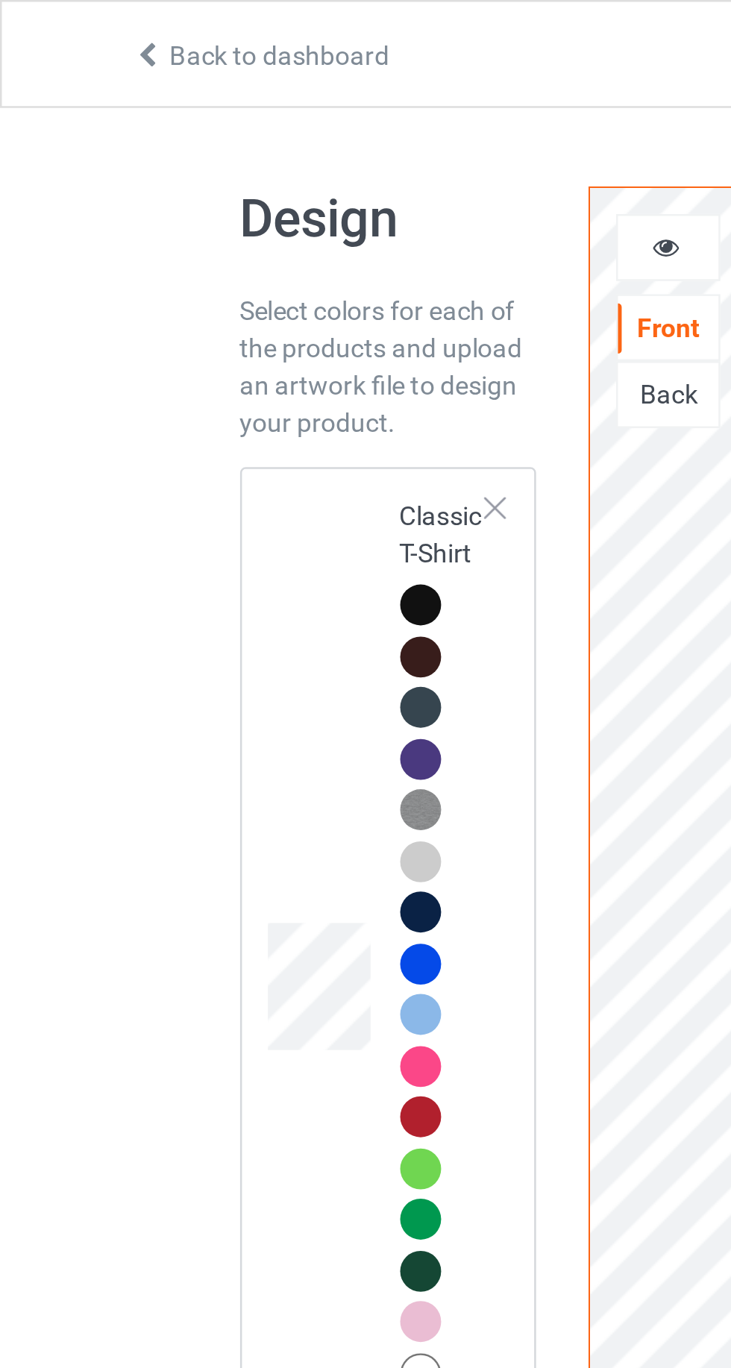
click at [266, 98] on icon at bounding box center [266, 97] width 13 height 10
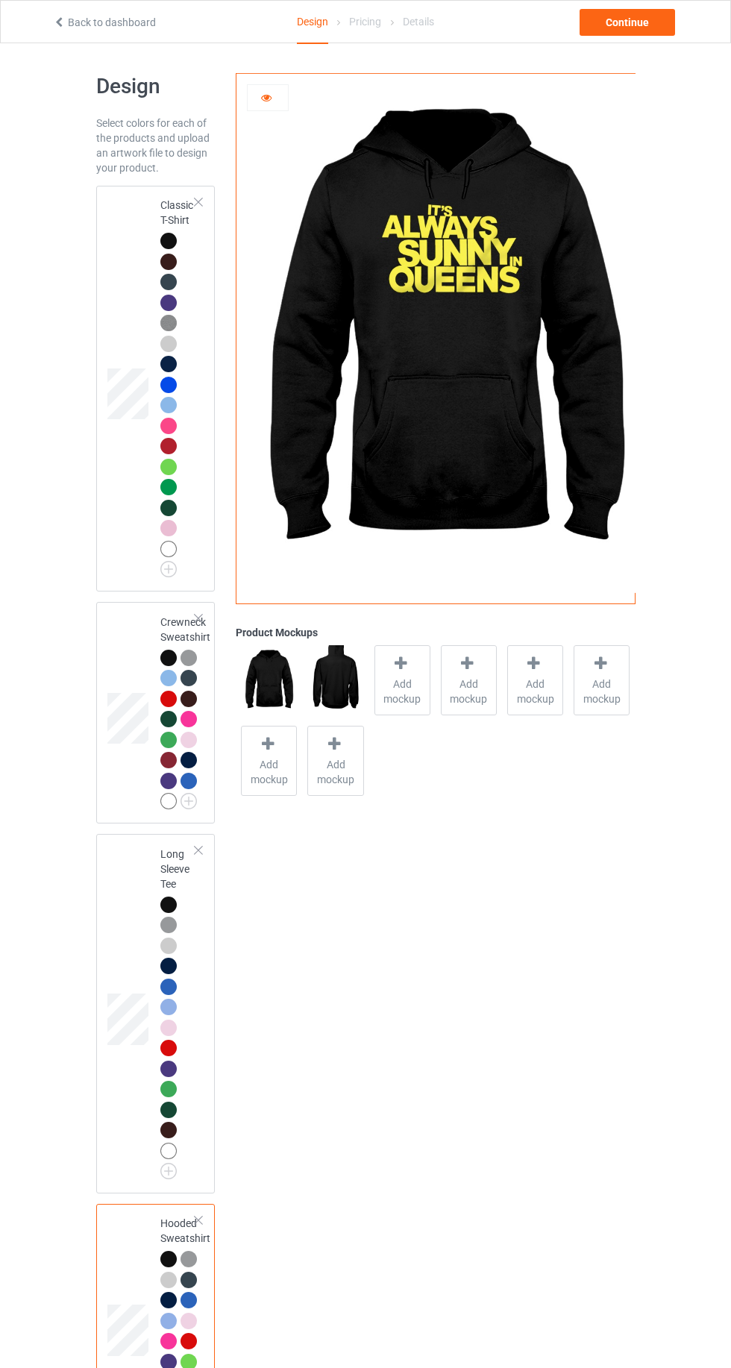
scroll to position [9, 0]
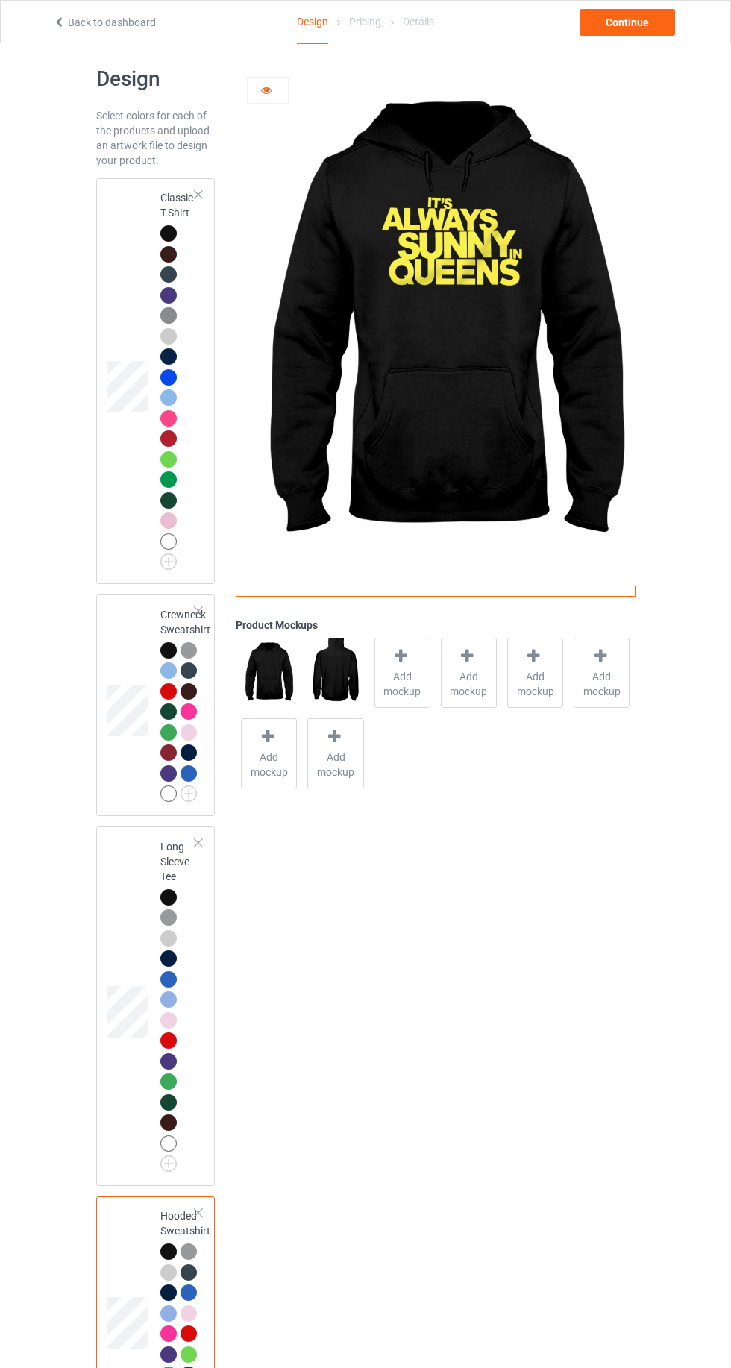
click at [109, 265] on td at bounding box center [129, 381] width 45 height 394
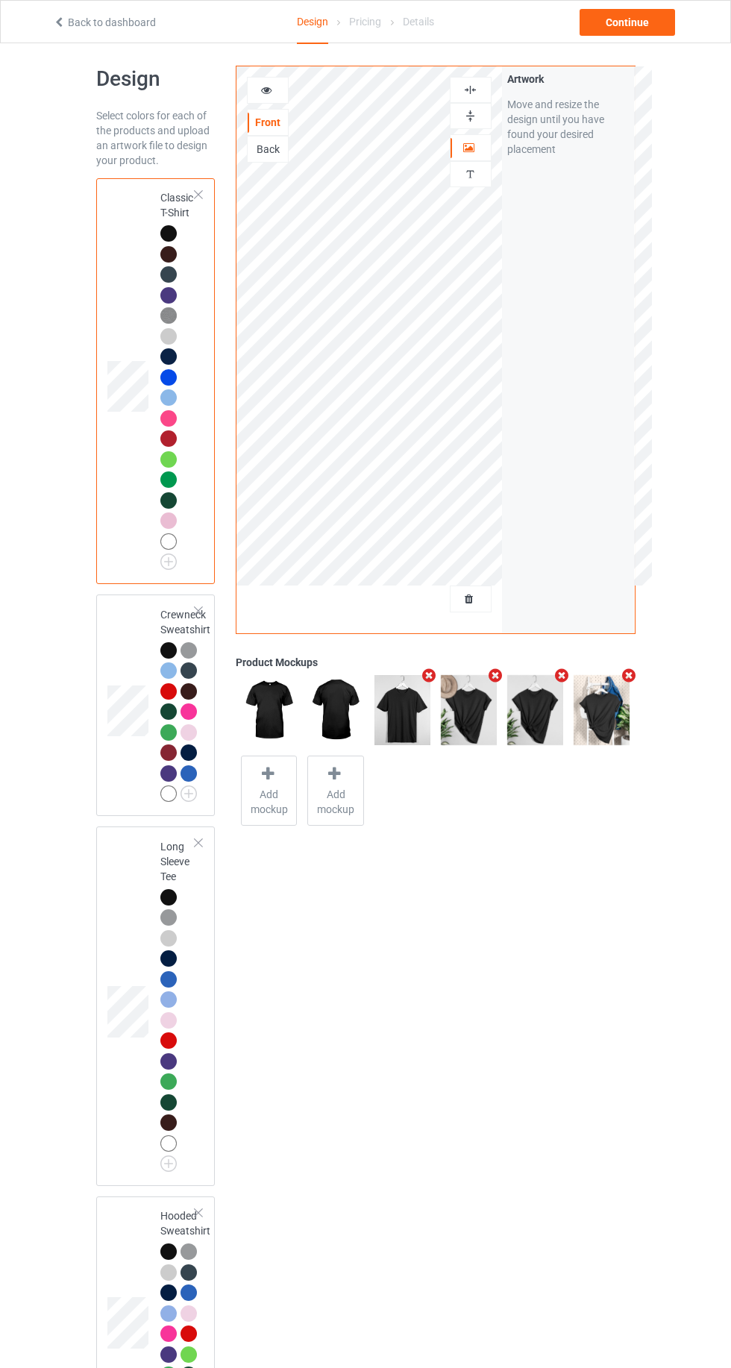
click at [122, 227] on td at bounding box center [129, 381] width 45 height 394
click at [276, 85] on div at bounding box center [268, 90] width 40 height 15
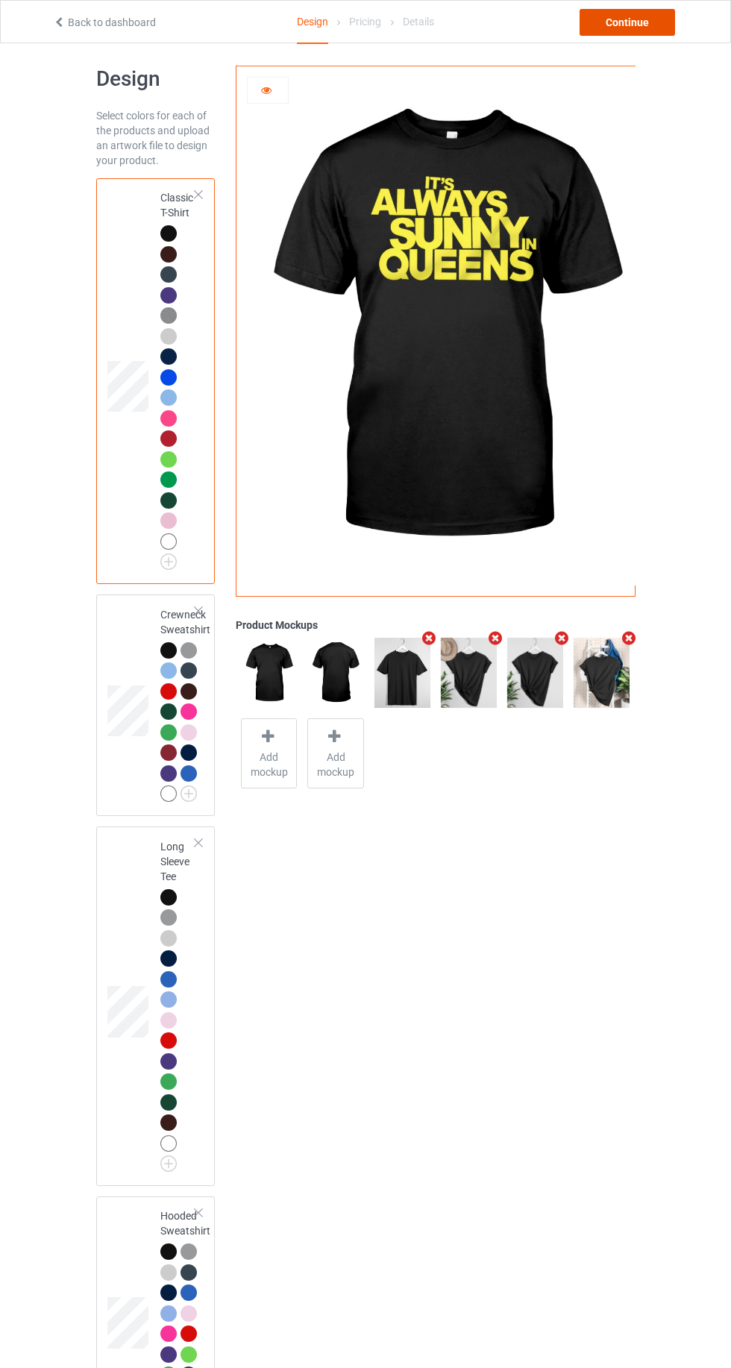
click at [629, 22] on div "Continue" at bounding box center [626, 22] width 95 height 27
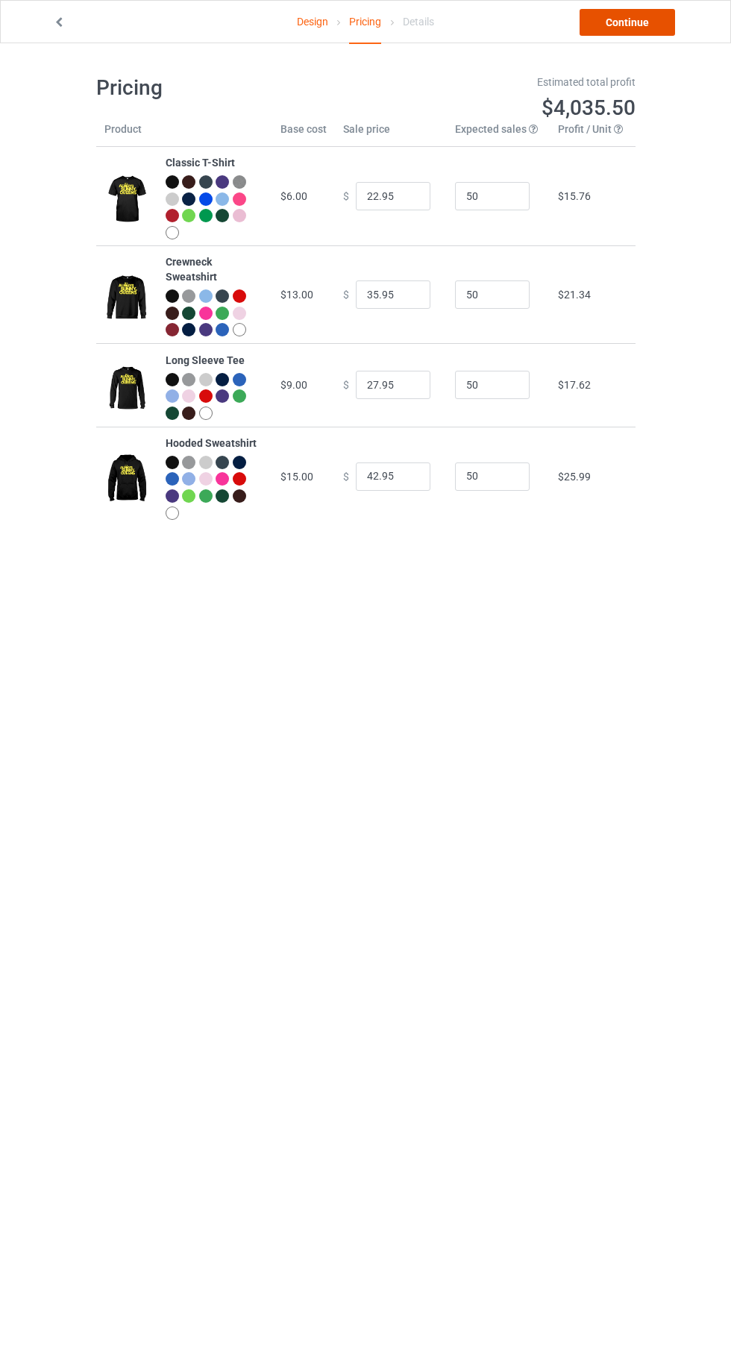
click at [623, 28] on link "Continue" at bounding box center [626, 22] width 95 height 27
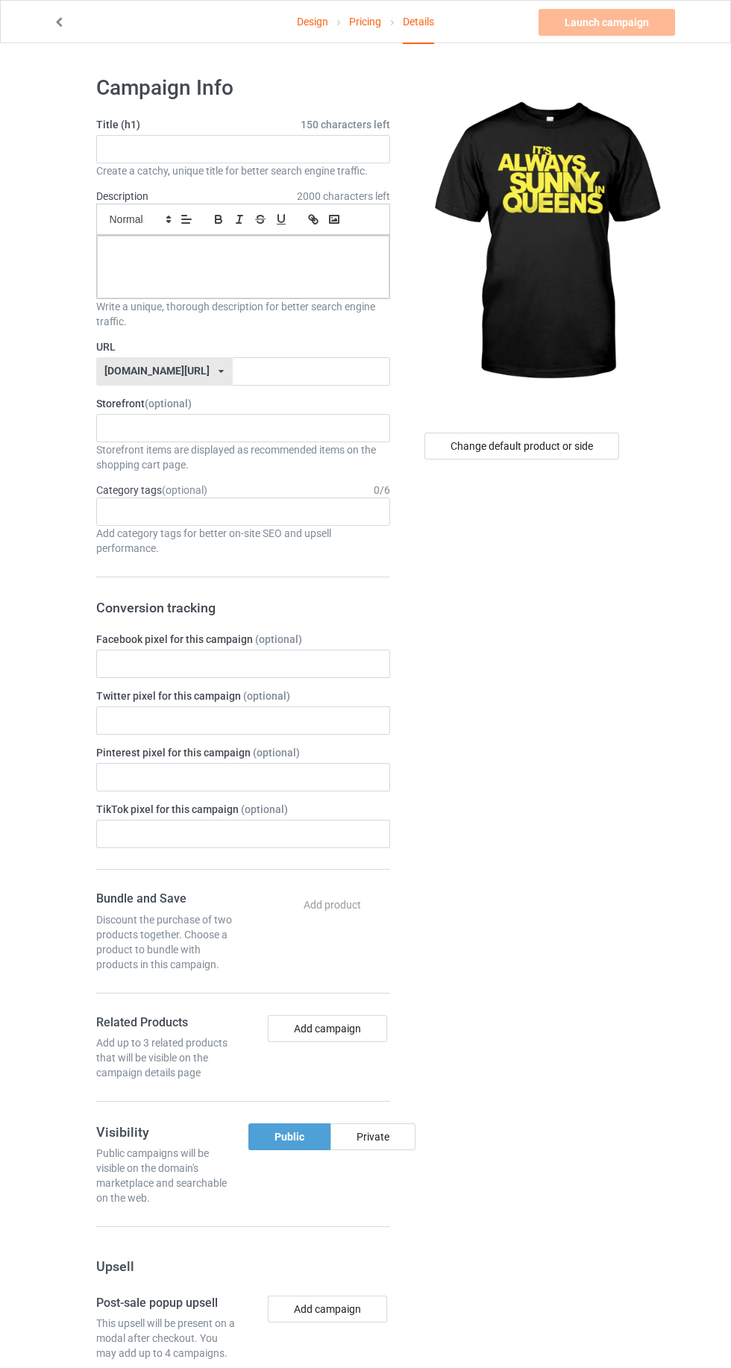
click at [312, 25] on link "Design" at bounding box center [312, 22] width 31 height 42
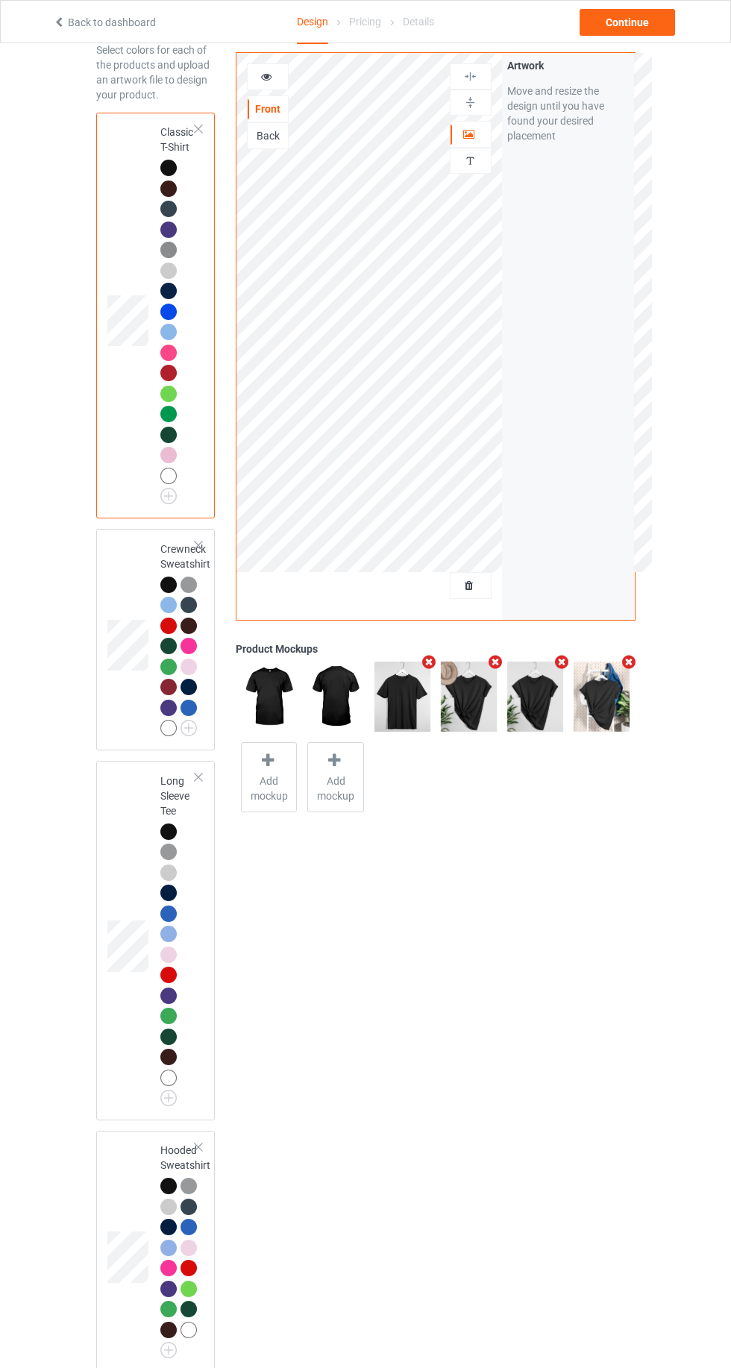
scroll to position [75, 0]
click at [96, 1204] on div "Hooded Sweatshirt" at bounding box center [155, 1252] width 119 height 242
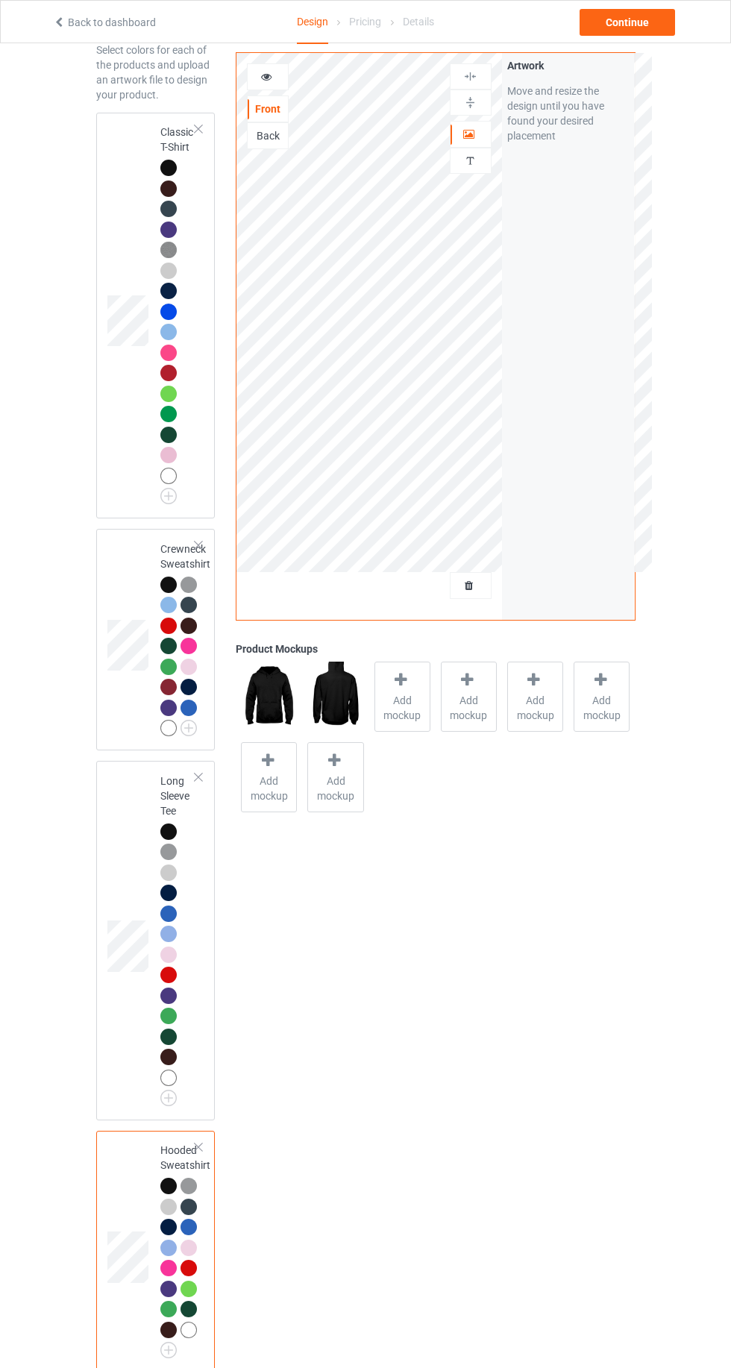
click at [450, 128] on div at bounding box center [470, 134] width 40 height 15
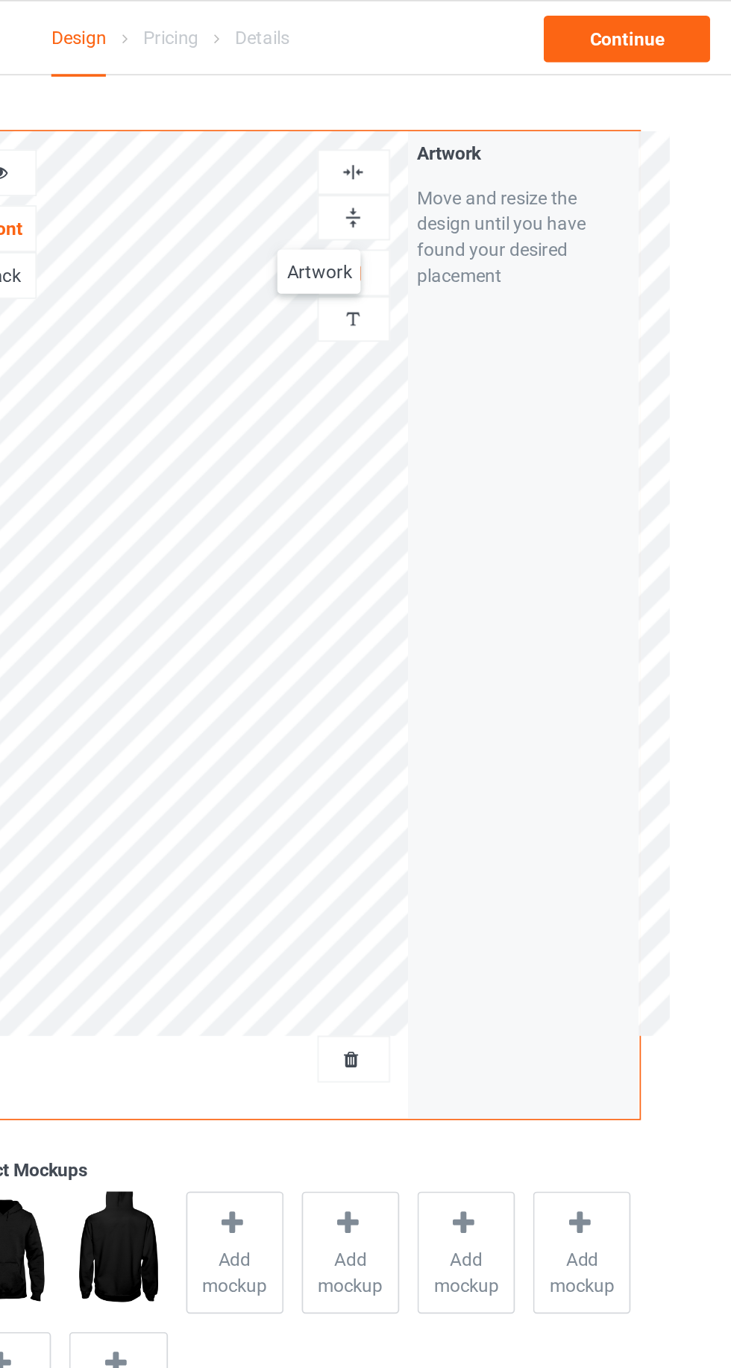
click at [469, 198] on div "Artwork Personalized text" at bounding box center [471, 144] width 42 height 116
click at [461, 198] on div "Artwork Personalized text" at bounding box center [471, 144] width 42 height 116
click at [460, 195] on div "Artwork Personalized text" at bounding box center [471, 144] width 42 height 116
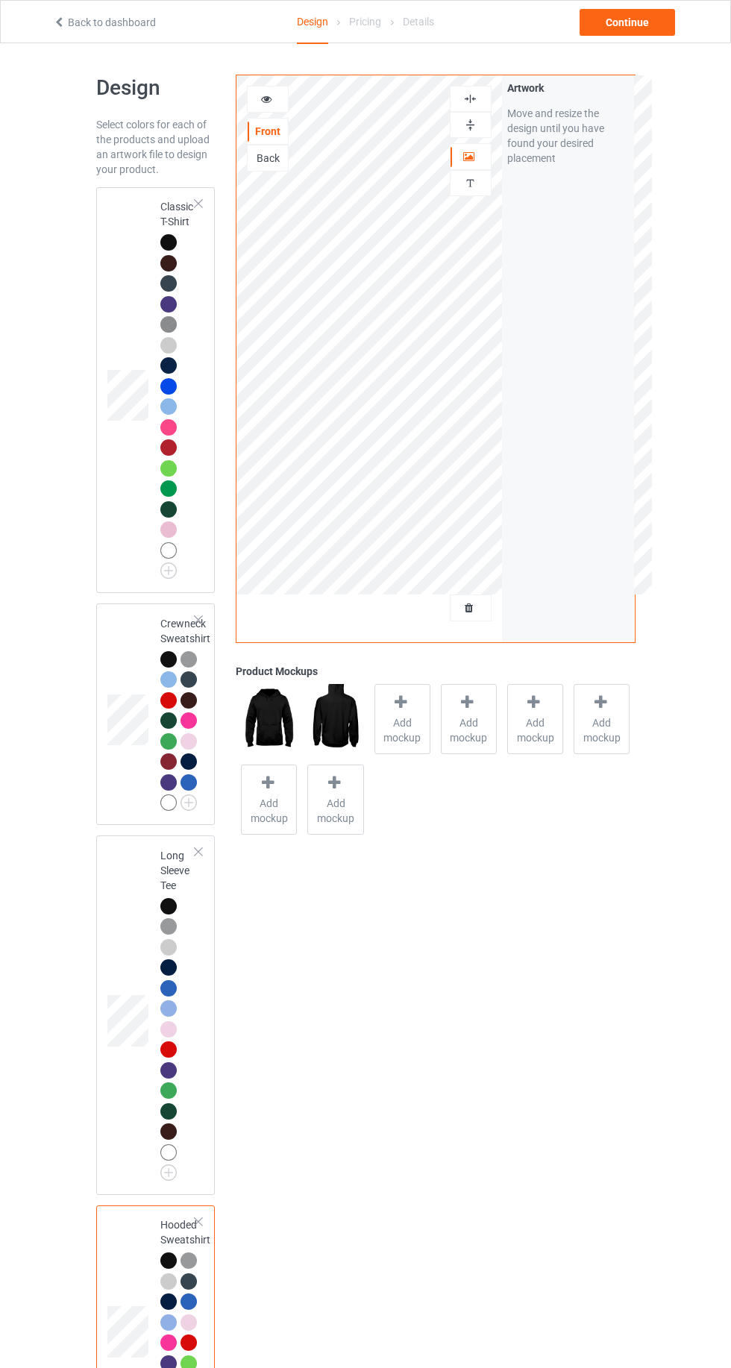
click at [477, 192] on div "Personalized text" at bounding box center [471, 183] width 42 height 26
click at [471, 198] on div "Artwork Personalized text" at bounding box center [471, 144] width 42 height 116
click at [455, 199] on div "Artwork Personalized text" at bounding box center [471, 144] width 42 height 116
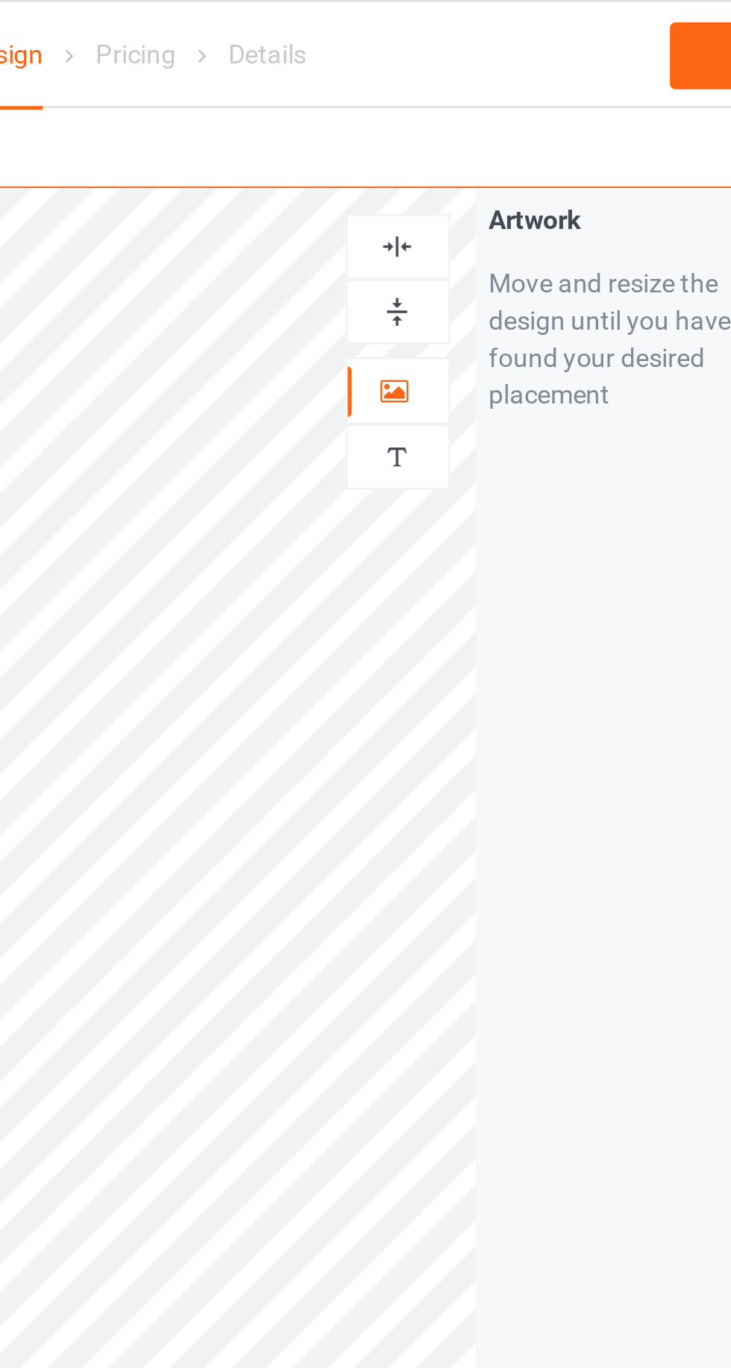
click at [462, 186] on div at bounding box center [470, 183] width 40 height 14
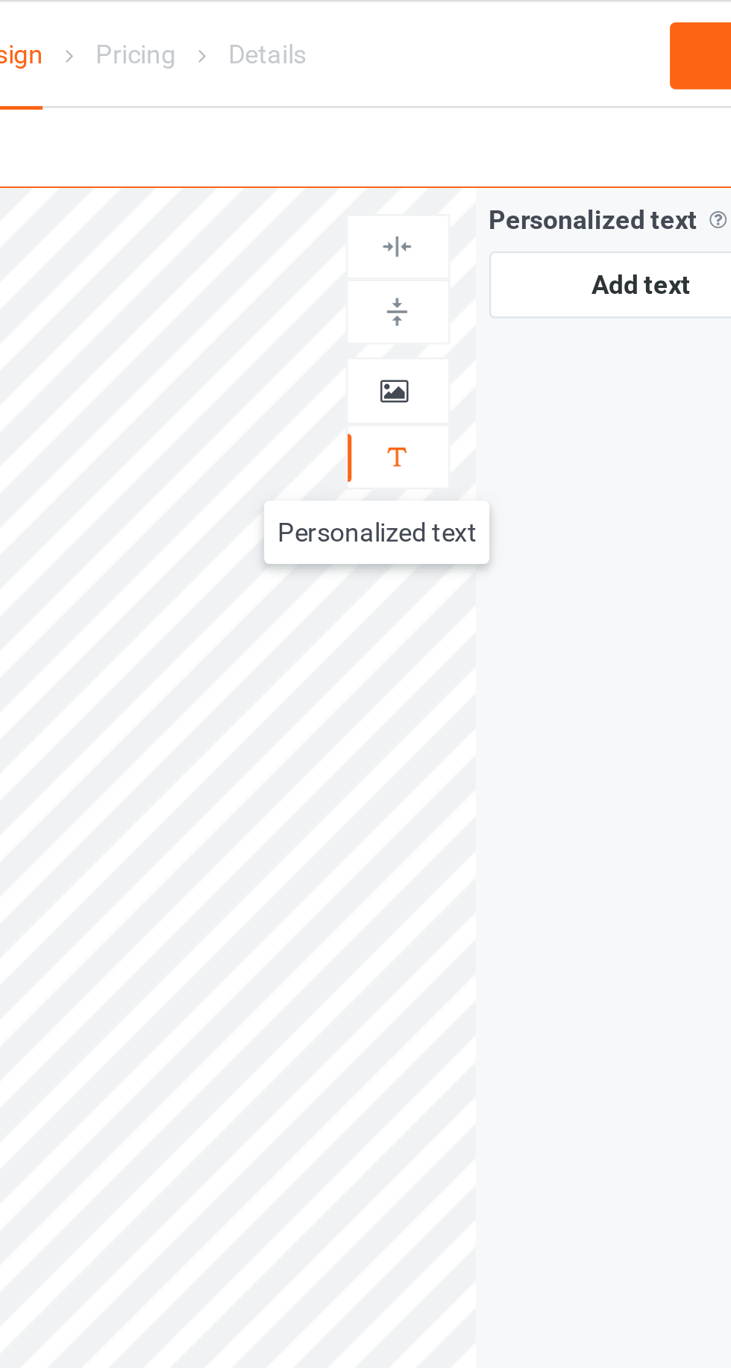
click at [465, 186] on img at bounding box center [470, 183] width 14 height 14
click at [459, 151] on div at bounding box center [470, 156] width 40 height 15
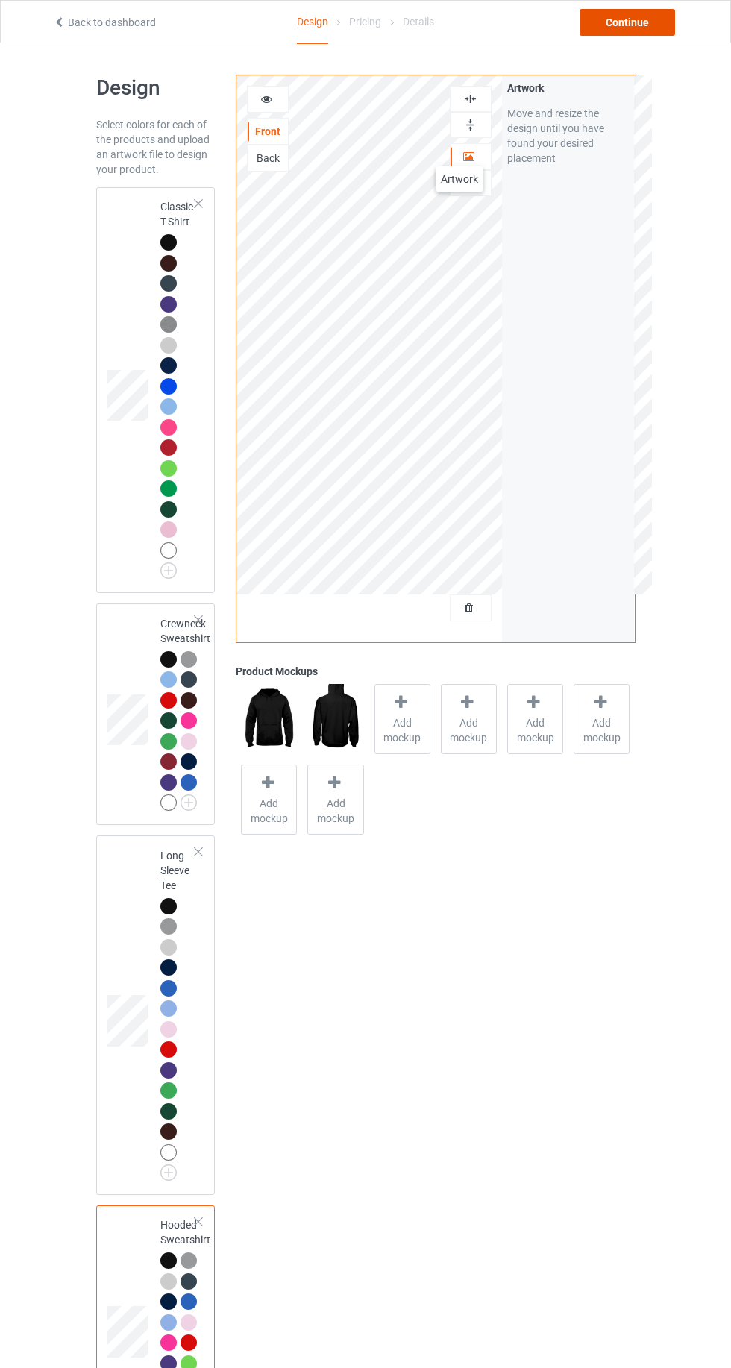
click at [662, 24] on div "Continue" at bounding box center [626, 22] width 95 height 27
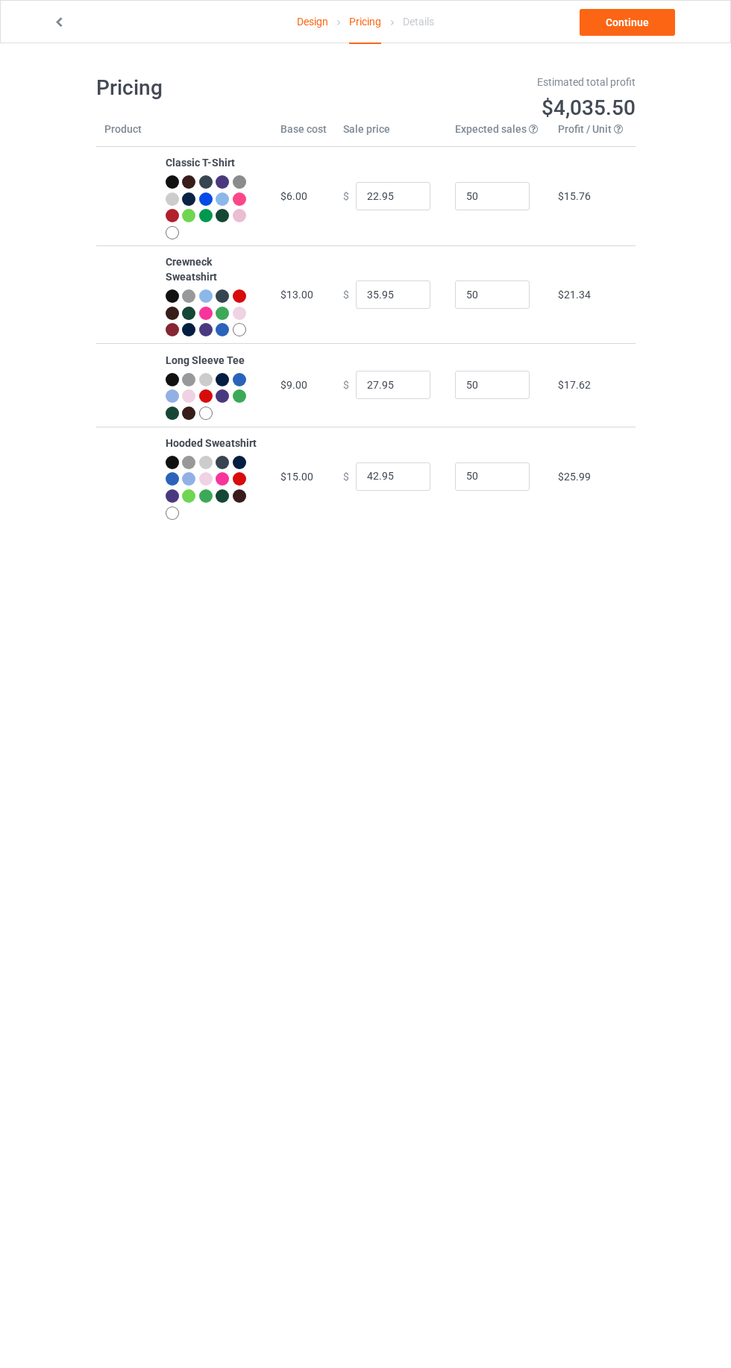
scroll to position [11, 0]
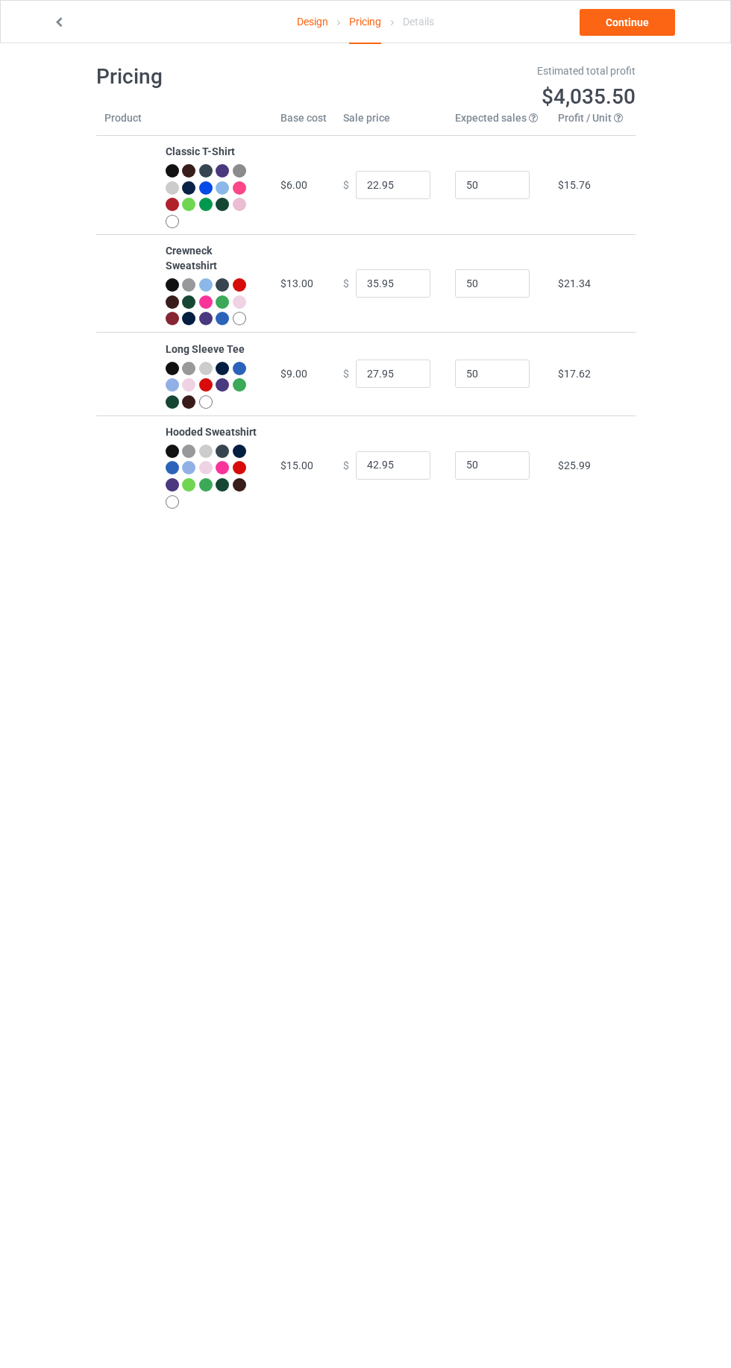
click at [312, 39] on link "Design" at bounding box center [312, 22] width 31 height 42
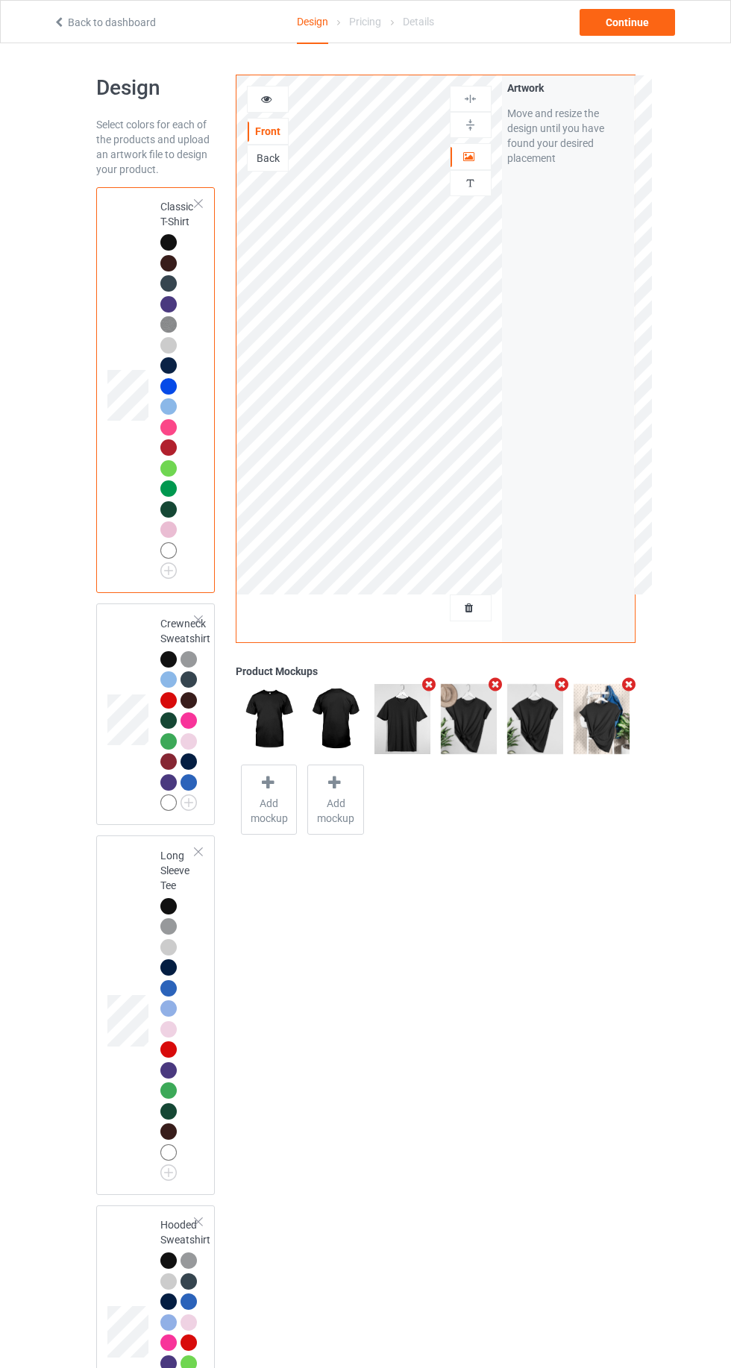
scroll to position [34, 0]
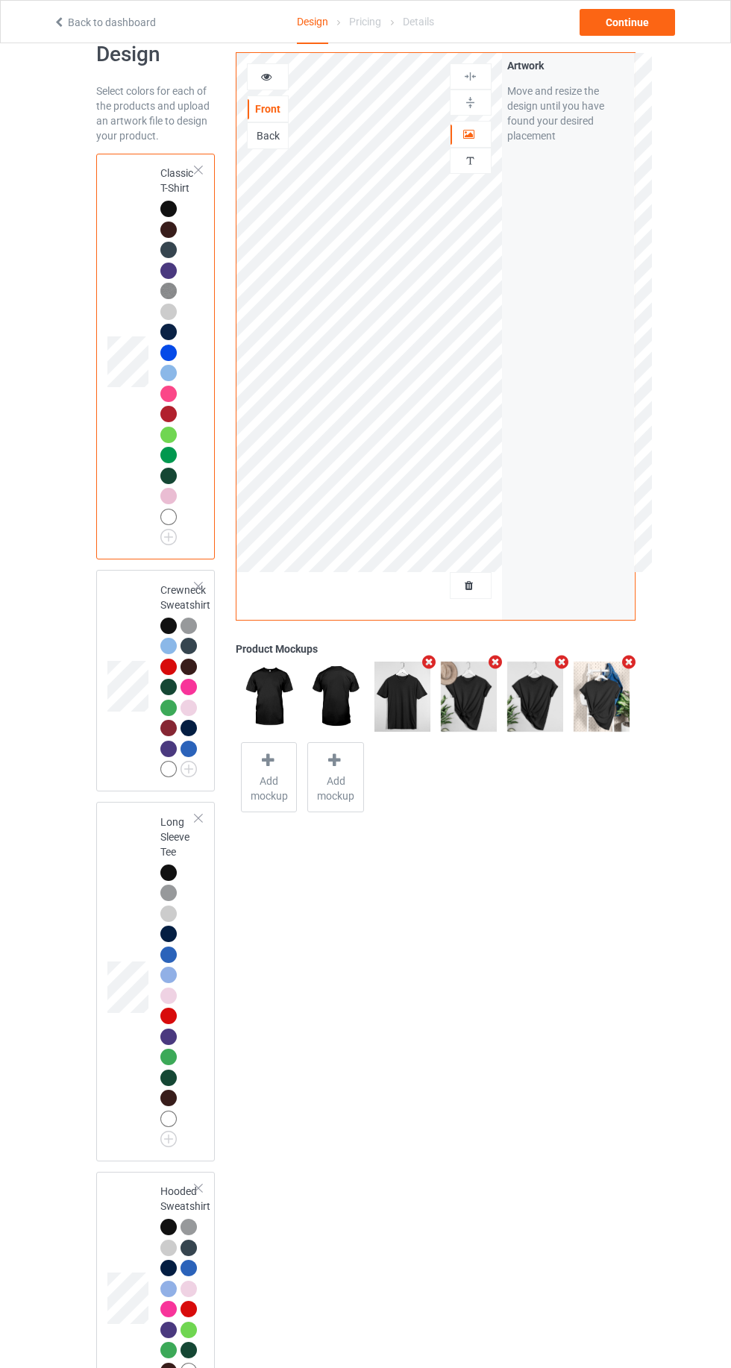
click at [163, 1228] on div at bounding box center [168, 1227] width 16 height 16
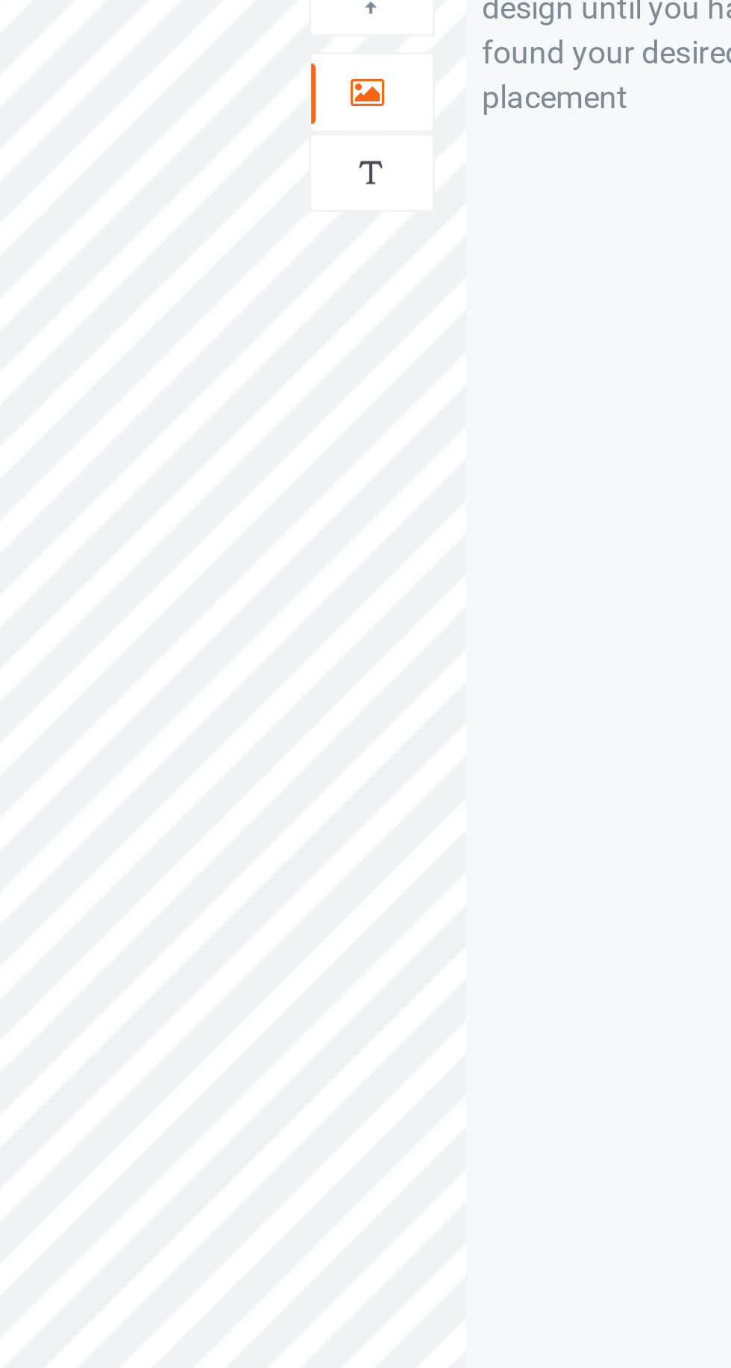
scroll to position [34, 0]
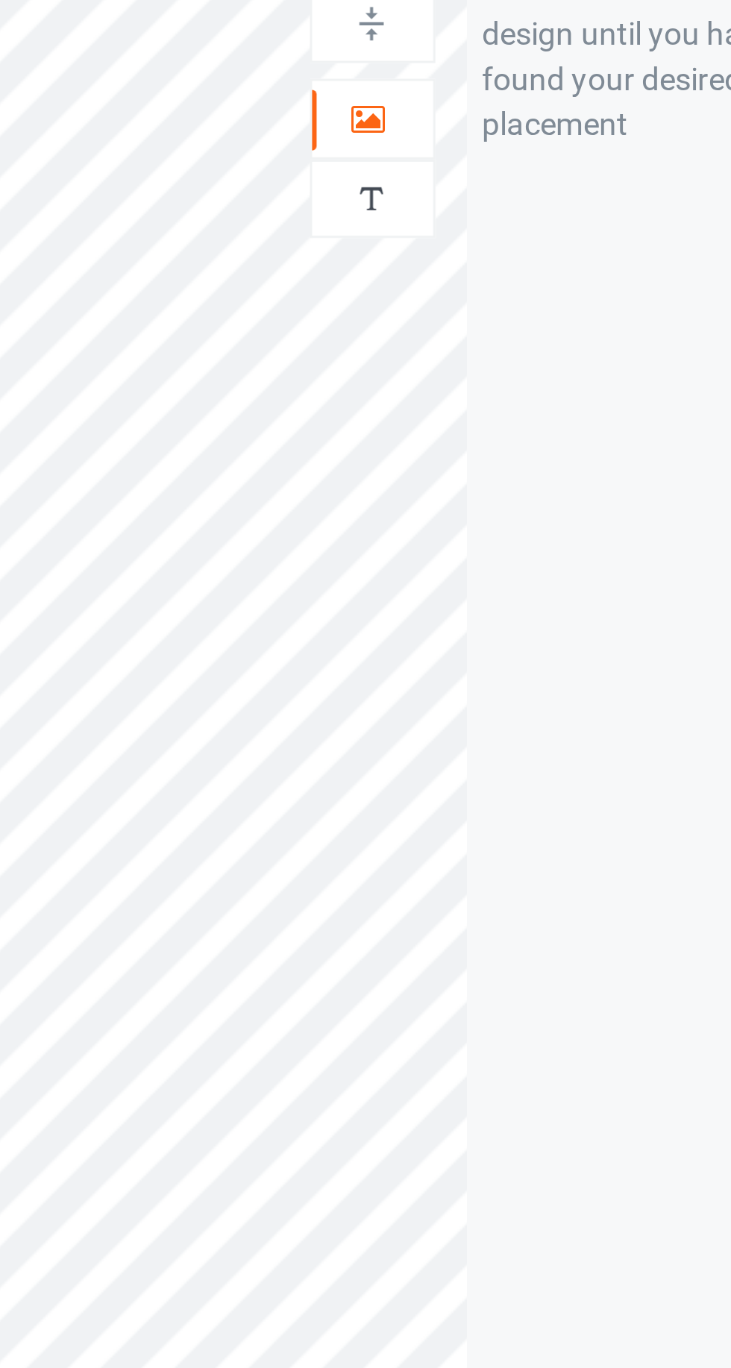
click at [470, 165] on img at bounding box center [470, 161] width 14 height 14
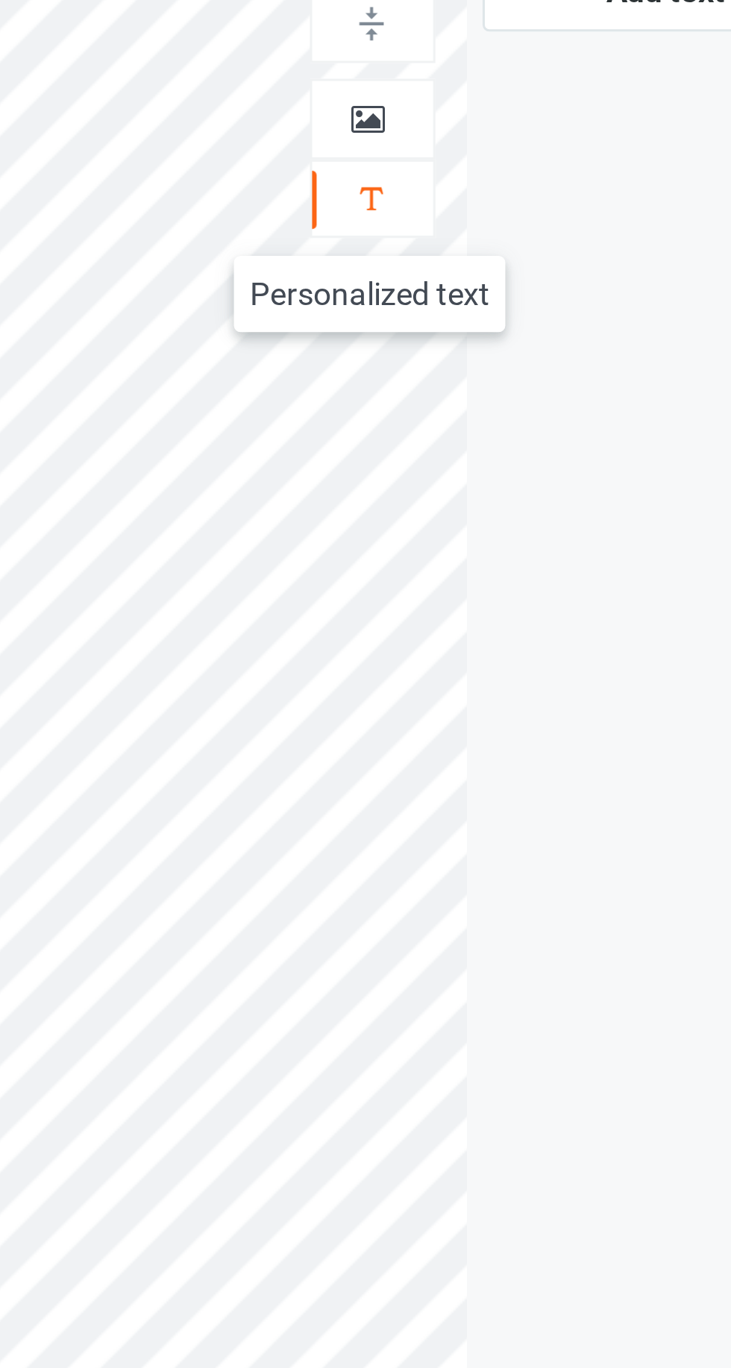
click at [477, 132] on div at bounding box center [470, 134] width 40 height 15
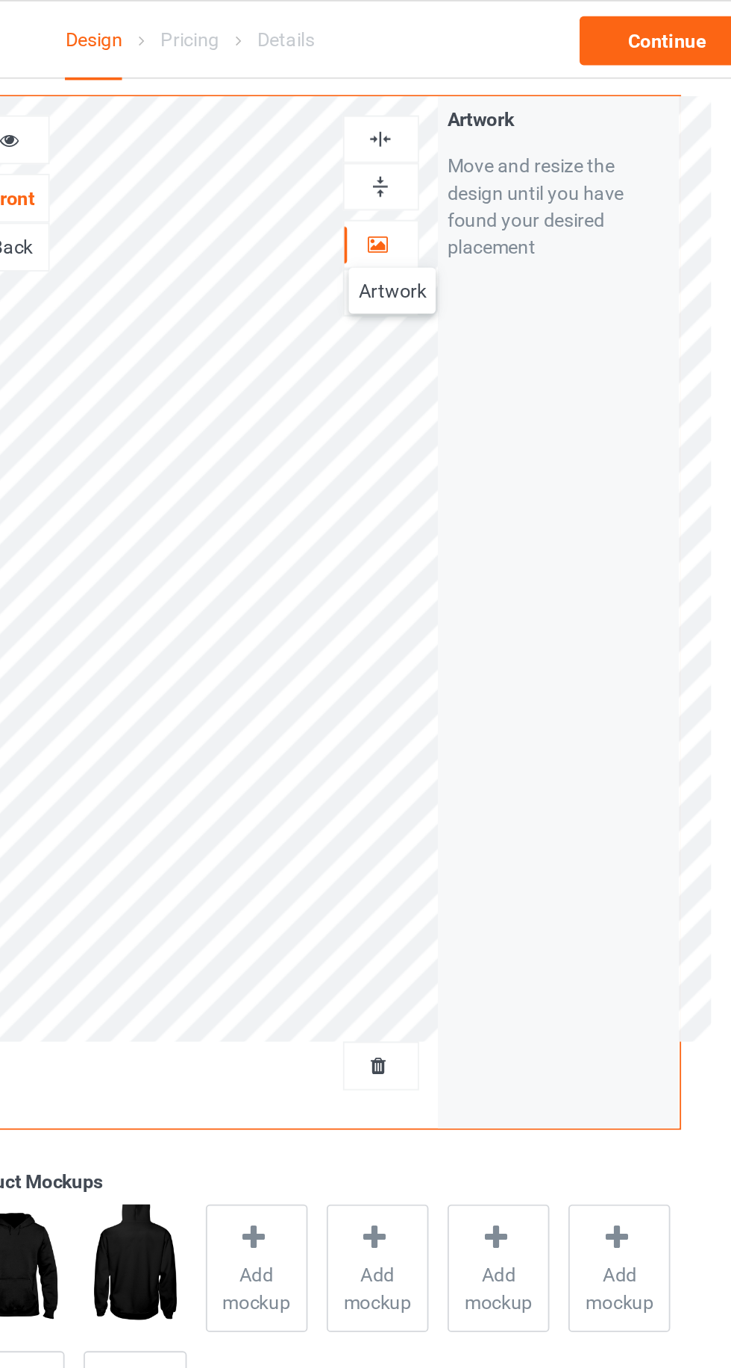
scroll to position [30, 0]
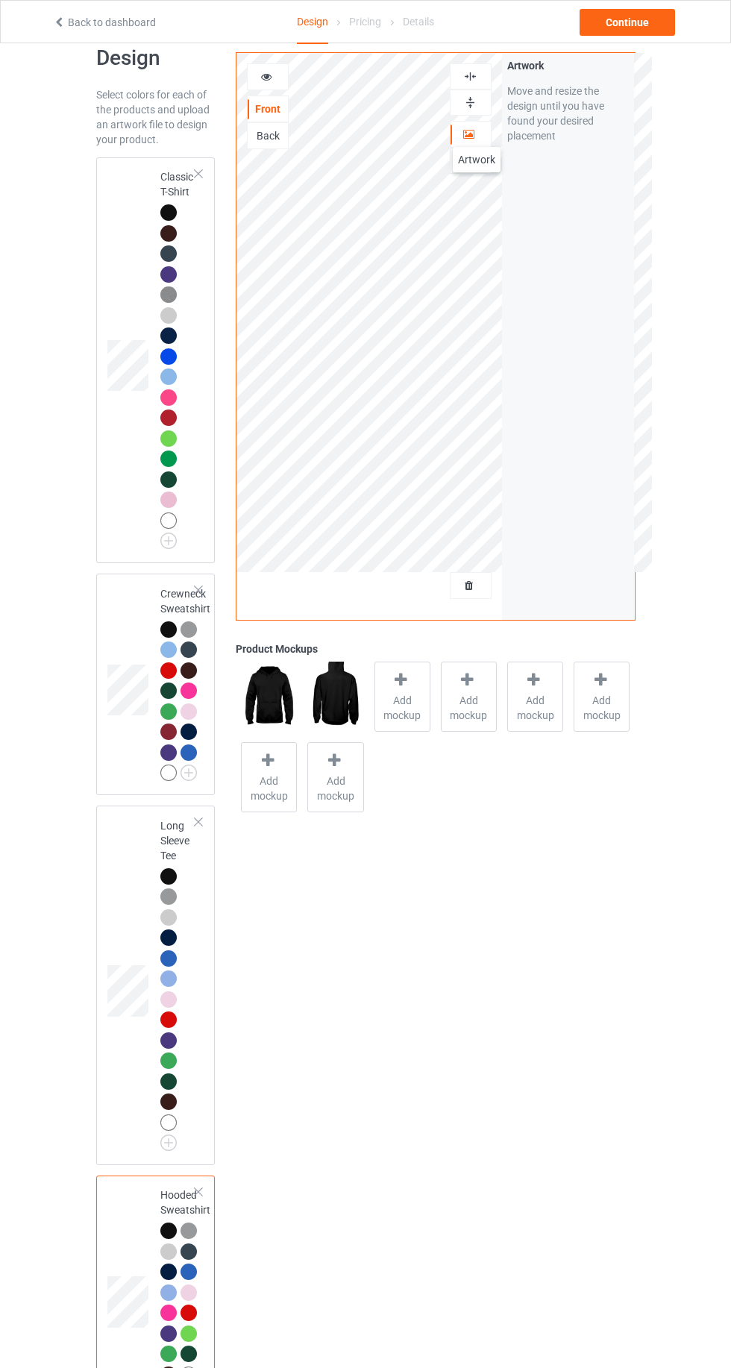
click at [265, 84] on div at bounding box center [268, 76] width 40 height 15
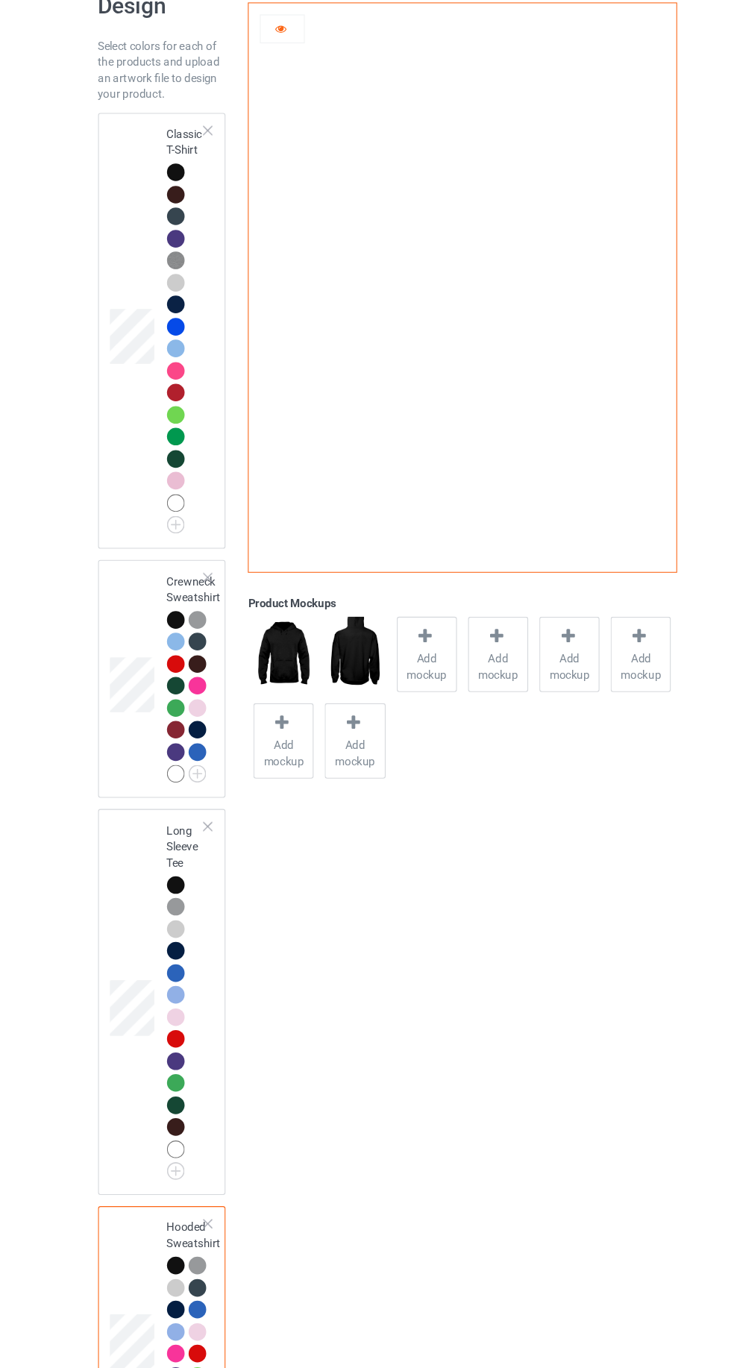
scroll to position [32, 0]
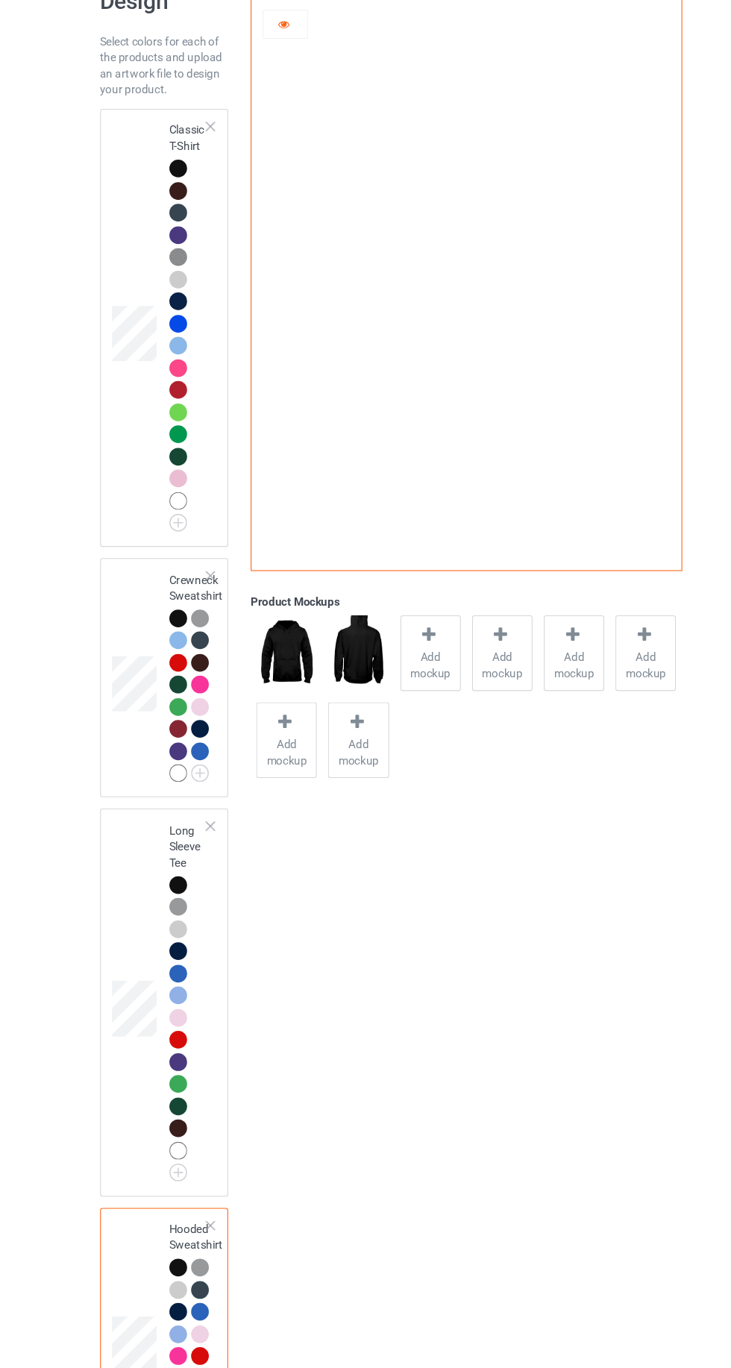
click at [266, 76] on icon at bounding box center [266, 74] width 13 height 10
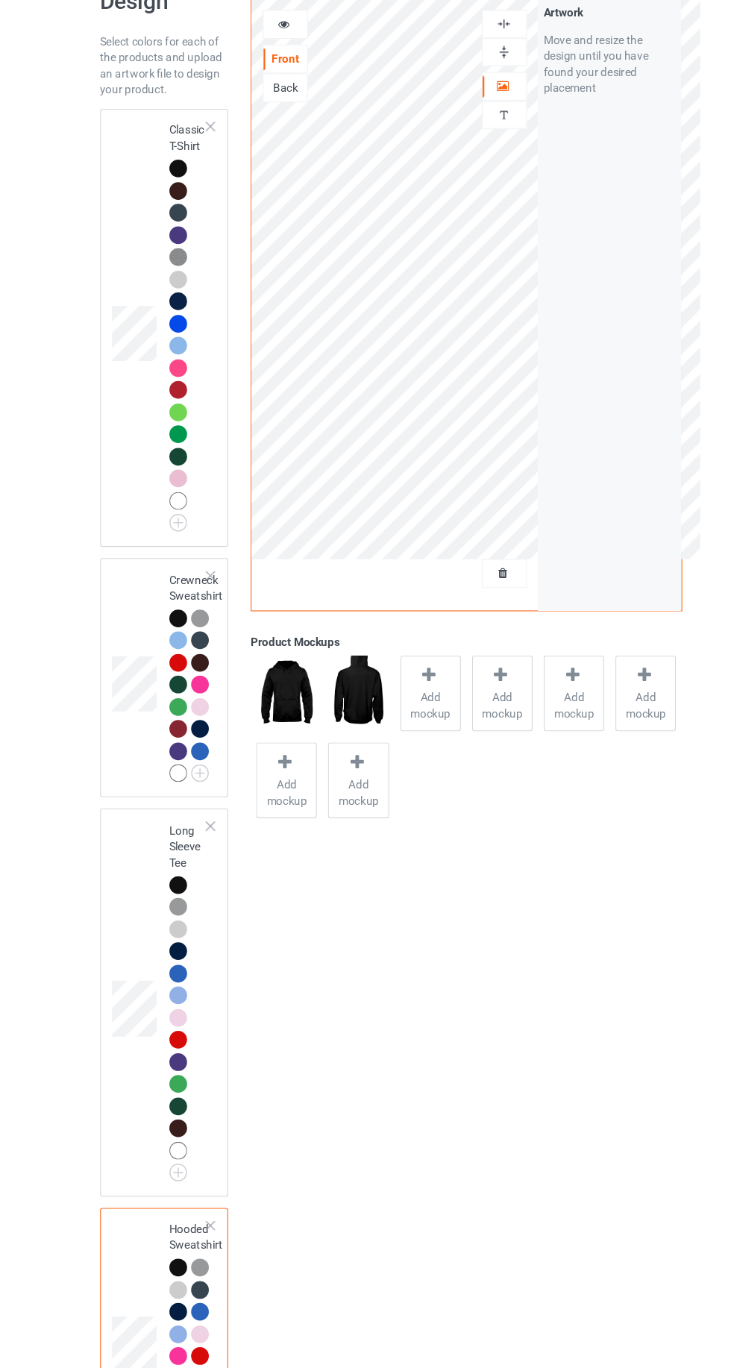
scroll to position [0, 0]
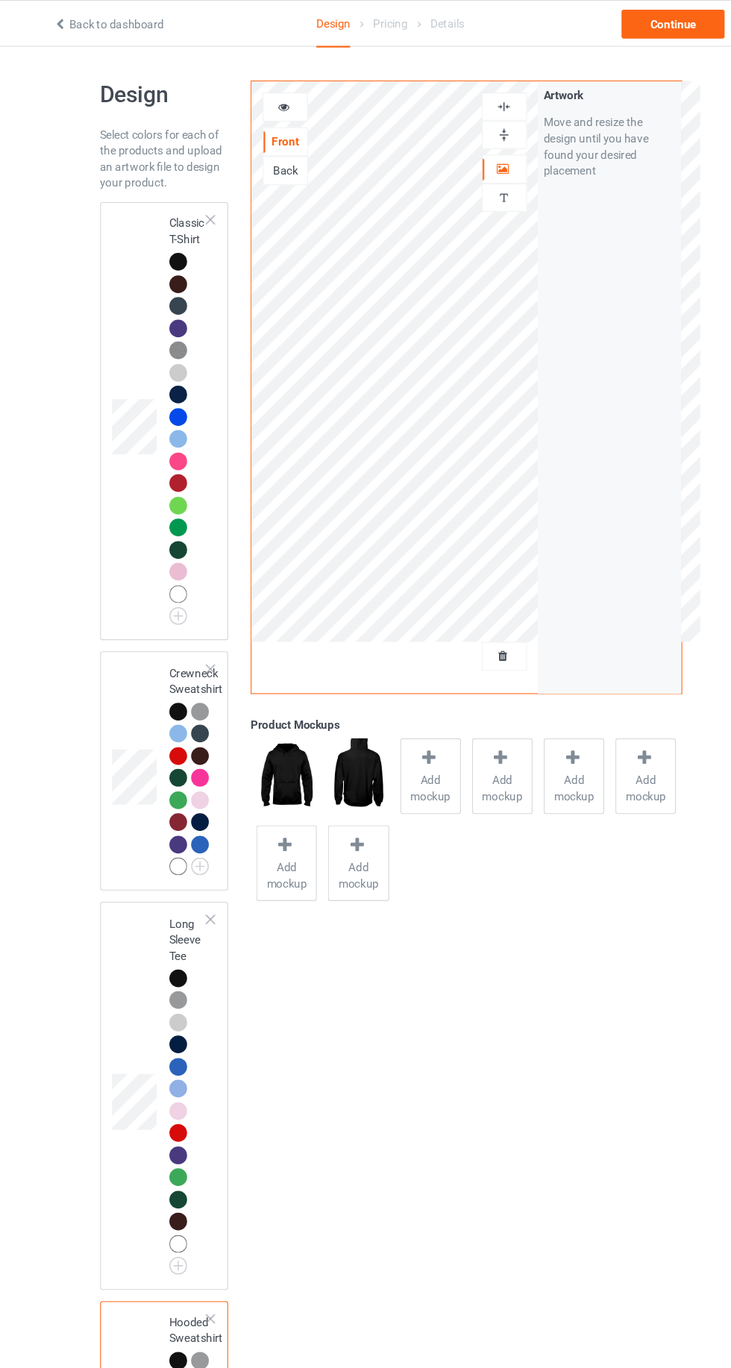
click at [266, 96] on icon at bounding box center [266, 97] width 13 height 10
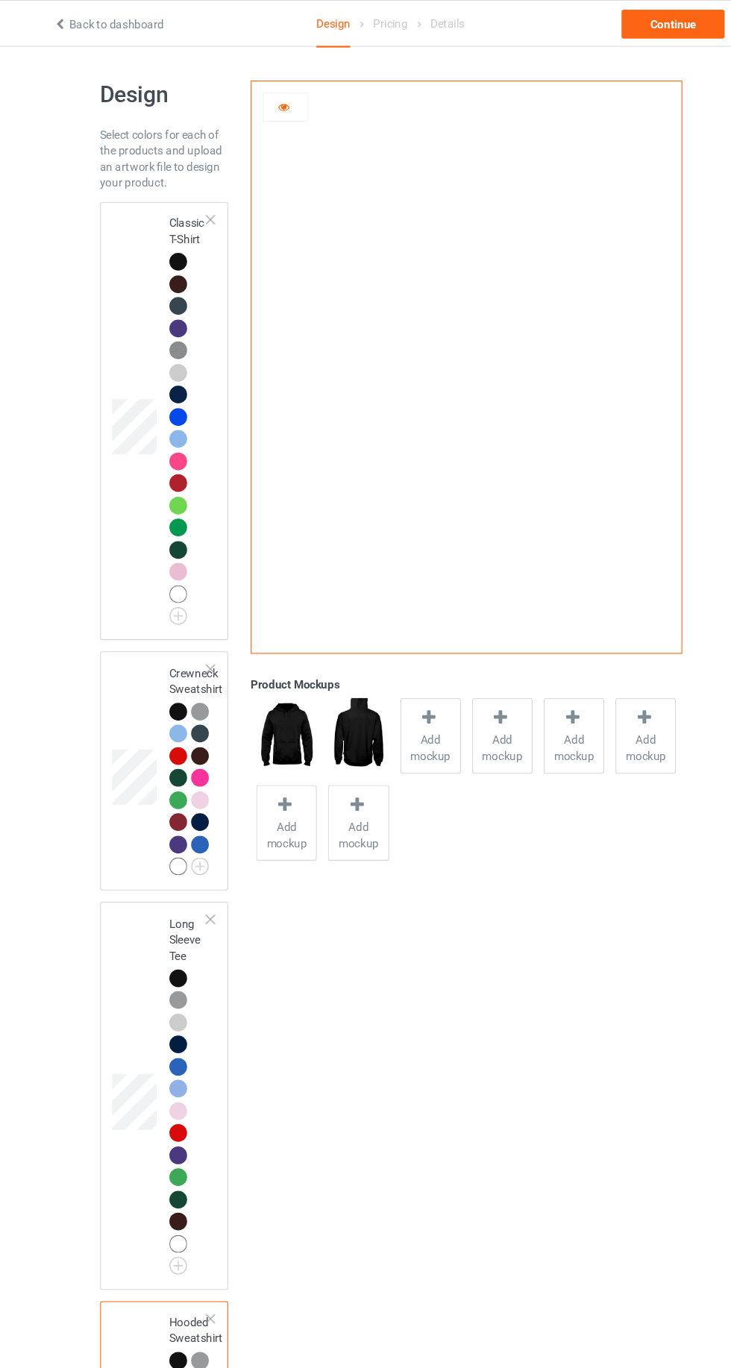
click at [106, 307] on div "Classic T-Shirt" at bounding box center [155, 390] width 119 height 406
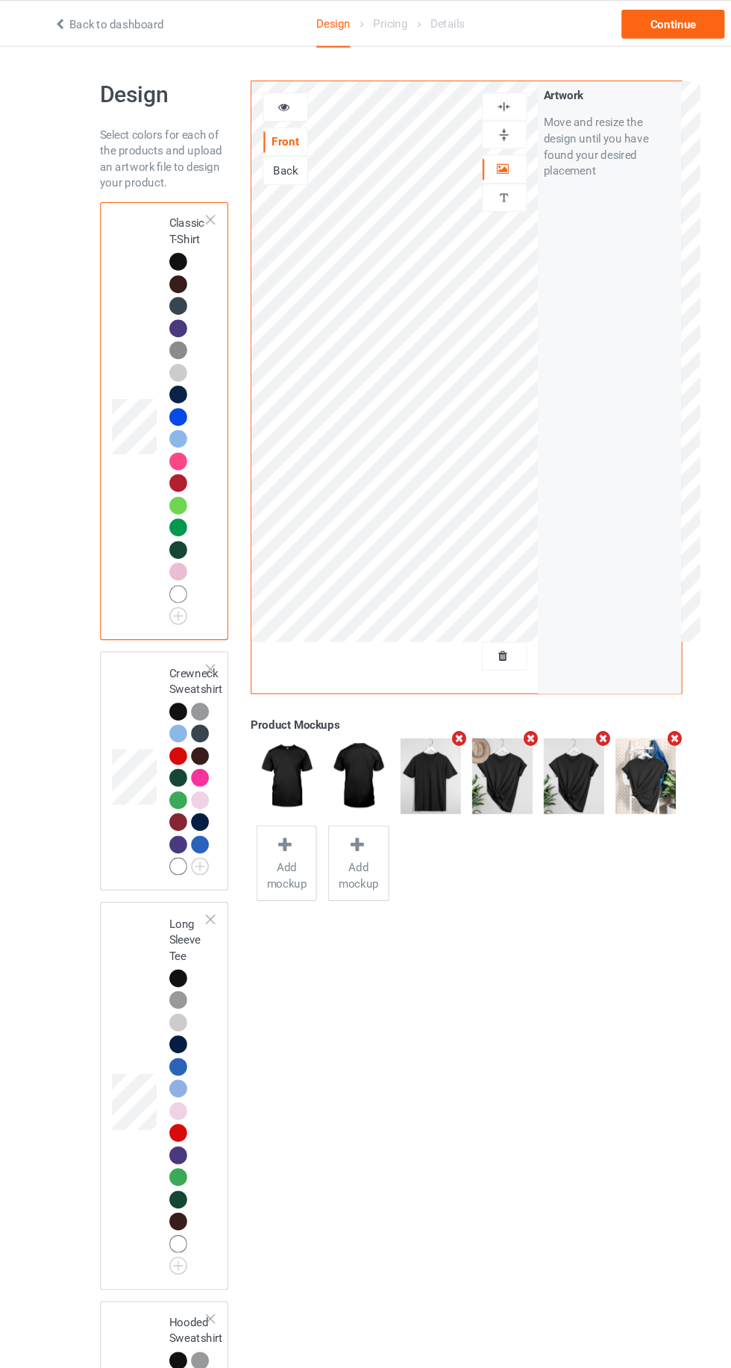
click at [266, 96] on icon at bounding box center [266, 97] width 13 height 10
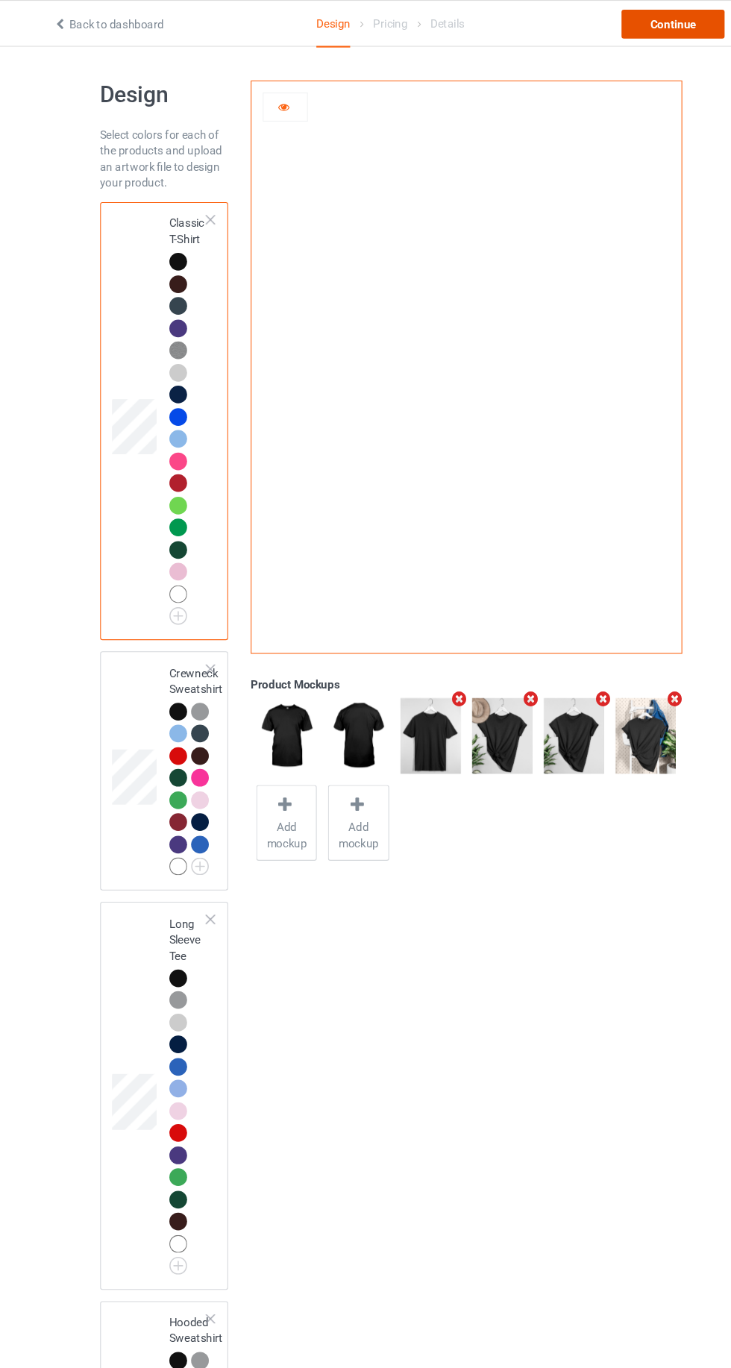
click at [621, 22] on div "Continue" at bounding box center [626, 22] width 95 height 27
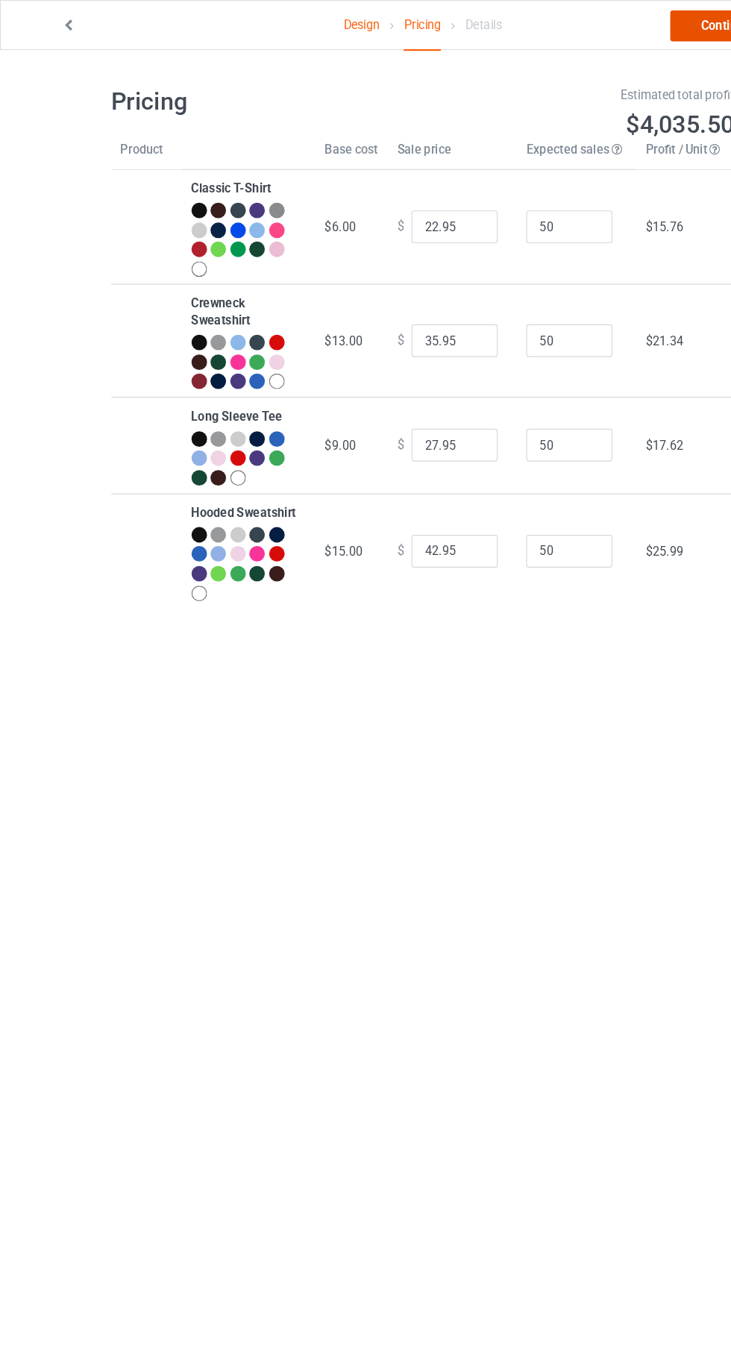
click at [609, 31] on link "Continue" at bounding box center [626, 22] width 95 height 27
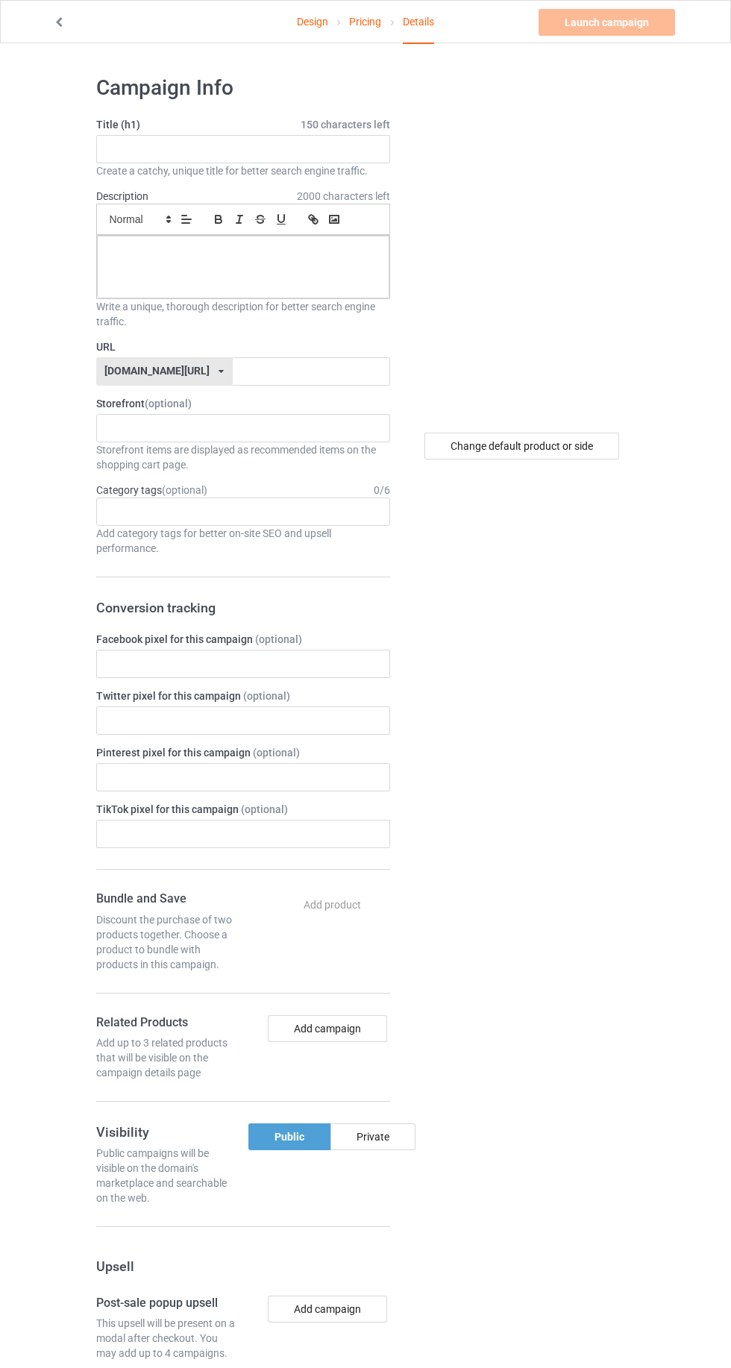
click at [362, 21] on link "Pricing" at bounding box center [365, 22] width 32 height 42
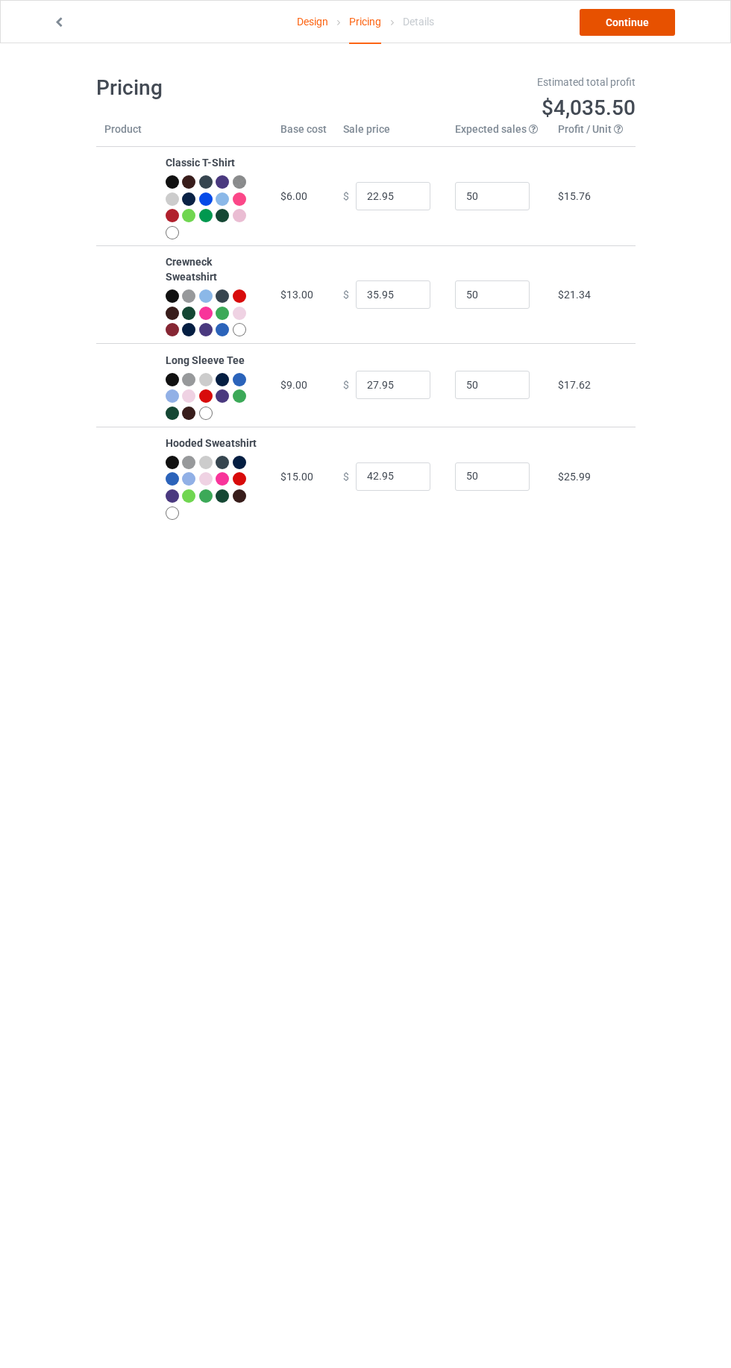
click at [616, 32] on link "Continue" at bounding box center [626, 22] width 95 height 27
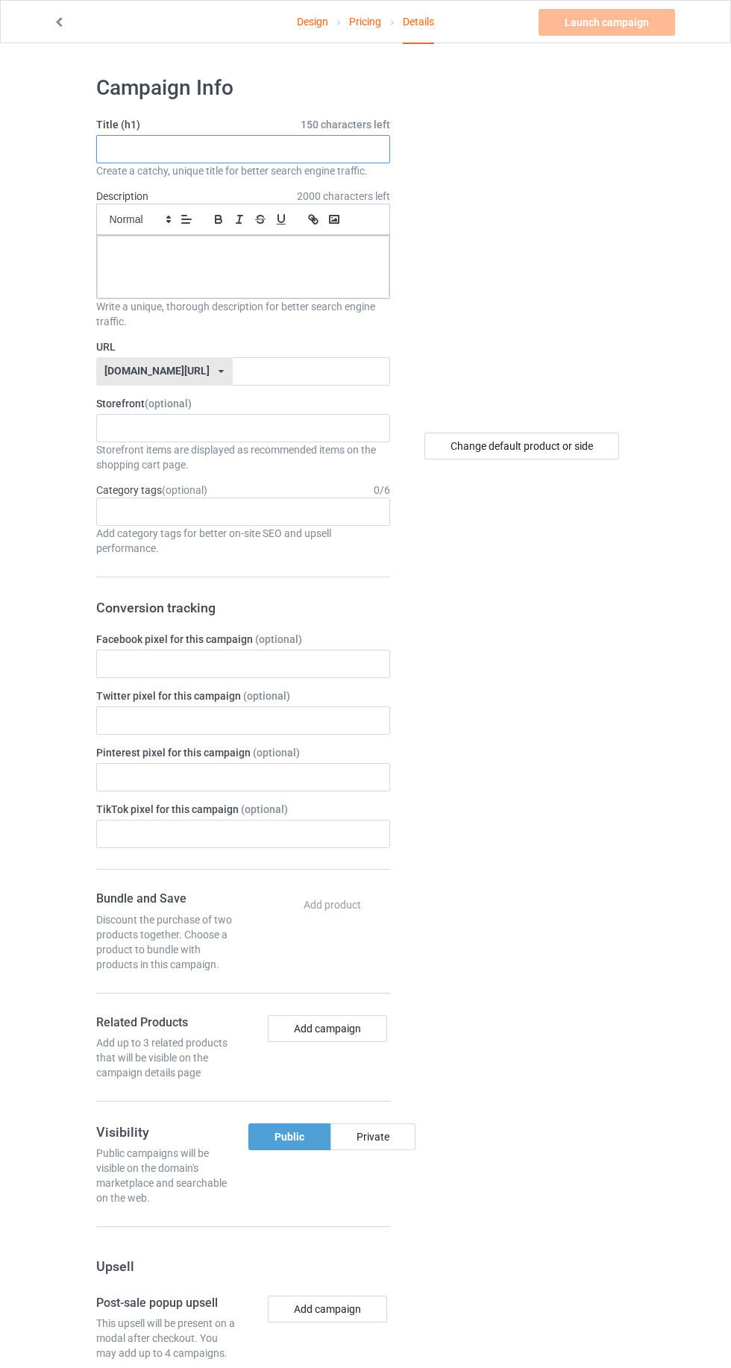
click at [139, 145] on input "text" at bounding box center [243, 149] width 294 height 28
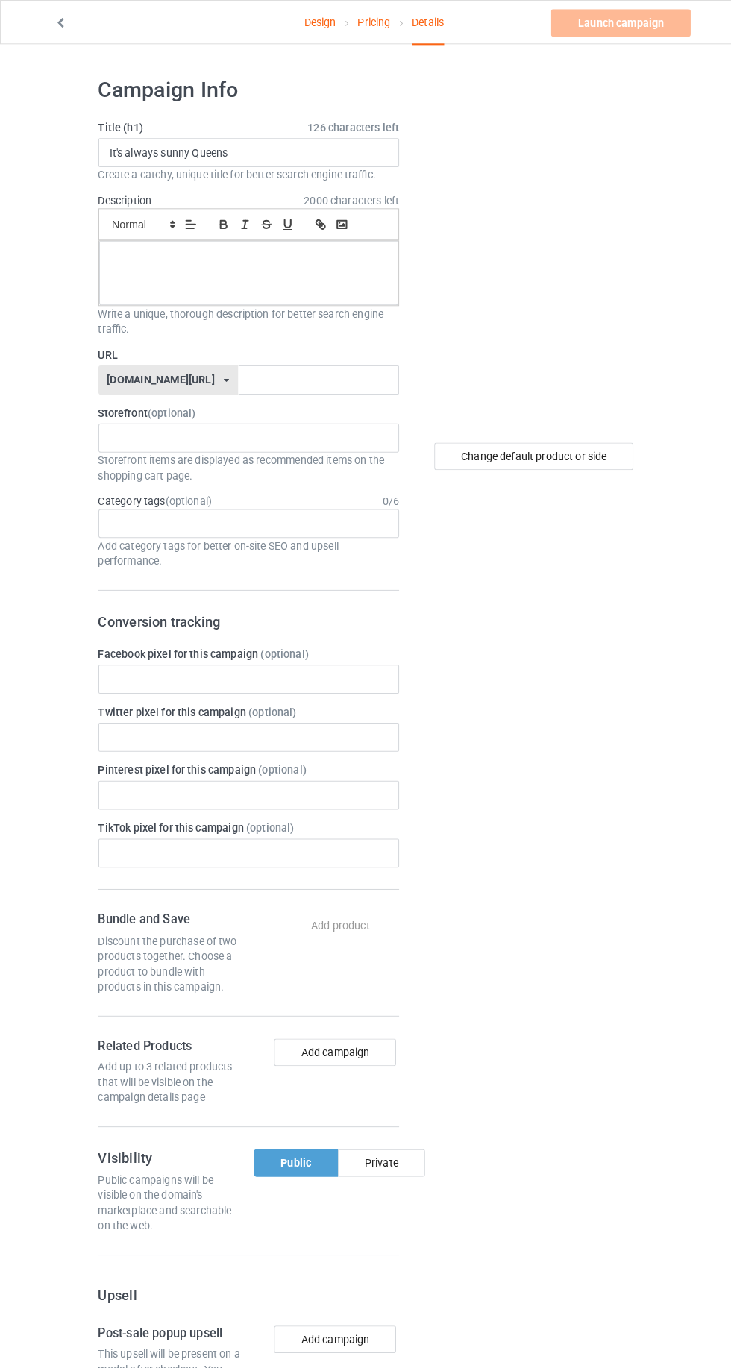
click at [184, 125] on label "Title (h1) 126 characters left" at bounding box center [243, 124] width 294 height 15
click at [187, 142] on input "It's always sunny Queens" at bounding box center [243, 149] width 294 height 28
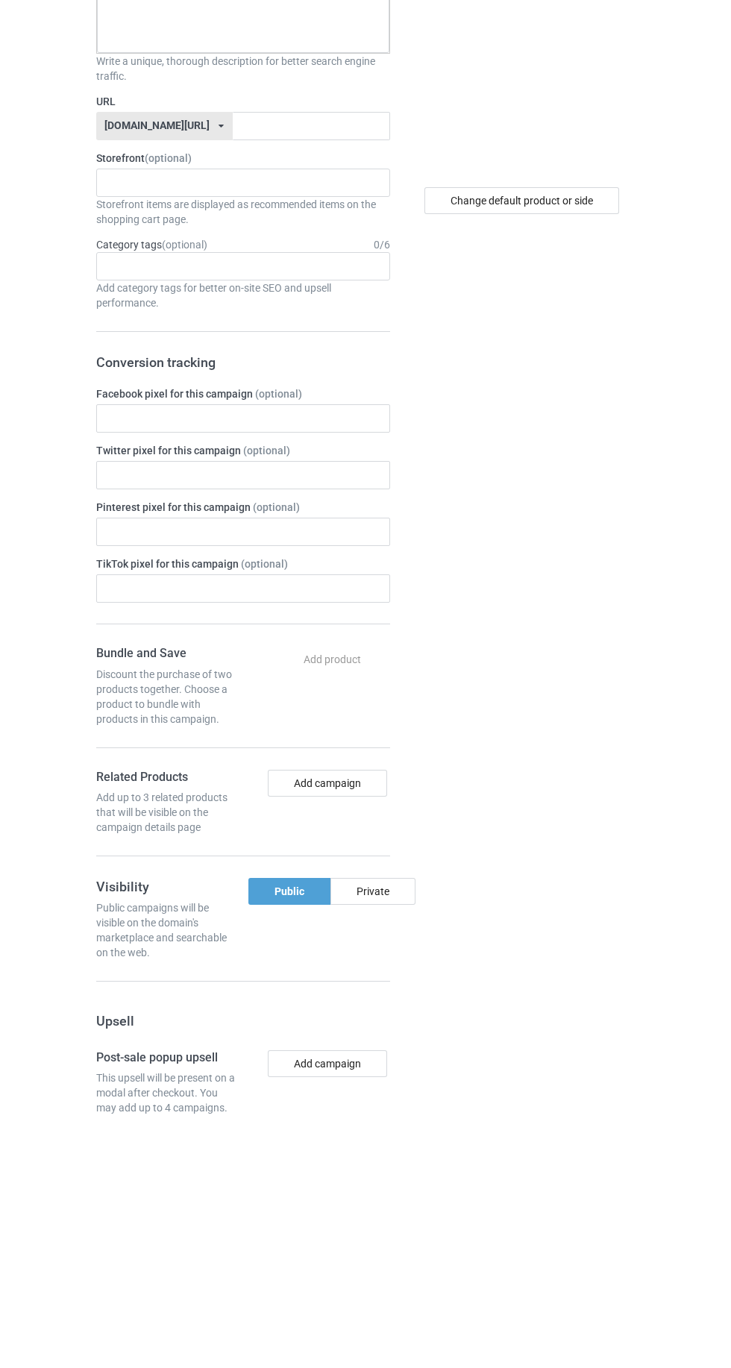
type input "It's always sunny in Queens"
click at [280, 352] on label "URL" at bounding box center [243, 346] width 294 height 15
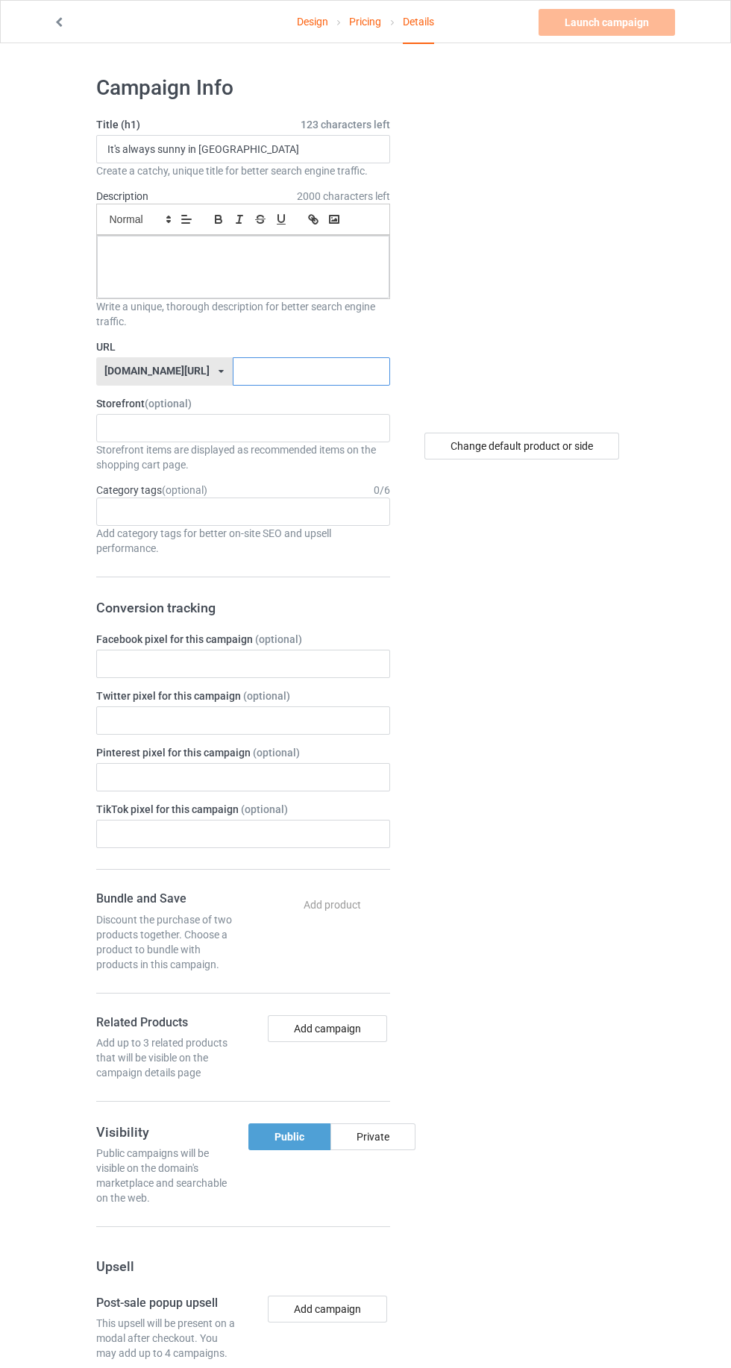
click at [268, 374] on input "text" at bounding box center [311, 371] width 157 height 28
click at [364, 400] on label "Storefront (optional)" at bounding box center [243, 403] width 294 height 15
click at [363, 364] on input "Limitededitionsunney" at bounding box center [311, 371] width 157 height 28
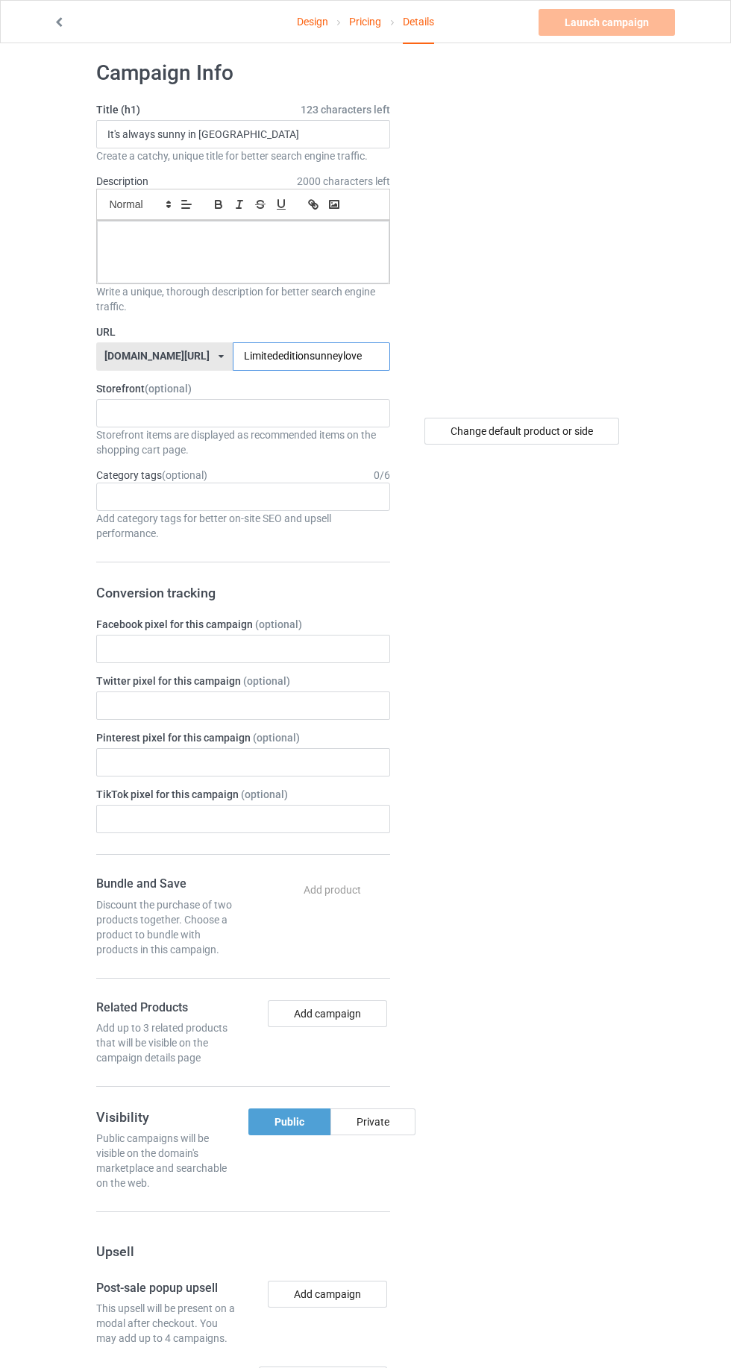
scroll to position [18, 0]
type input "Limitededitionsunneylove"
click at [334, 327] on label "URL" at bounding box center [243, 328] width 294 height 15
click at [307, 353] on input "Limitededitionsunneylove" at bounding box center [311, 353] width 157 height 28
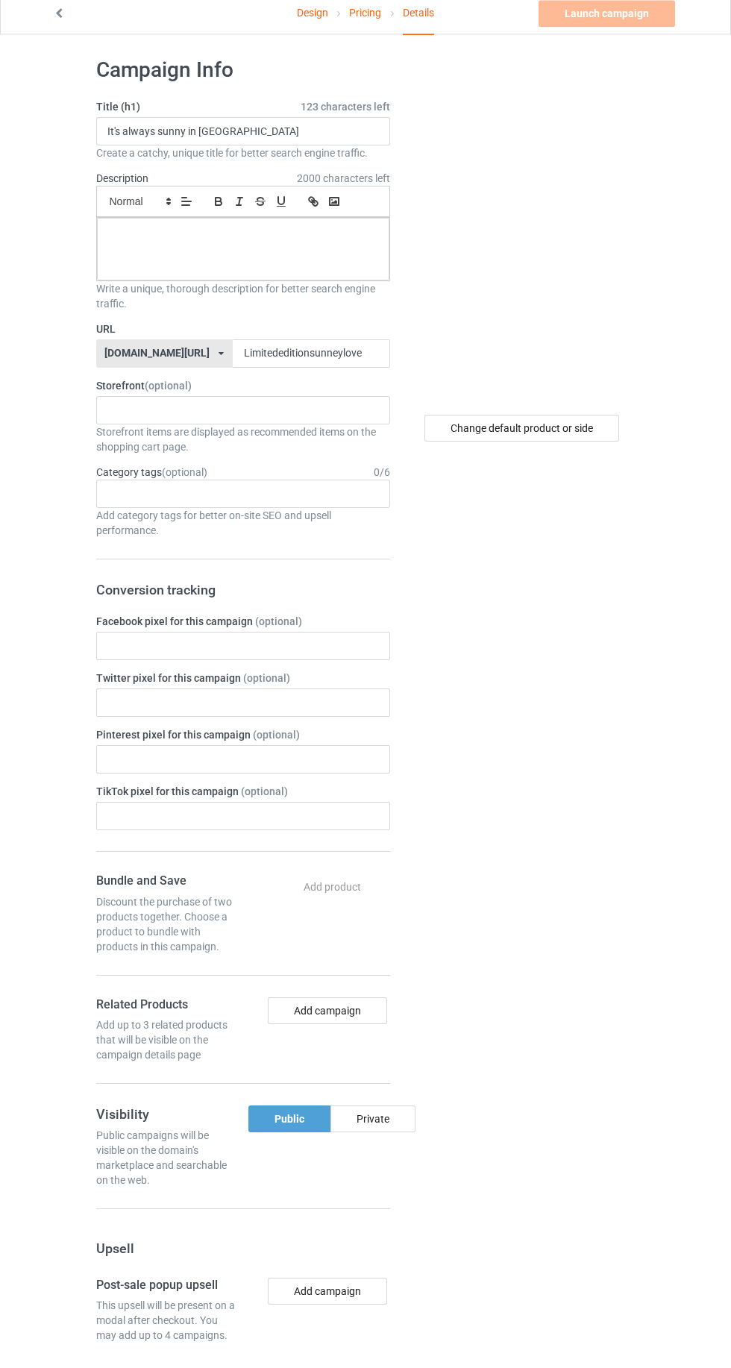
click at [125, 331] on label "URL" at bounding box center [243, 337] width 294 height 15
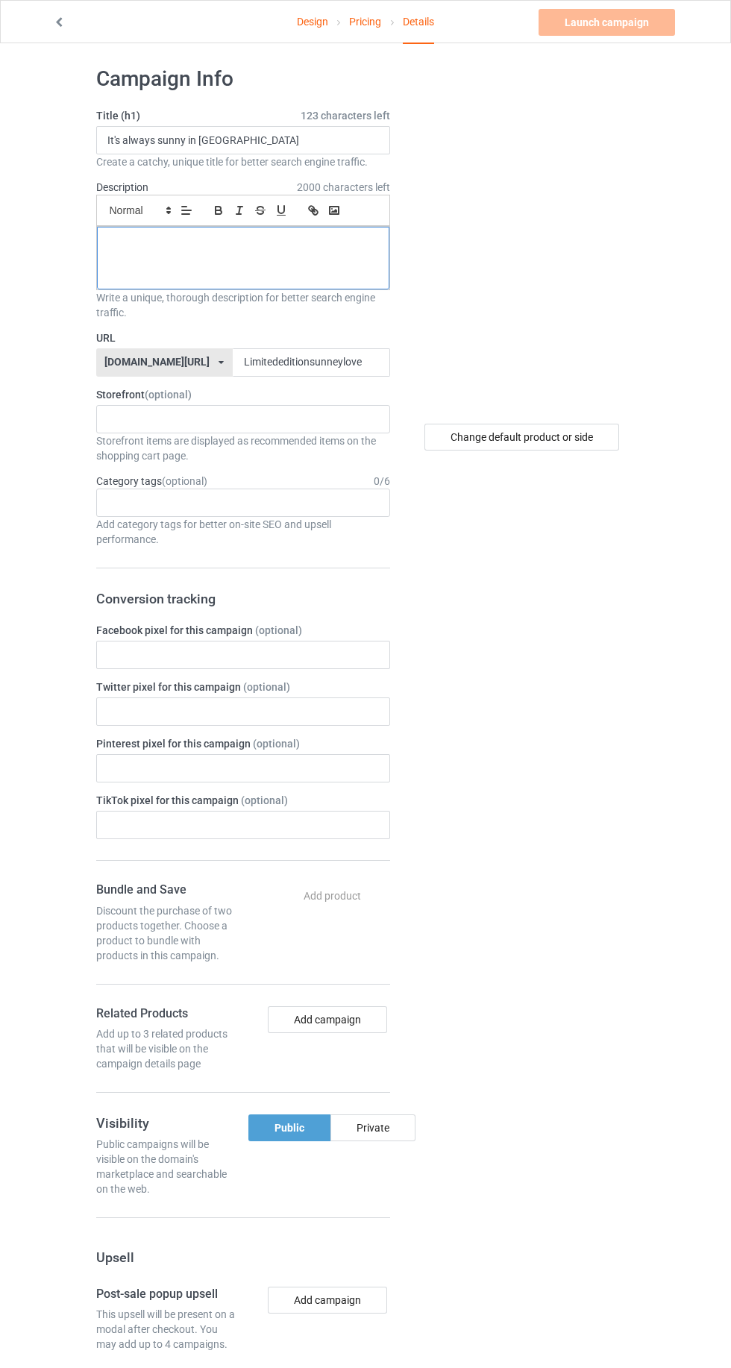
click at [125, 260] on div at bounding box center [243, 258] width 292 height 63
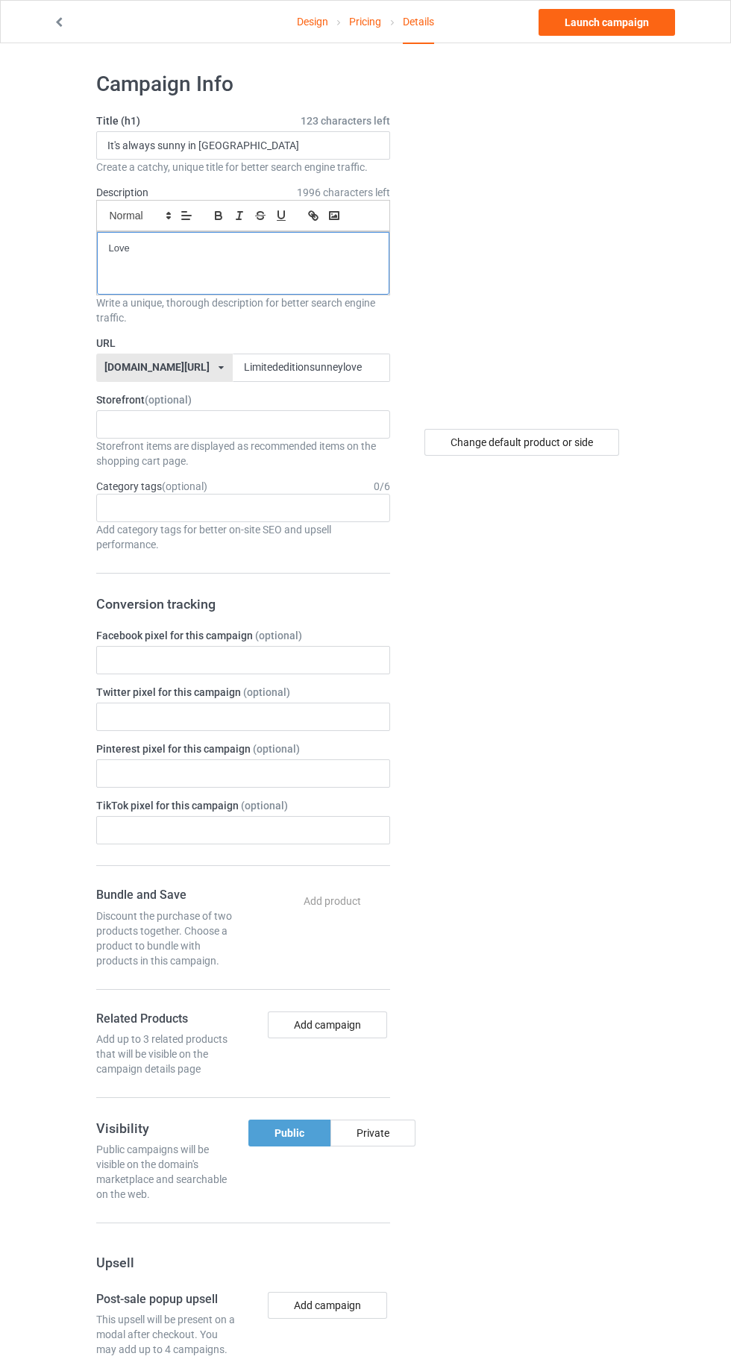
scroll to position [10, 0]
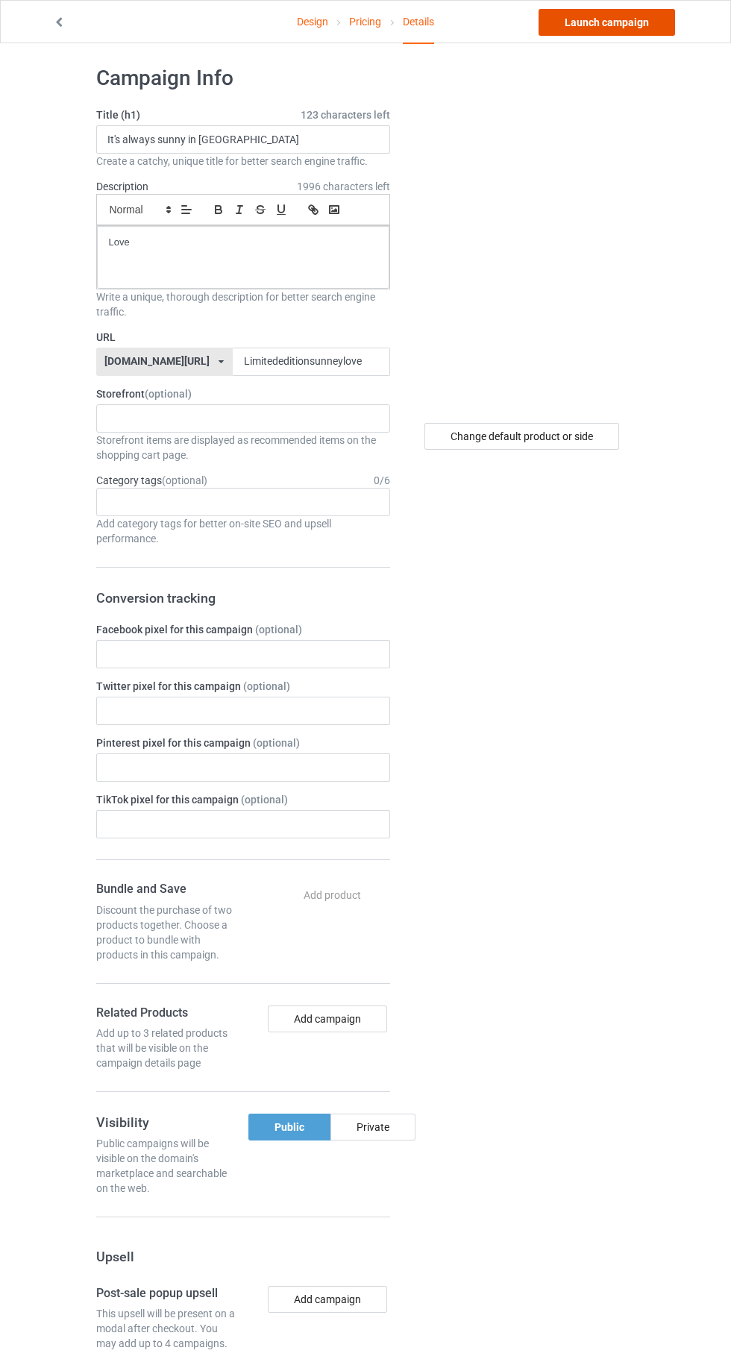
click at [579, 19] on link "Launch campaign" at bounding box center [606, 22] width 136 height 27
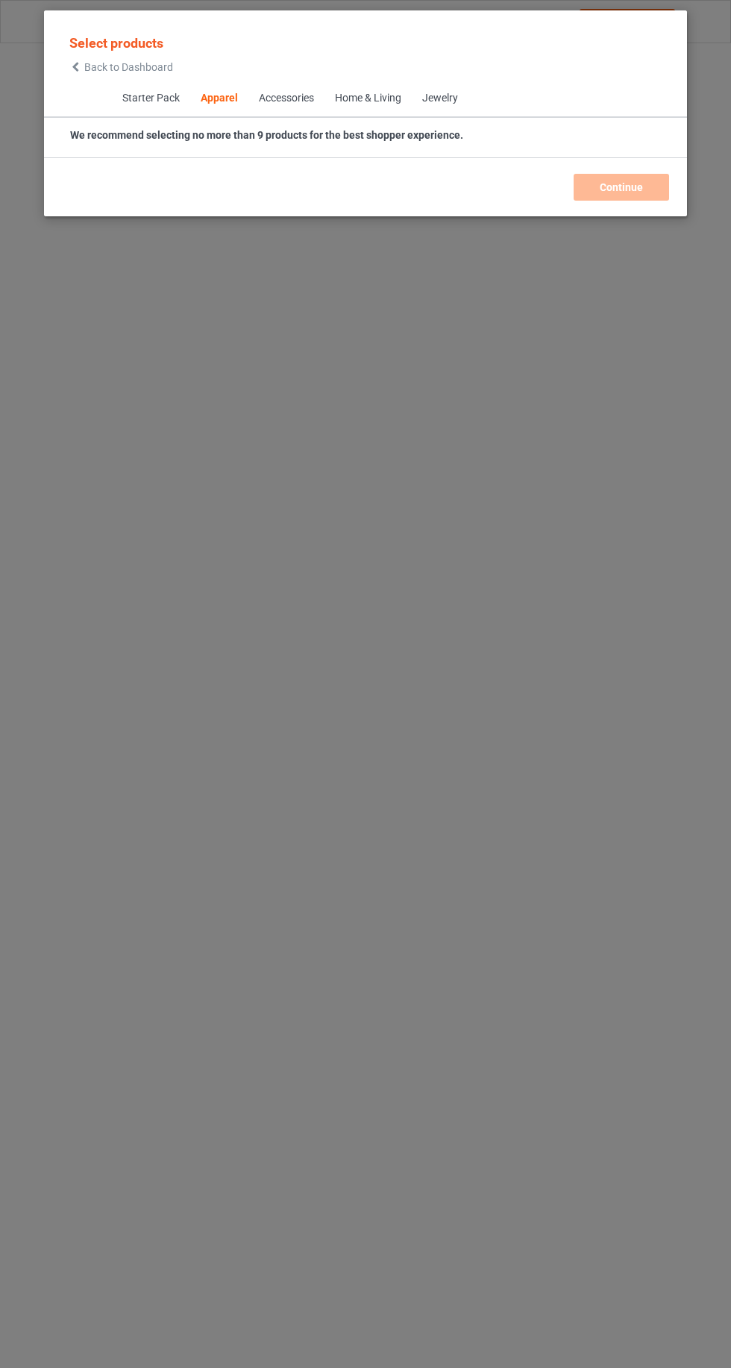
click at [74, 66] on icon at bounding box center [75, 67] width 13 height 10
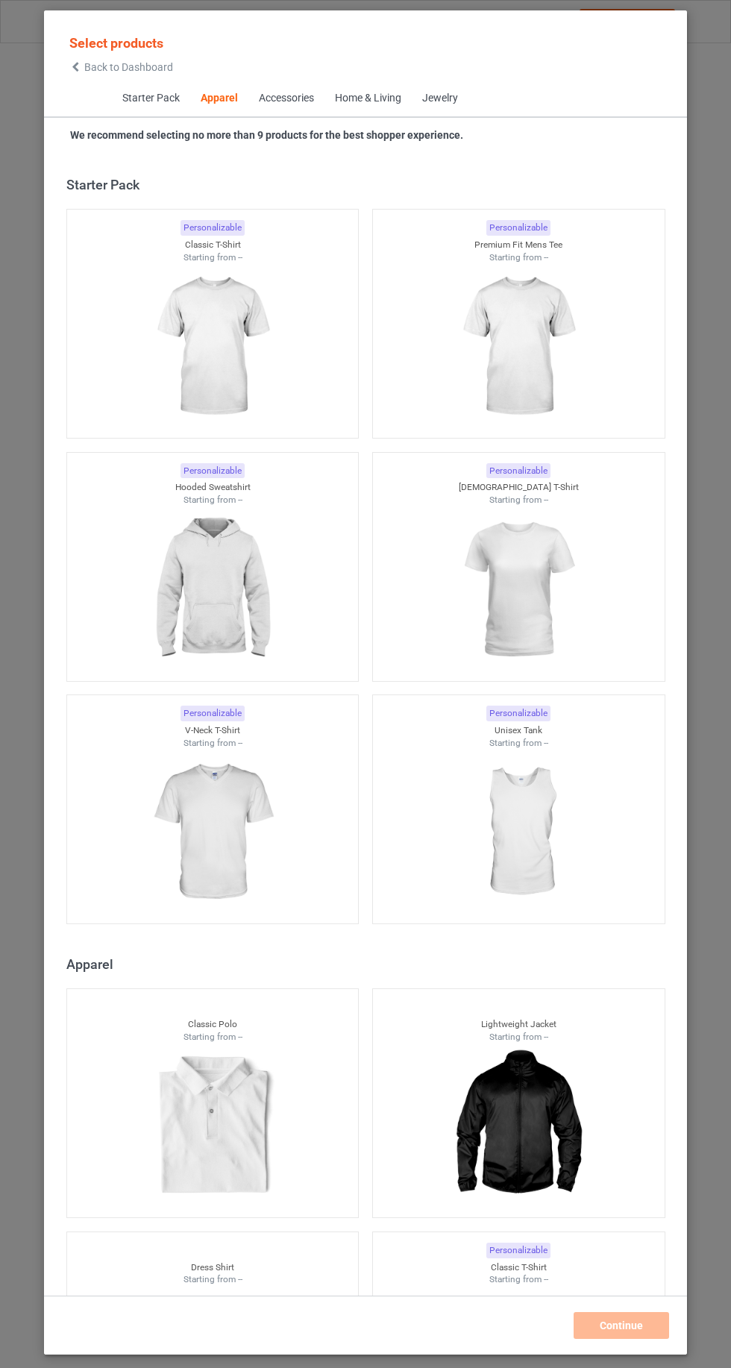
click at [75, 66] on icon at bounding box center [75, 67] width 13 height 10
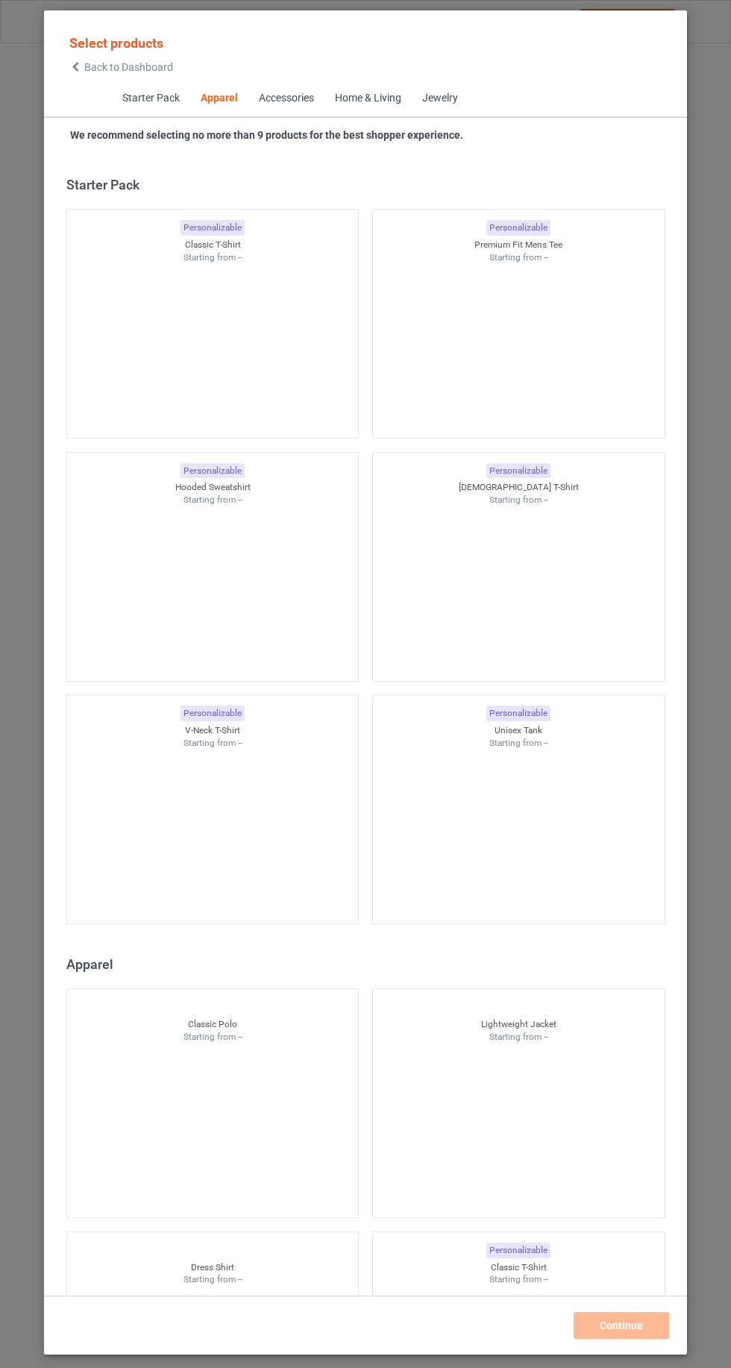
scroll to position [798, 0]
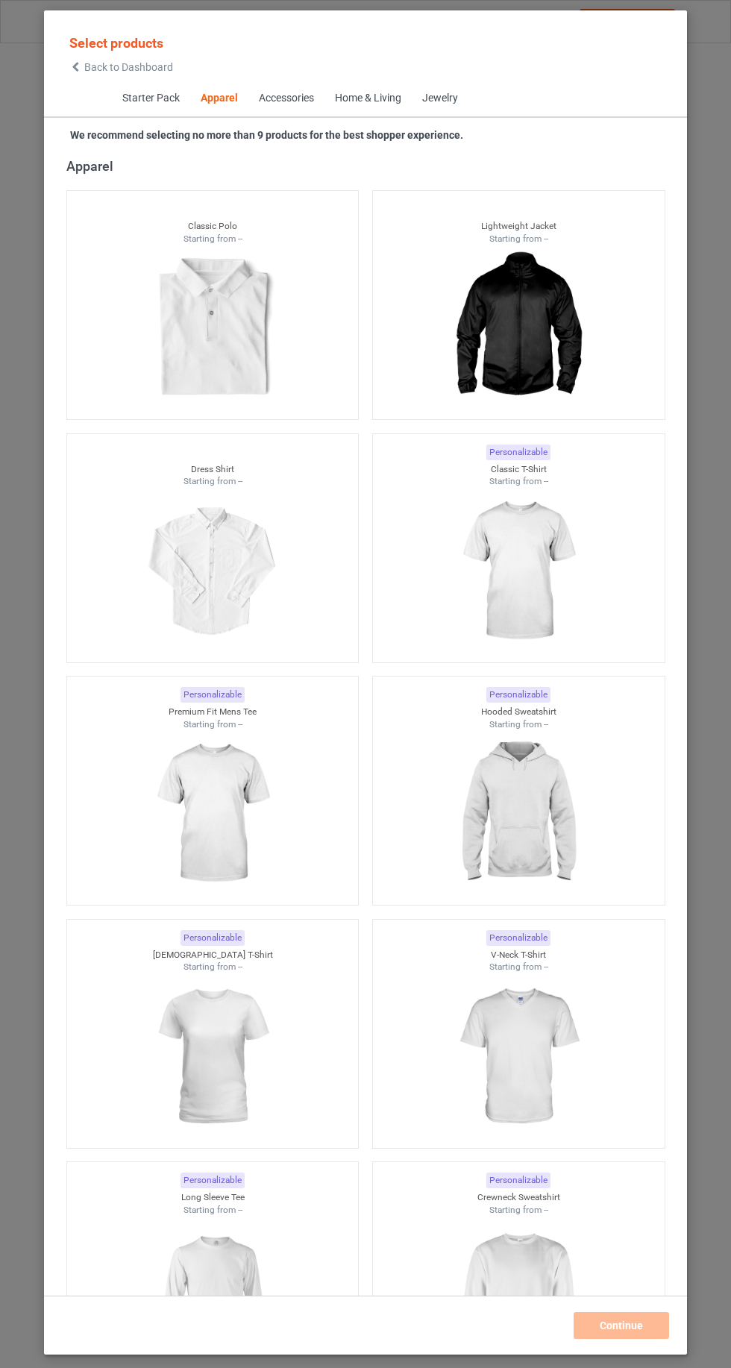
click at [75, 66] on icon at bounding box center [75, 67] width 13 height 10
click at [153, 98] on span "Starter Pack" at bounding box center [150, 99] width 78 height 36
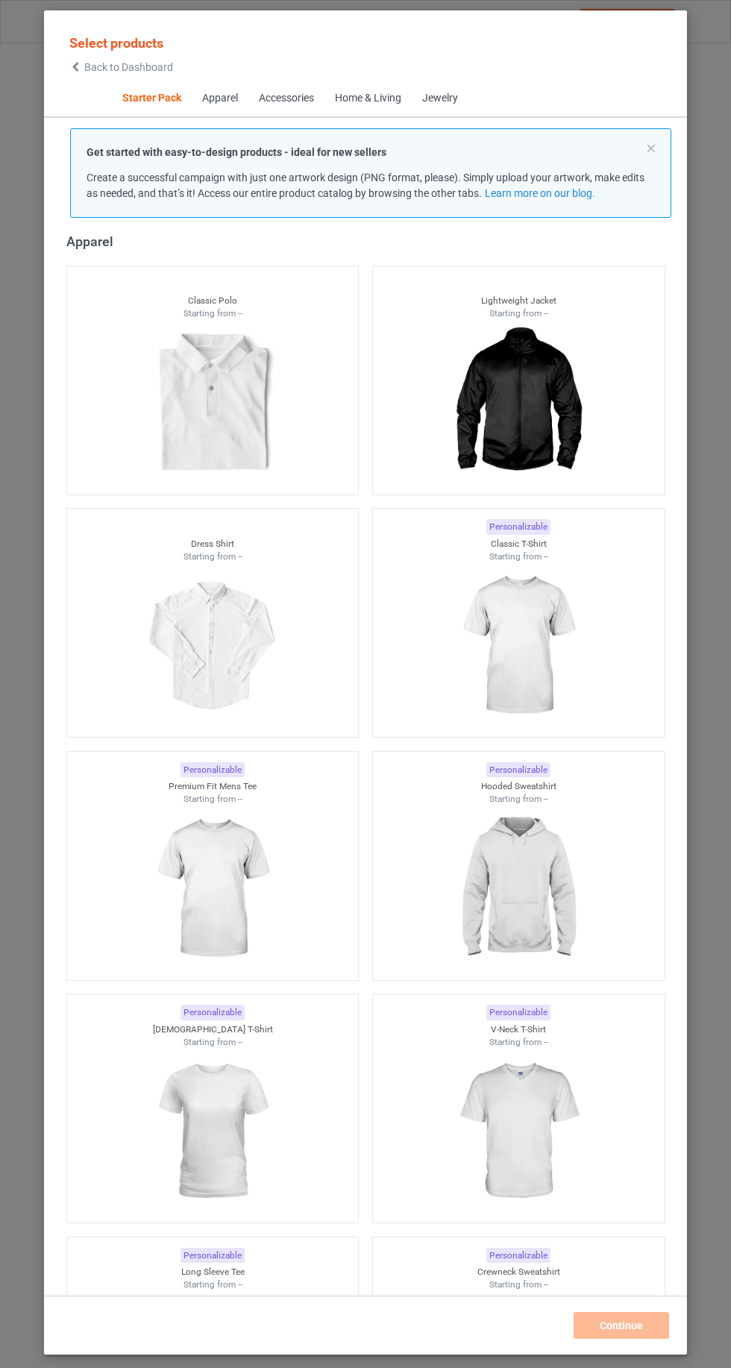
scroll to position [19, 0]
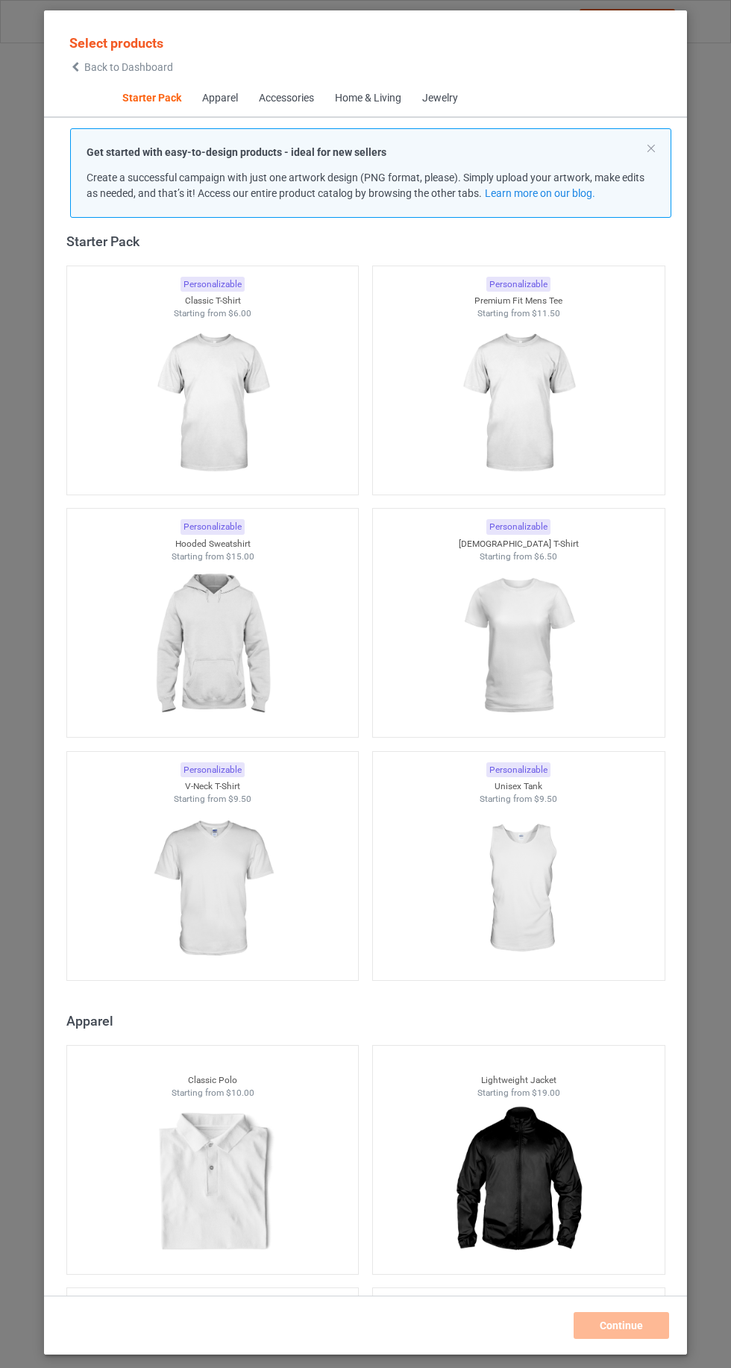
click at [451, 114] on span "Jewelry" at bounding box center [439, 99] width 57 height 36
click at [444, 103] on div "Jewelry" at bounding box center [439, 98] width 36 height 15
click at [465, 101] on span "Jewelry" at bounding box center [439, 99] width 57 height 36
click at [76, 72] on icon at bounding box center [75, 67] width 13 height 10
